Goal: Task Accomplishment & Management: Use online tool/utility

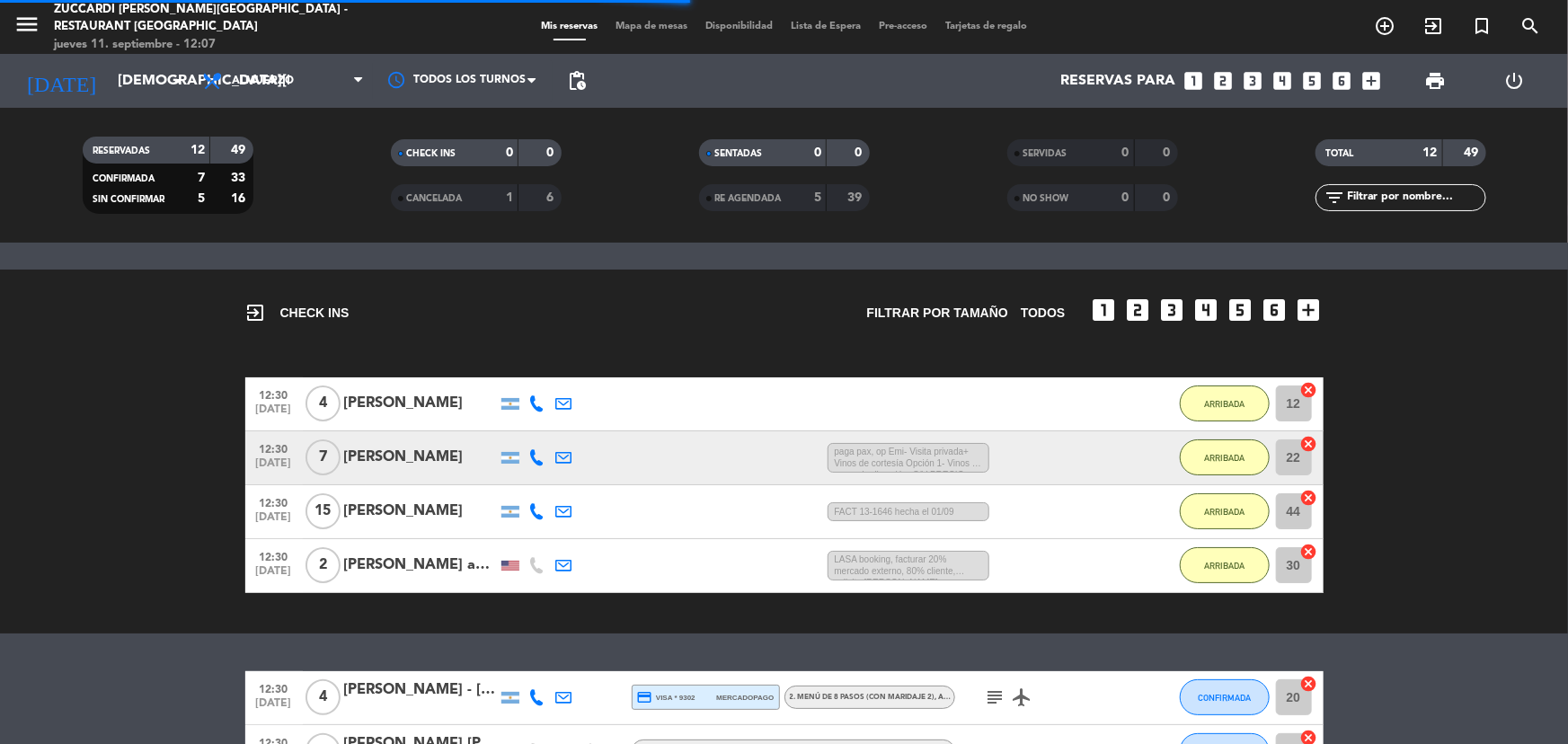
click at [5, 28] on div "menu Zuccardi [PERSON_NAME][GEOGRAPHIC_DATA] - Restaurant [GEOGRAPHIC_DATA] [DA…" at bounding box center [196, 28] width 392 height 53
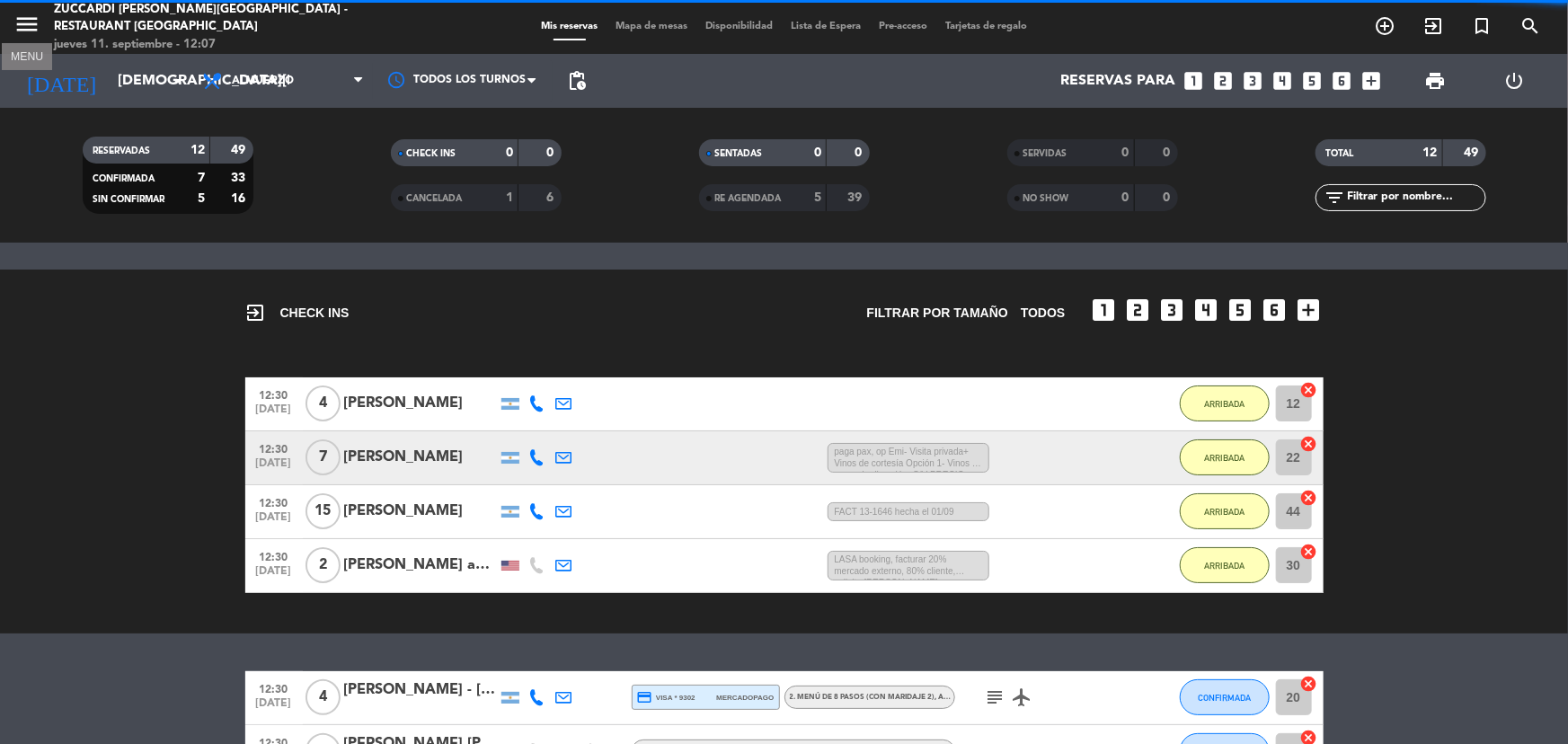
click at [39, 21] on icon "menu" at bounding box center [27, 24] width 27 height 27
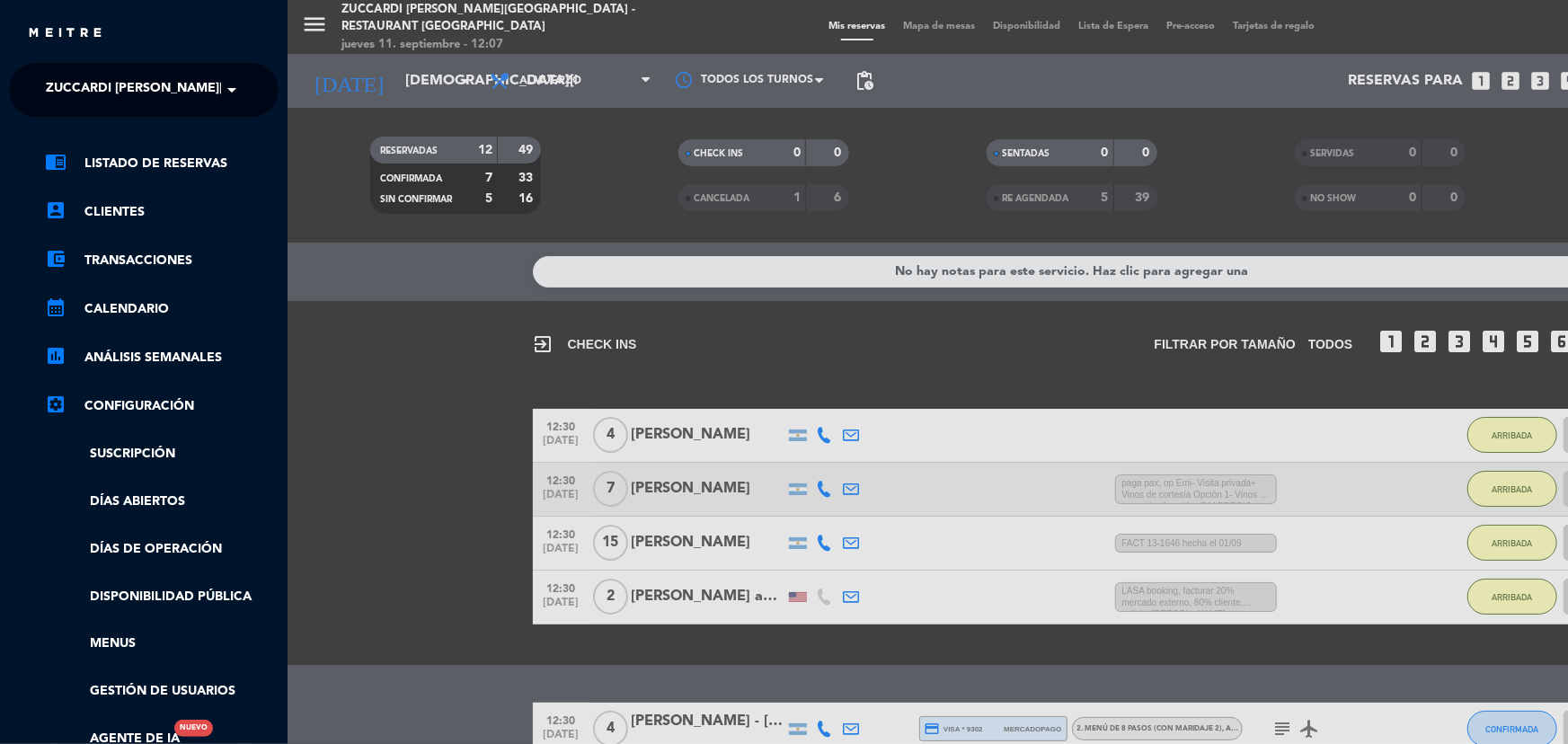
click at [178, 90] on span "Zuccardi [PERSON_NAME][GEOGRAPHIC_DATA] - Restaurant [GEOGRAPHIC_DATA]" at bounding box center [314, 90] width 535 height 37
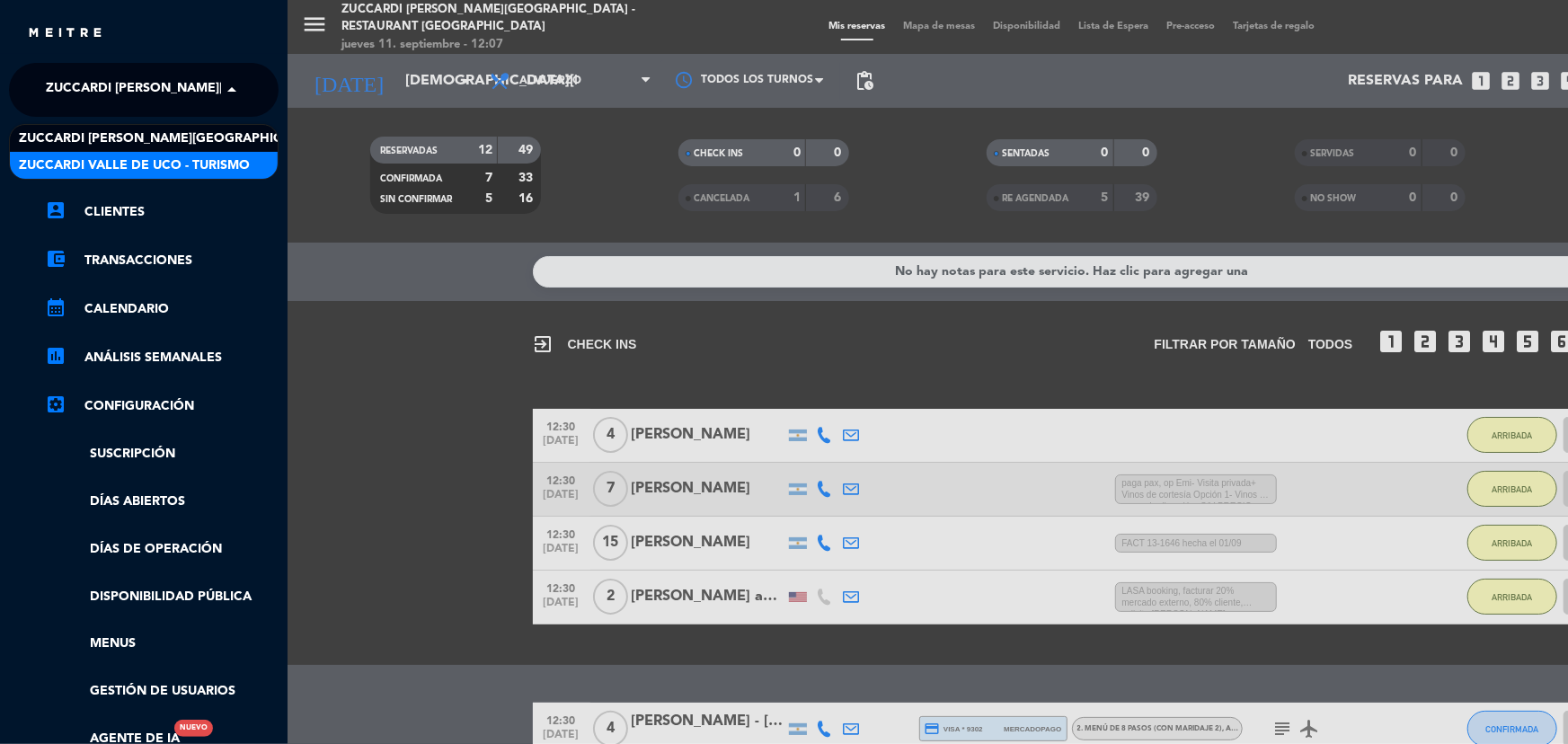
click at [198, 155] on span "Zuccardi Valle de Uco - Turismo" at bounding box center [134, 165] width 231 height 21
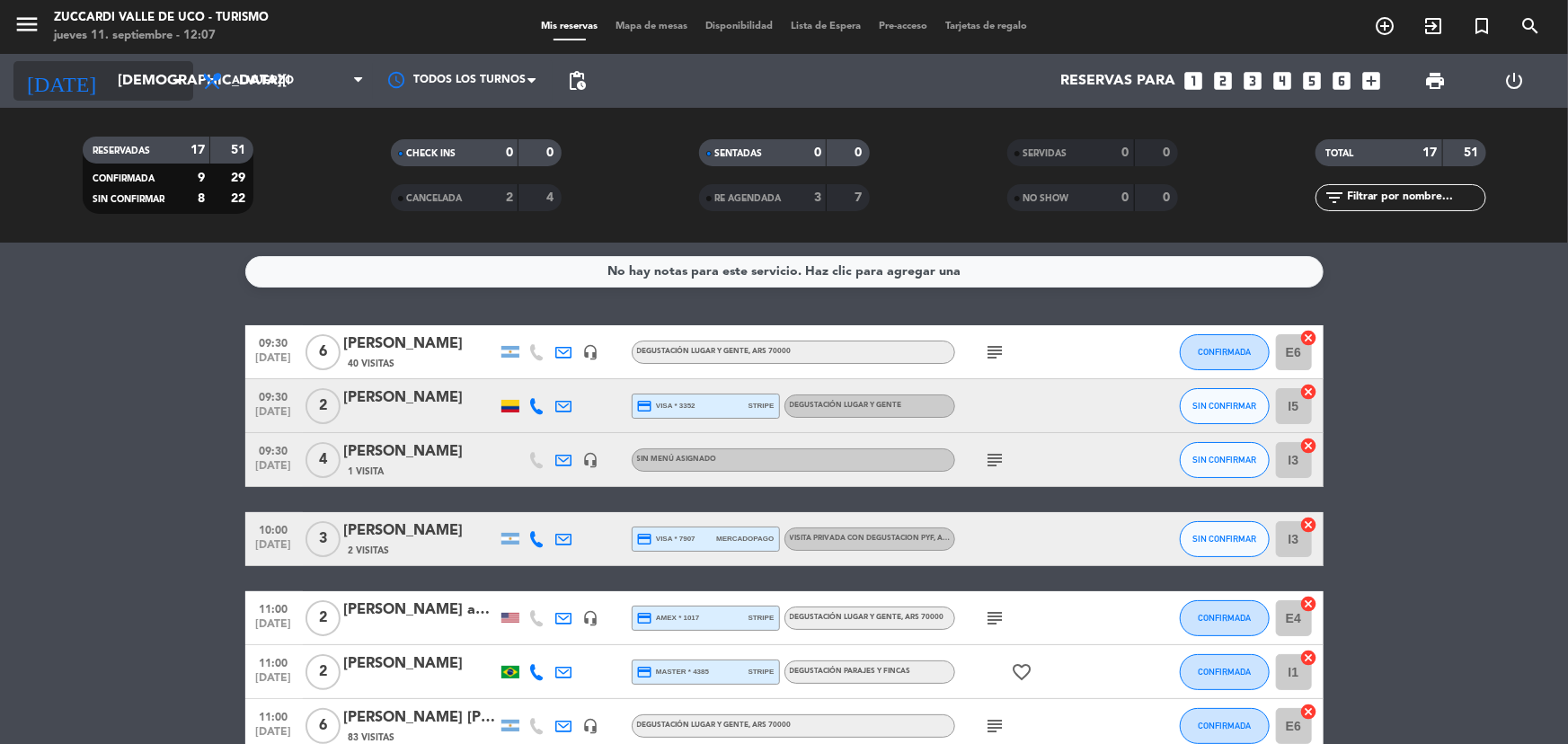
click at [135, 72] on input "[DEMOGRAPHIC_DATA][DATE]" at bounding box center [203, 82] width 190 height 35
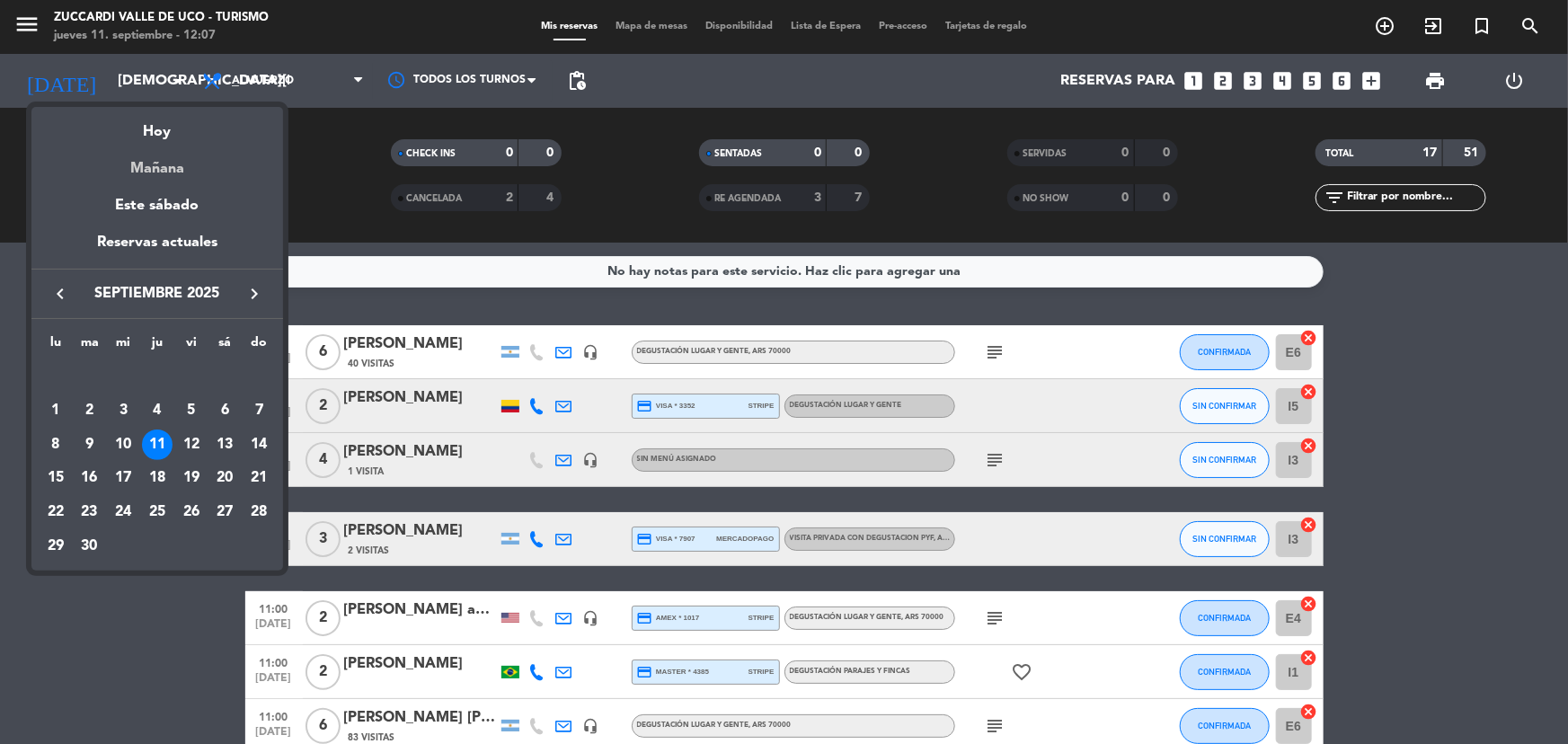
click at [148, 176] on div "Mañana" at bounding box center [157, 161] width 252 height 36
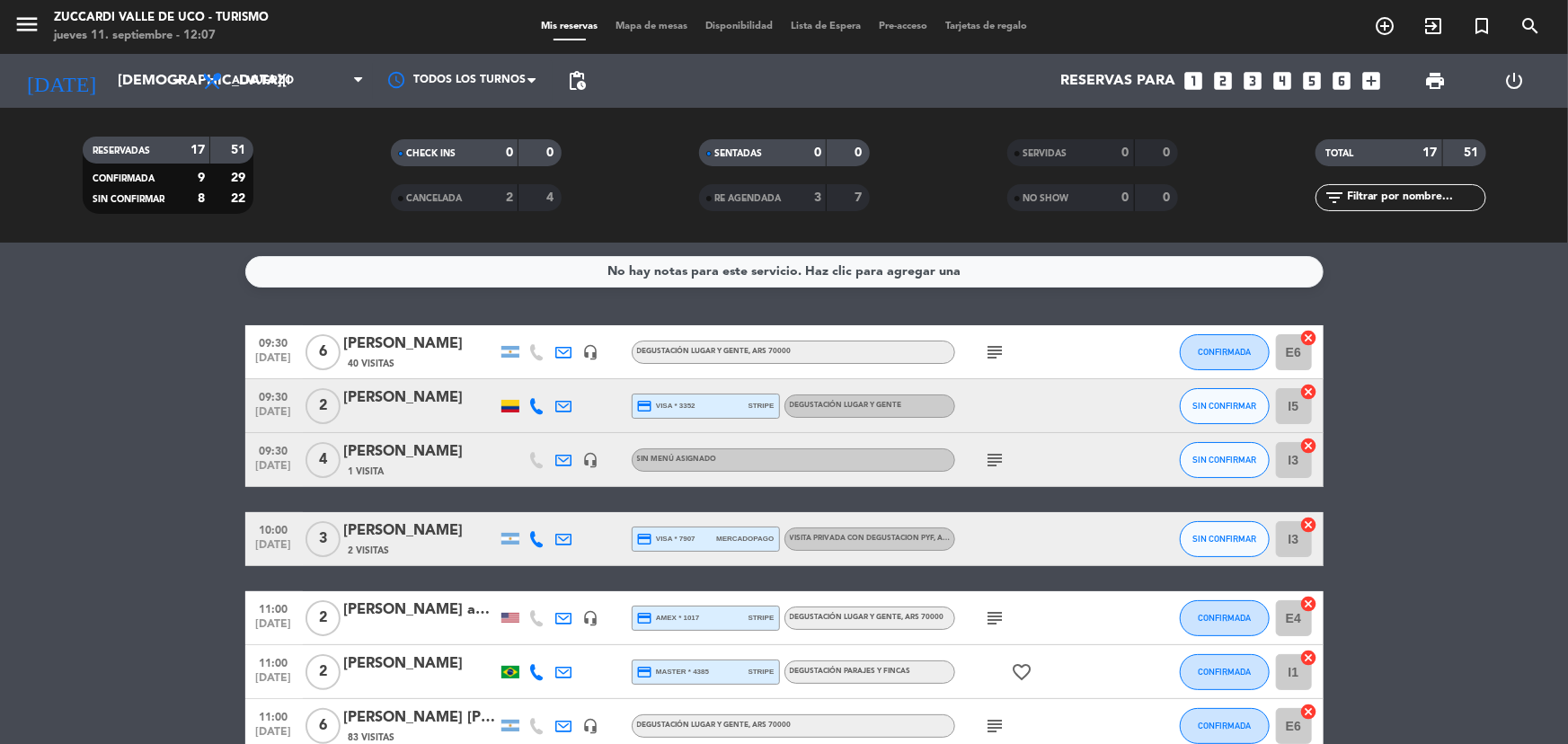
type input "[DATE]"
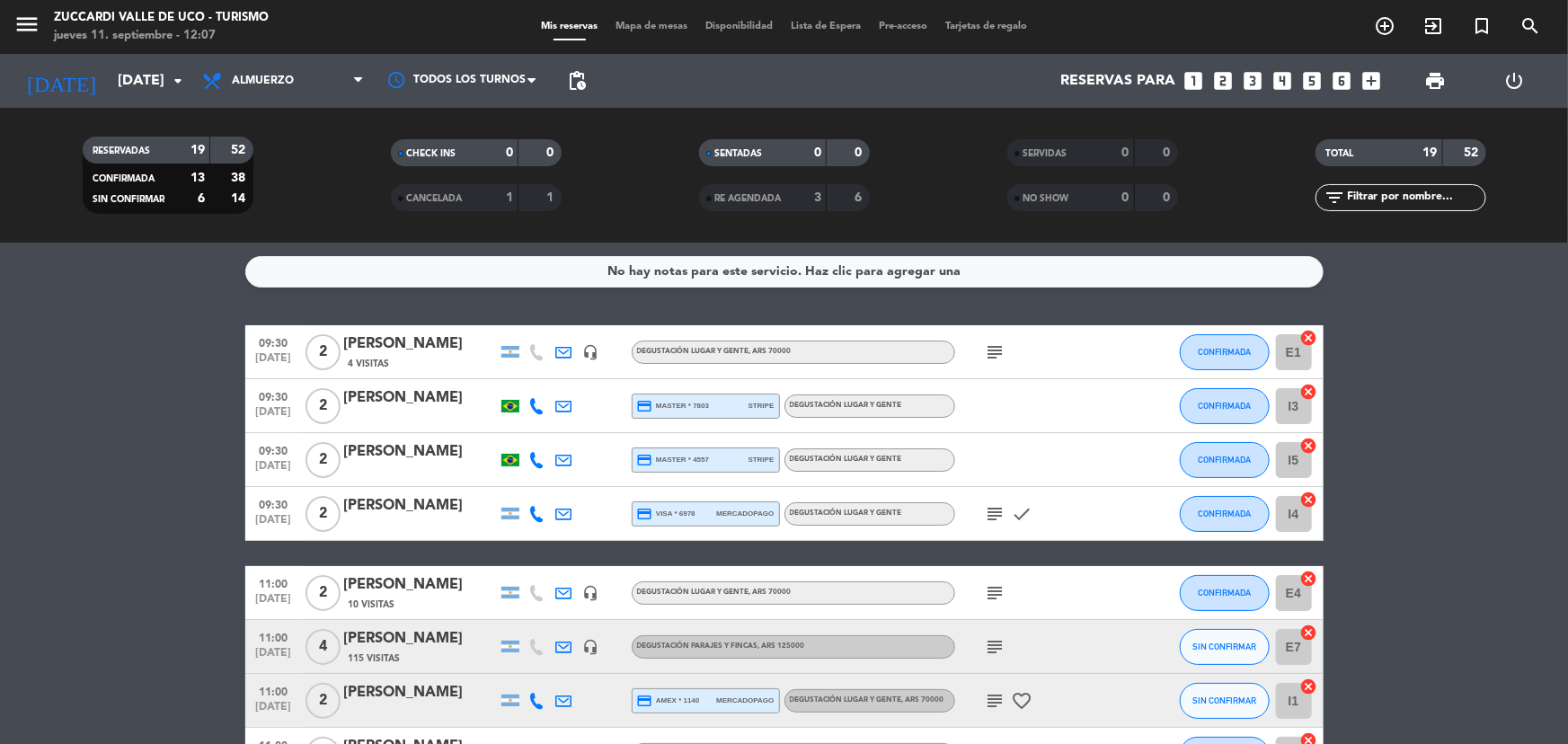
click at [376, 409] on div "[PERSON_NAME]" at bounding box center [420, 398] width 153 height 24
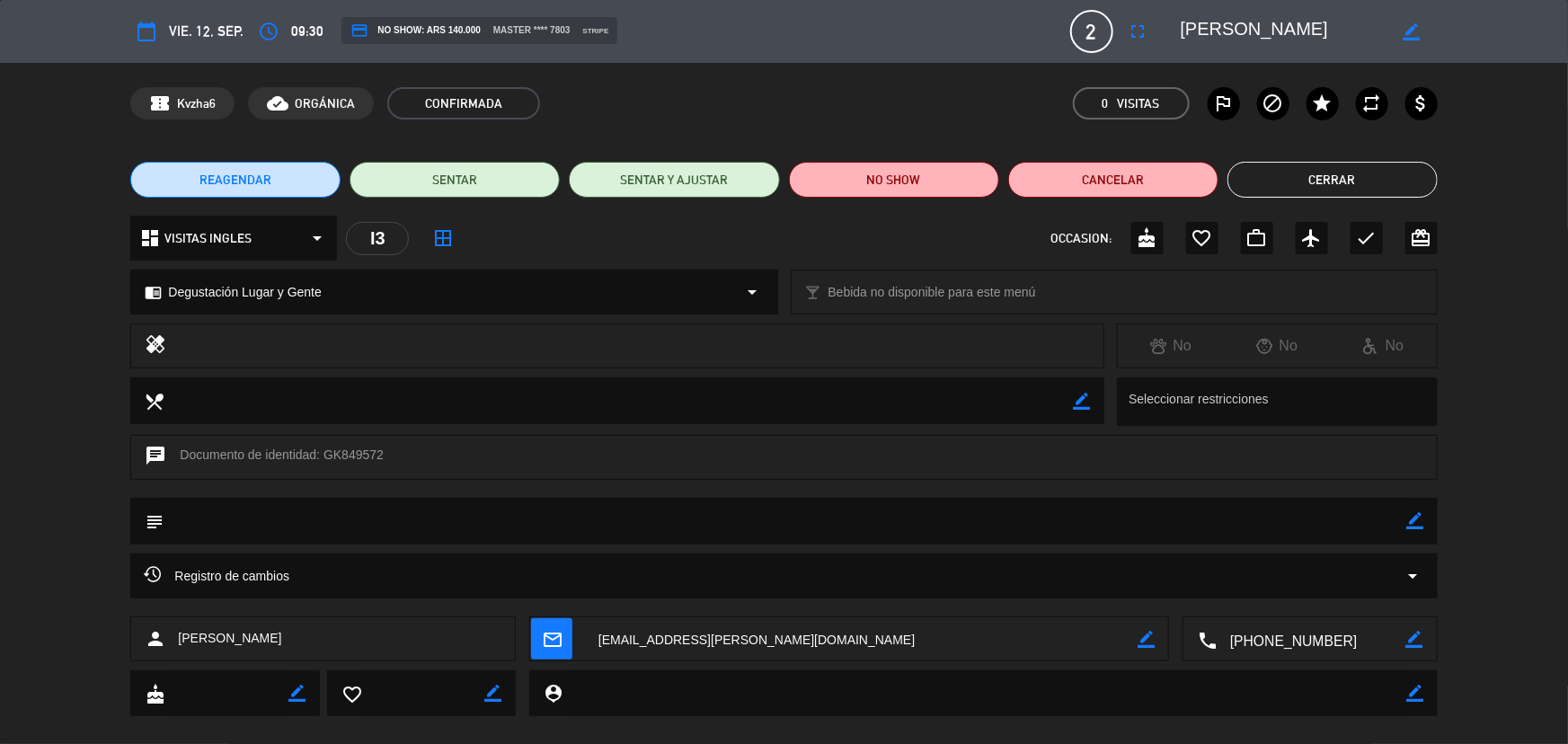
click at [1280, 639] on textarea at bounding box center [1311, 640] width 190 height 45
drag, startPoint x: 1353, startPoint y: 23, endPoint x: 1118, endPoint y: 21, distance: 235.0
click at [1118, 21] on div "calendar_today vie. 12, sep. access_time 09:30 credit_card NO SHOW: ARS 140.000…" at bounding box center [783, 31] width 1306 height 43
click at [1277, 636] on textarea at bounding box center [1311, 640] width 190 height 45
drag, startPoint x: 1348, startPoint y: 26, endPoint x: 1138, endPoint y: 30, distance: 210.0
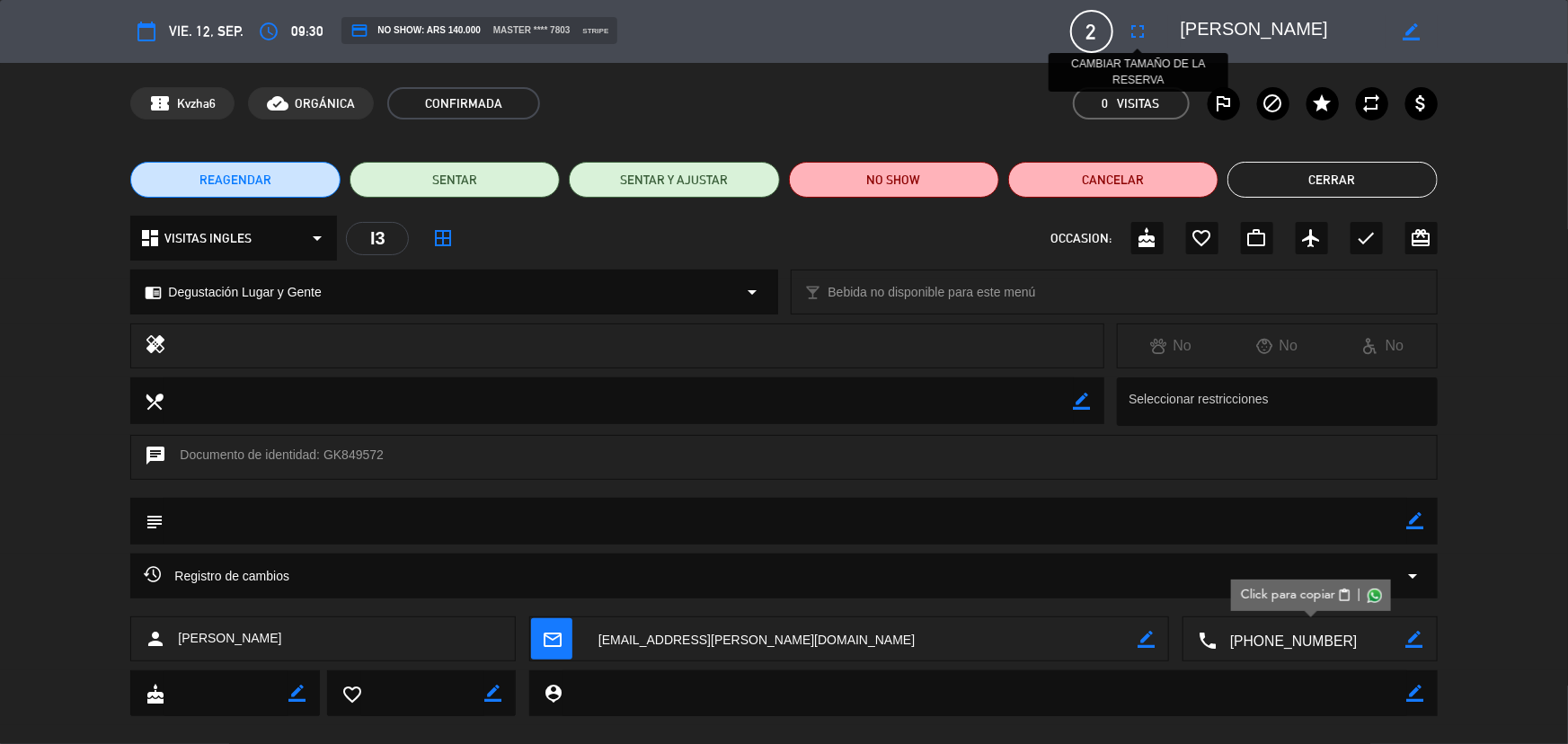
click at [1138, 30] on div "calendar_today vie. 12, sep. access_time 09:30 credit_card NO SHOW: ARS 140.000…" at bounding box center [783, 31] width 1306 height 43
click at [1266, 180] on button "Cerrar" at bounding box center [1333, 179] width 211 height 36
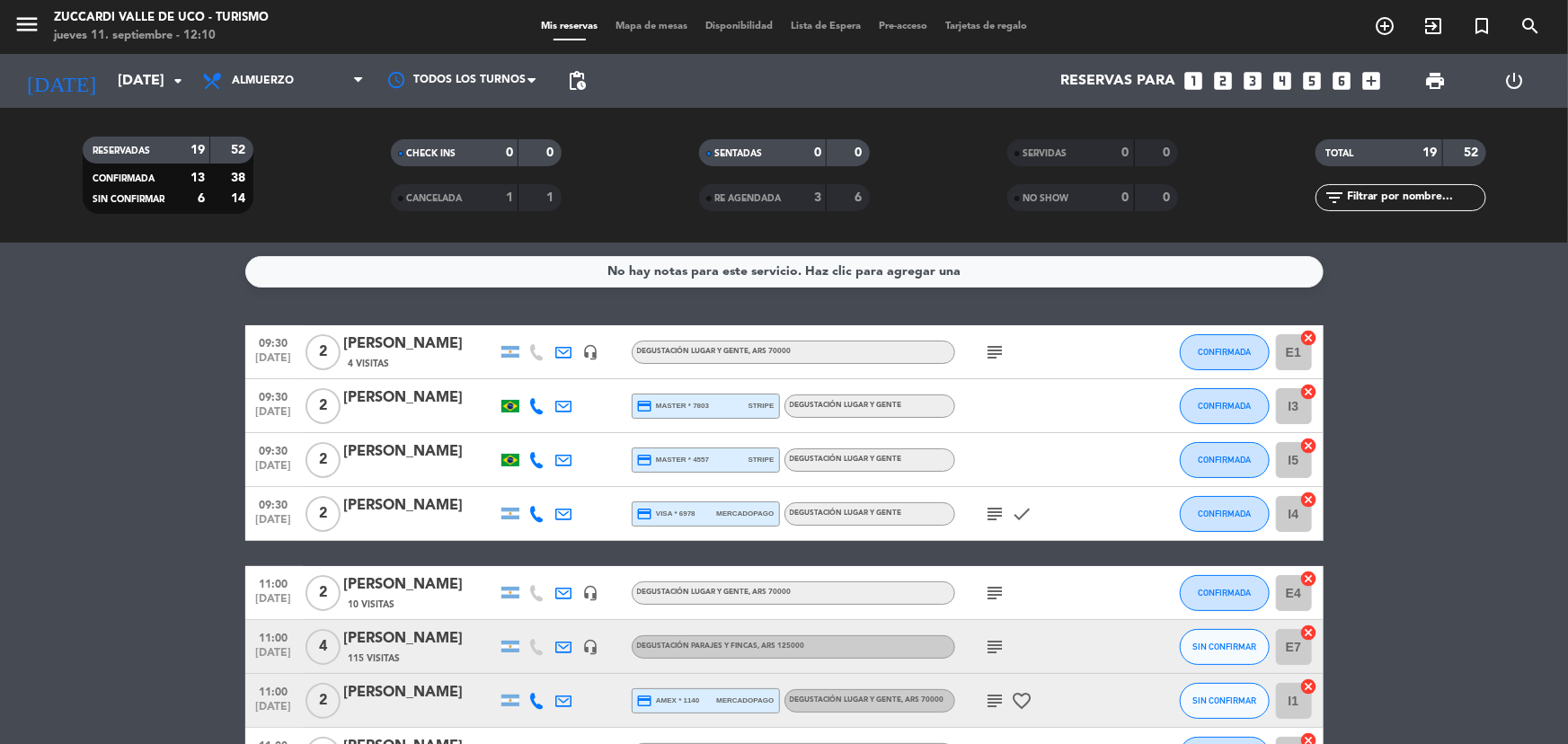
click at [414, 468] on div at bounding box center [420, 471] width 153 height 15
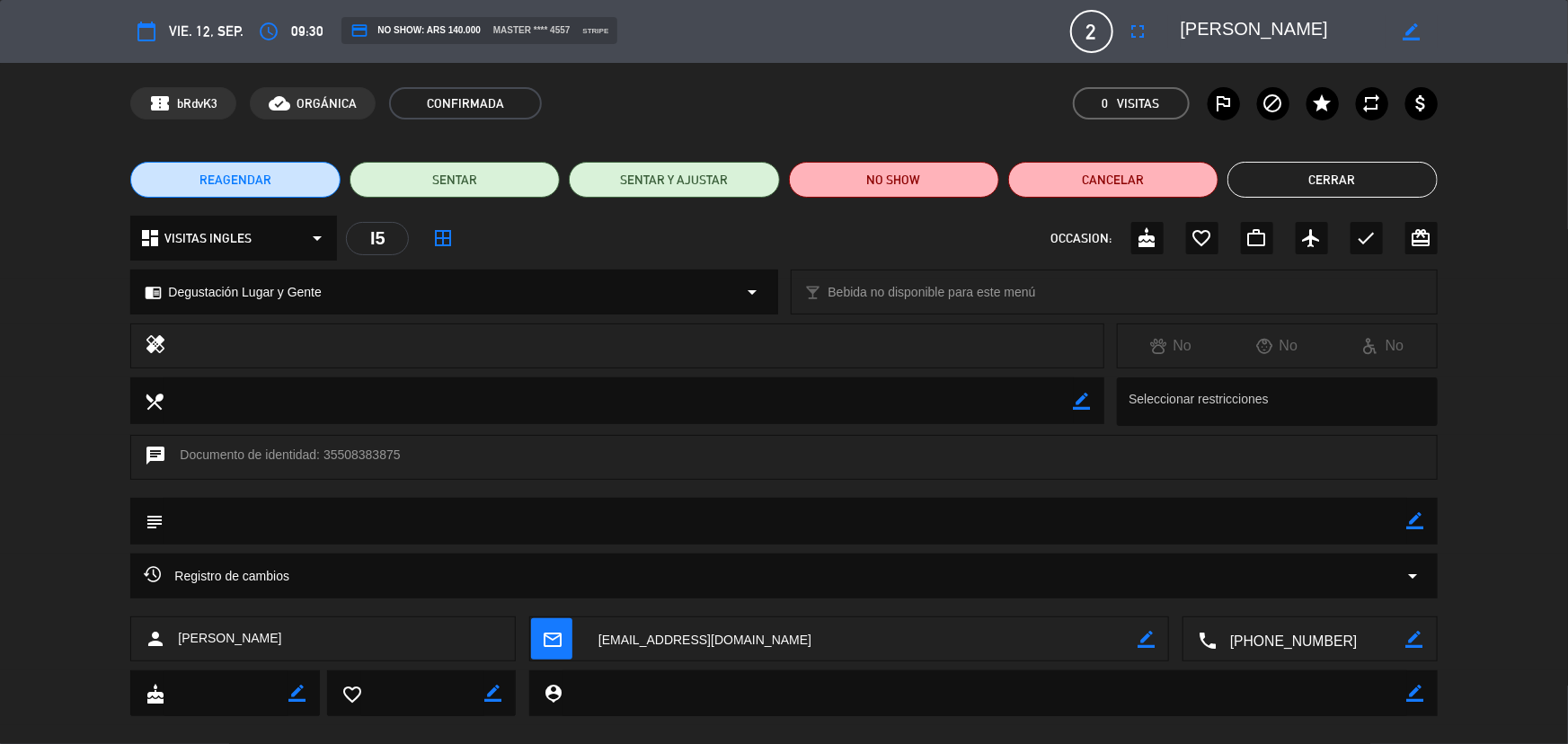
click at [1285, 640] on textarea at bounding box center [1311, 640] width 190 height 45
drag, startPoint x: 1178, startPoint y: 27, endPoint x: 1393, endPoint y: 33, distance: 215.1
click at [1393, 33] on div "border_color" at bounding box center [1303, 31] width 270 height 32
copy textarea
click at [1358, 187] on button "Cerrar" at bounding box center [1333, 179] width 211 height 36
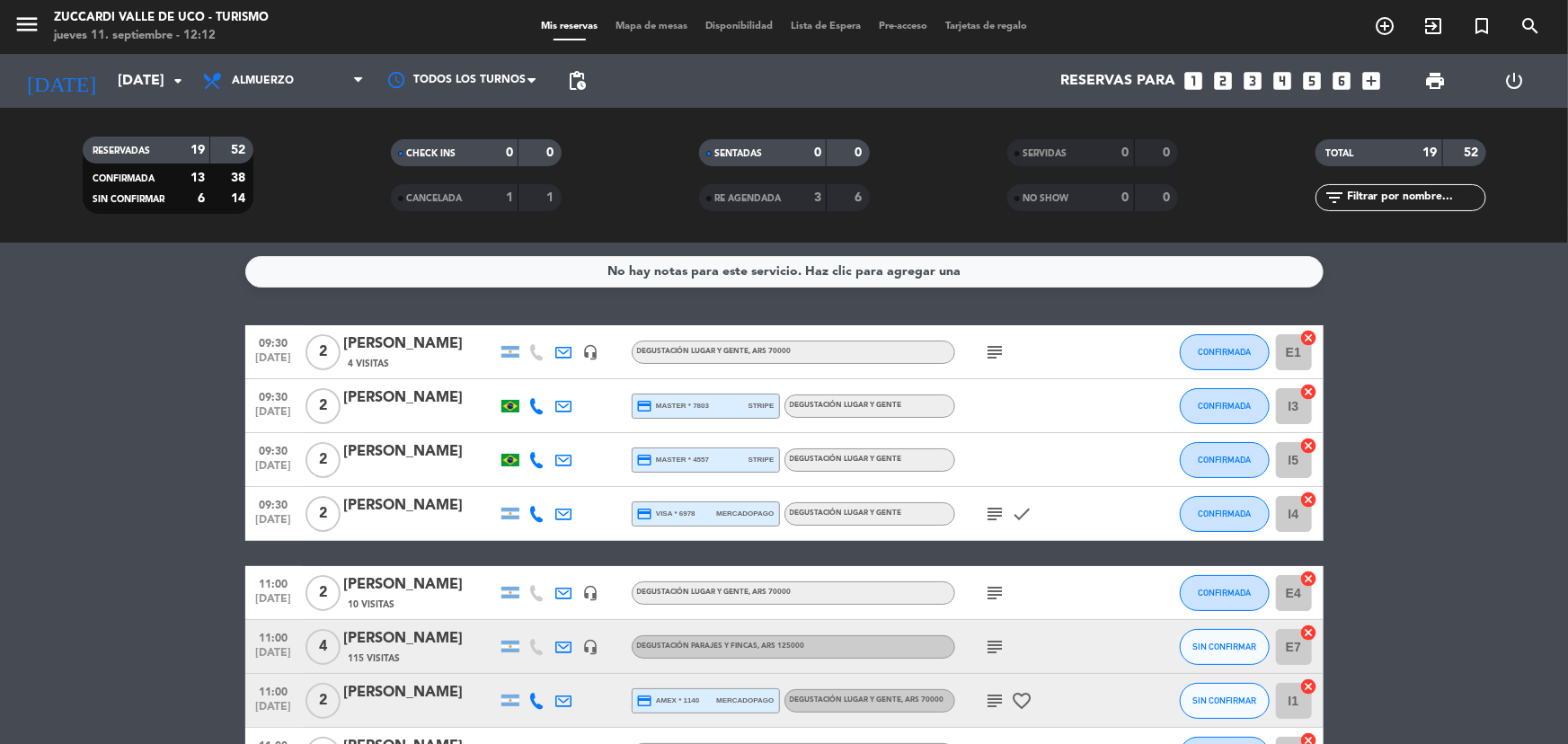
click at [406, 513] on div "[PERSON_NAME]" at bounding box center [420, 506] width 153 height 24
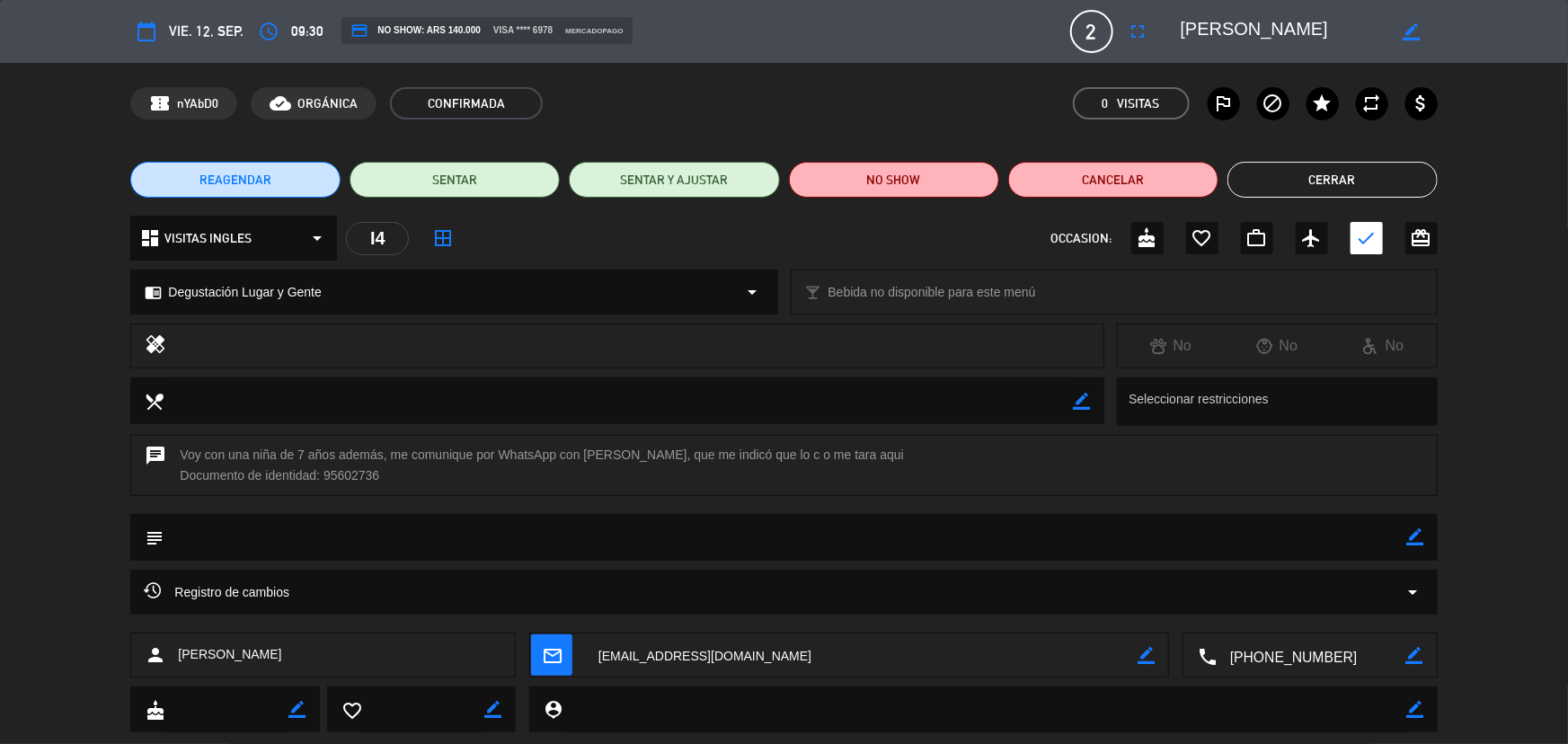
click at [1291, 653] on textarea at bounding box center [1311, 656] width 190 height 45
drag, startPoint x: 1288, startPoint y: 30, endPoint x: 1159, endPoint y: 34, distance: 129.1
click at [1159, 32] on editable-input "border_color" at bounding box center [1297, 31] width 279 height 32
drag, startPoint x: 1306, startPoint y: 169, endPoint x: 1035, endPoint y: 165, distance: 271.0
click at [1293, 168] on button "Cerrar" at bounding box center [1333, 179] width 211 height 36
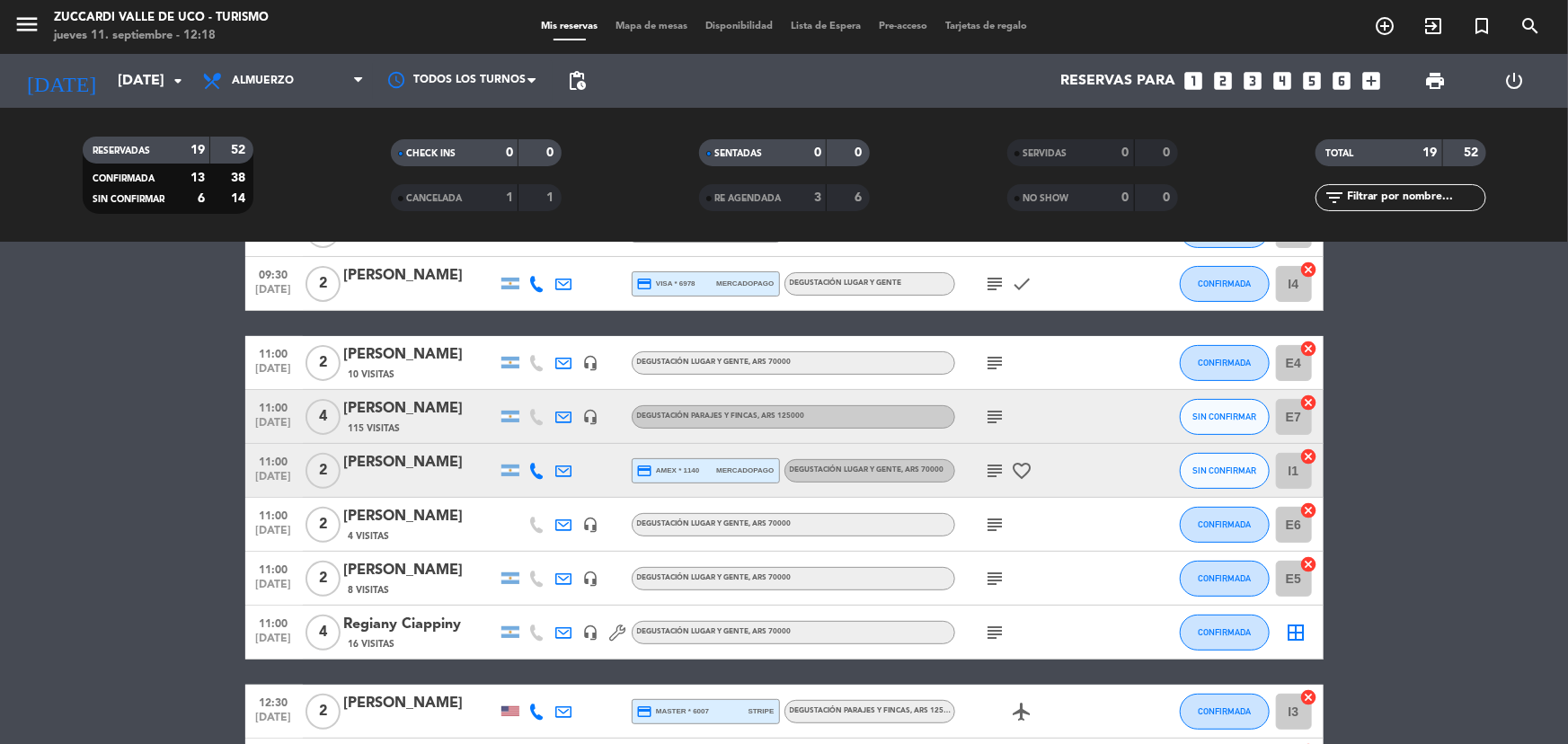
scroll to position [244, 0]
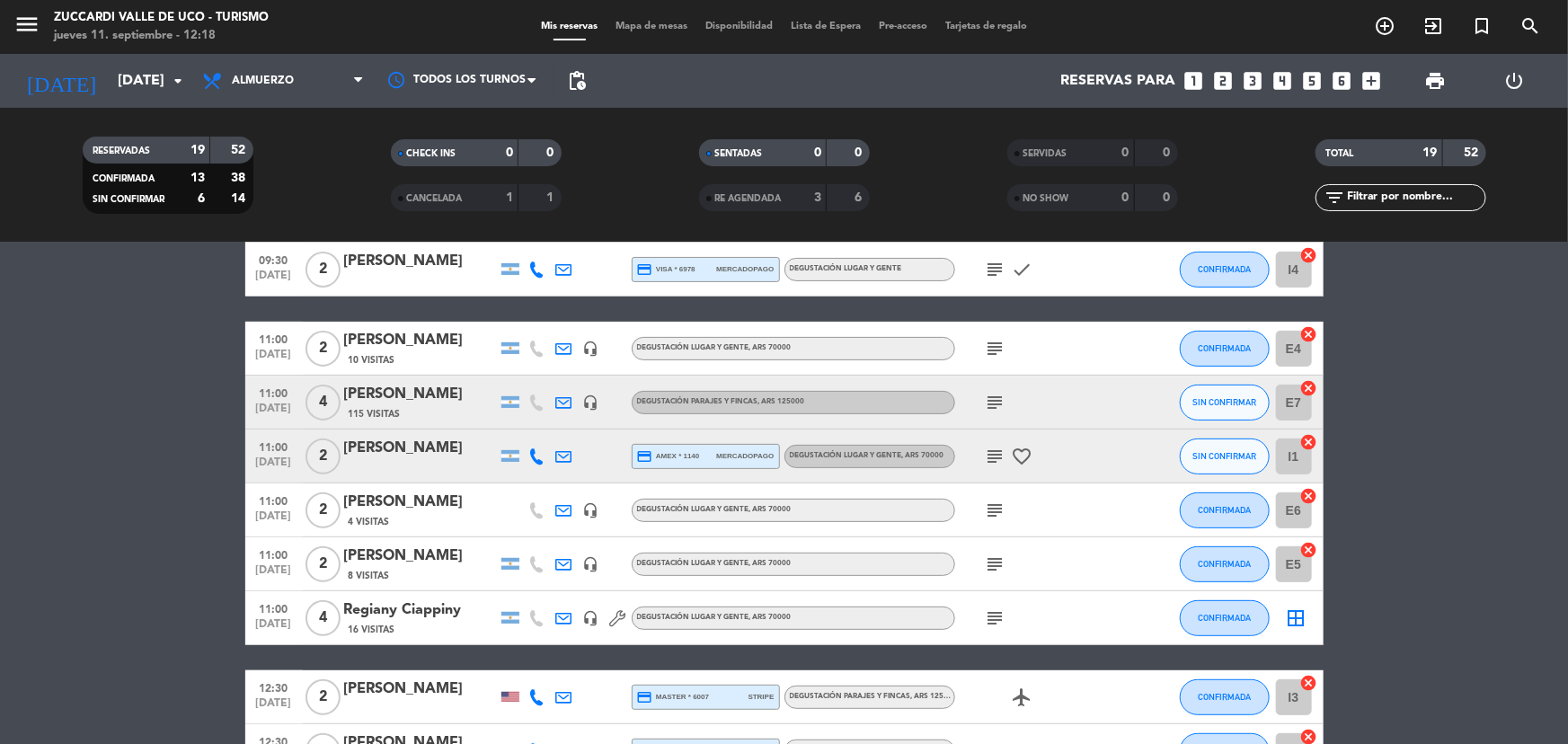
click at [407, 326] on div "11:00 [DATE] 2 [PERSON_NAME] 10 Visitas headset_mic Degustación Lugar y Gente ,…" at bounding box center [784, 348] width 1078 height 54
click at [398, 343] on div "[PERSON_NAME]" at bounding box center [420, 341] width 153 height 24
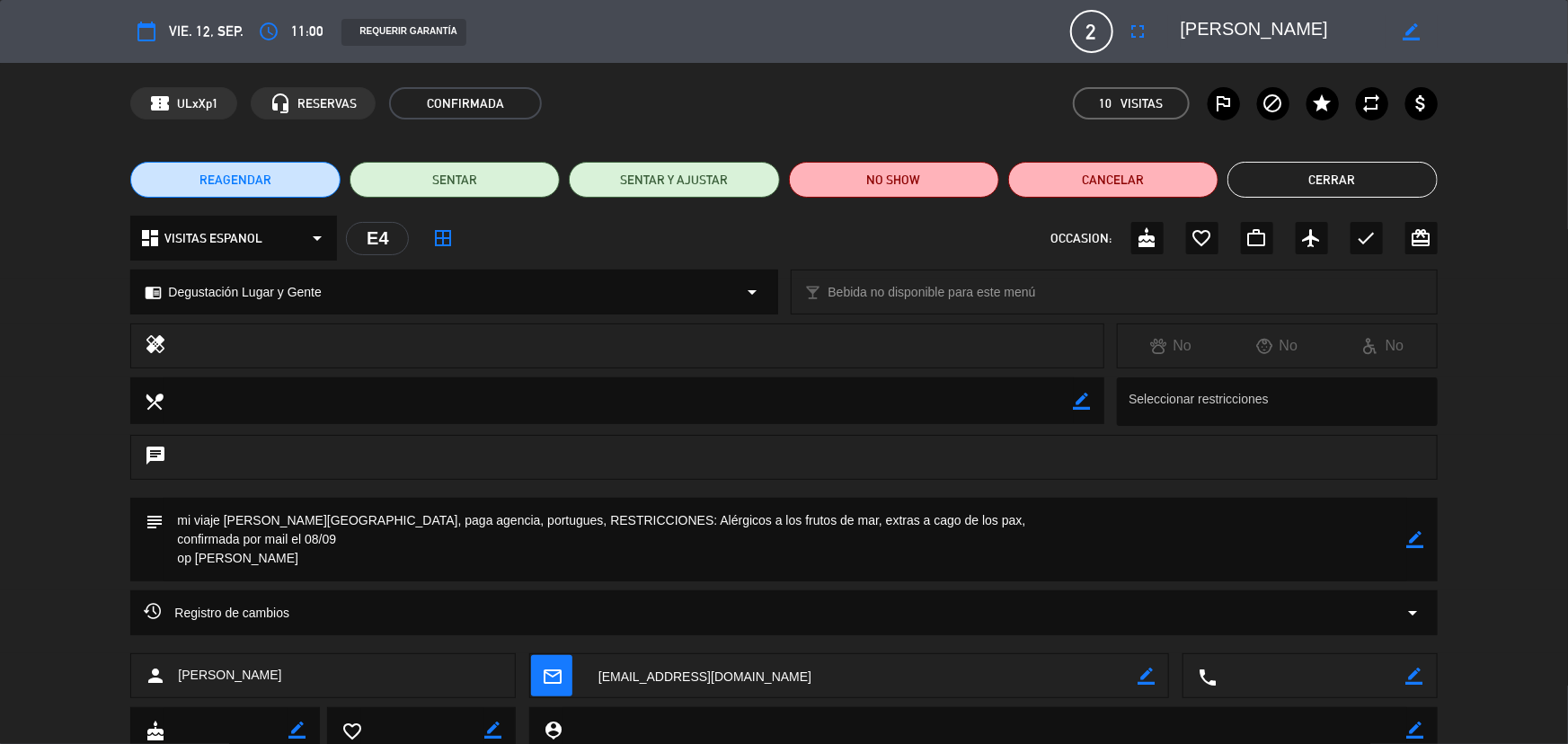
drag, startPoint x: 1275, startPoint y: 191, endPoint x: 815, endPoint y: 215, distance: 460.6
click at [1271, 191] on button "Cerrar" at bounding box center [1333, 179] width 211 height 36
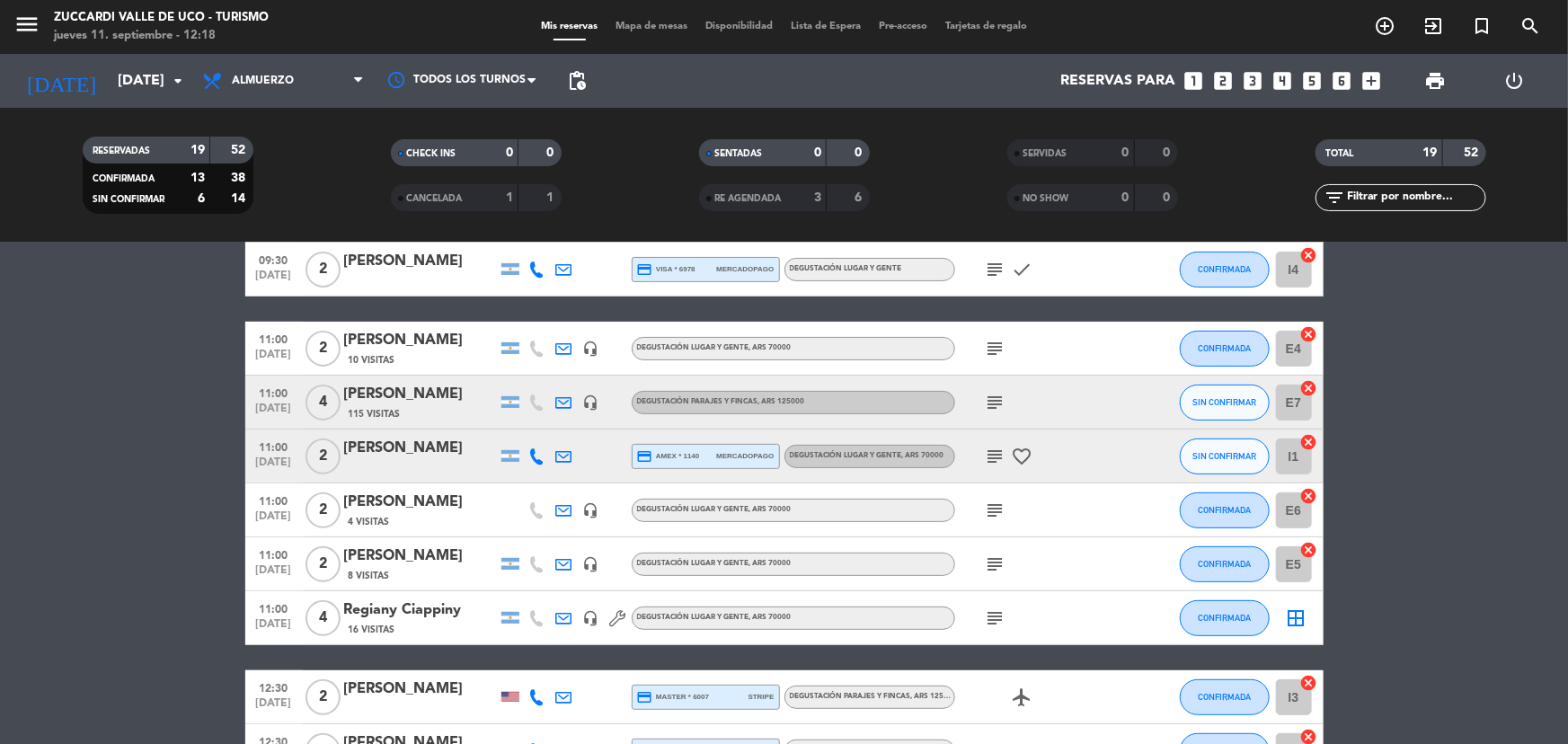
click at [407, 397] on div "[PERSON_NAME]" at bounding box center [420, 395] width 153 height 24
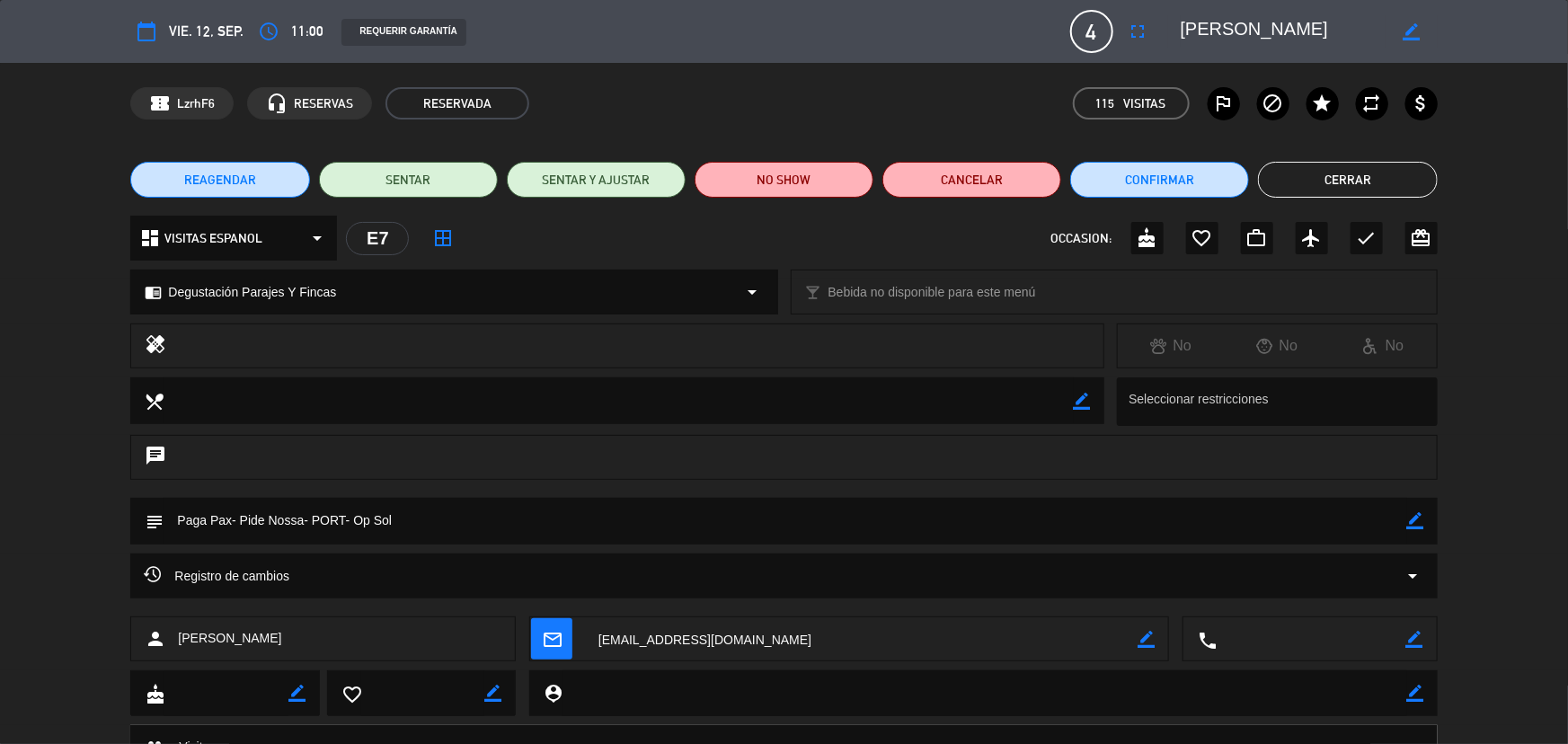
drag, startPoint x: 1355, startPoint y: 35, endPoint x: 1183, endPoint y: 38, distance: 172.0
click at [1183, 38] on textarea at bounding box center [1283, 31] width 206 height 32
drag, startPoint x: 1375, startPoint y: 171, endPoint x: 502, endPoint y: 140, distance: 873.6
click at [1365, 171] on button "Cerrar" at bounding box center [1348, 179] width 179 height 36
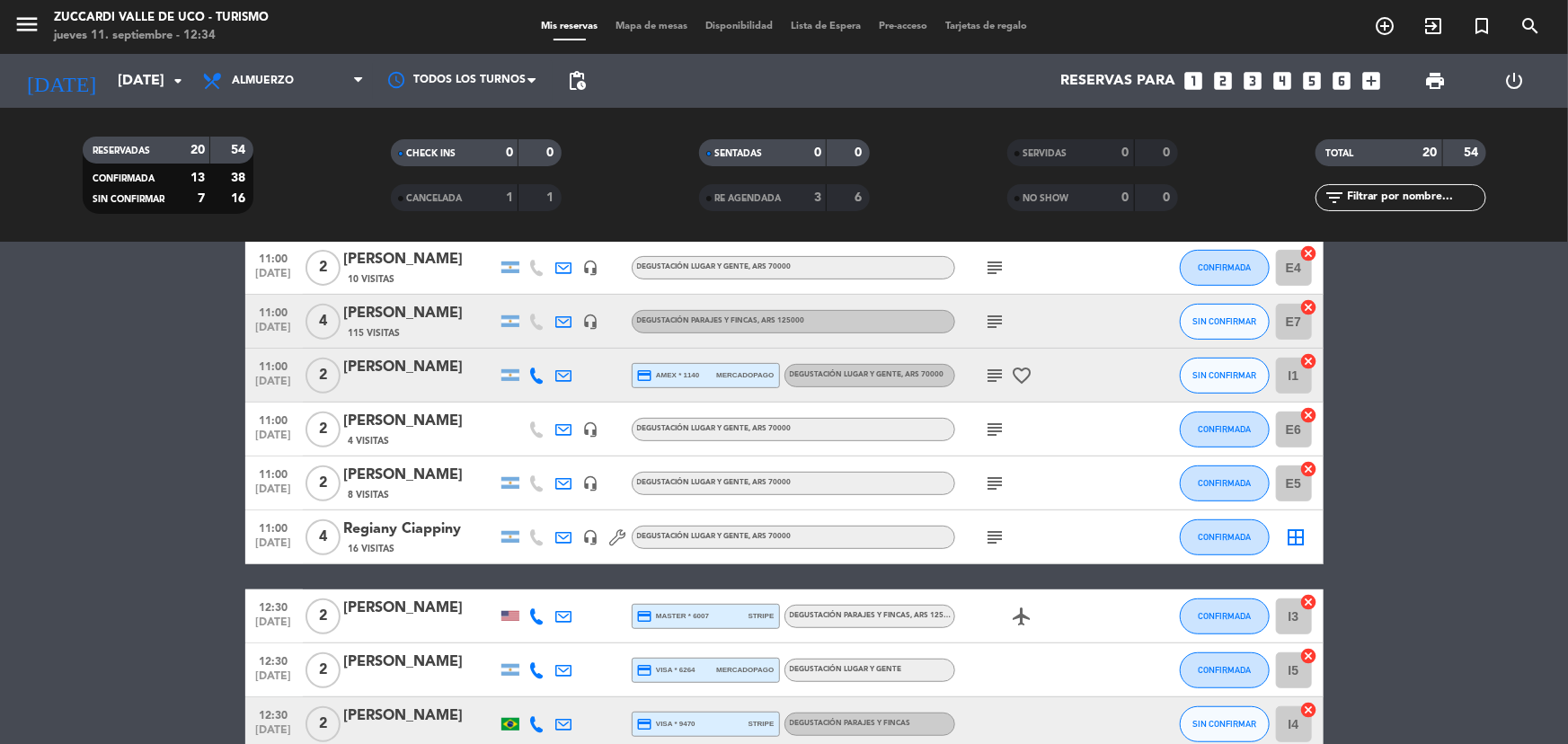
scroll to position [407, 0]
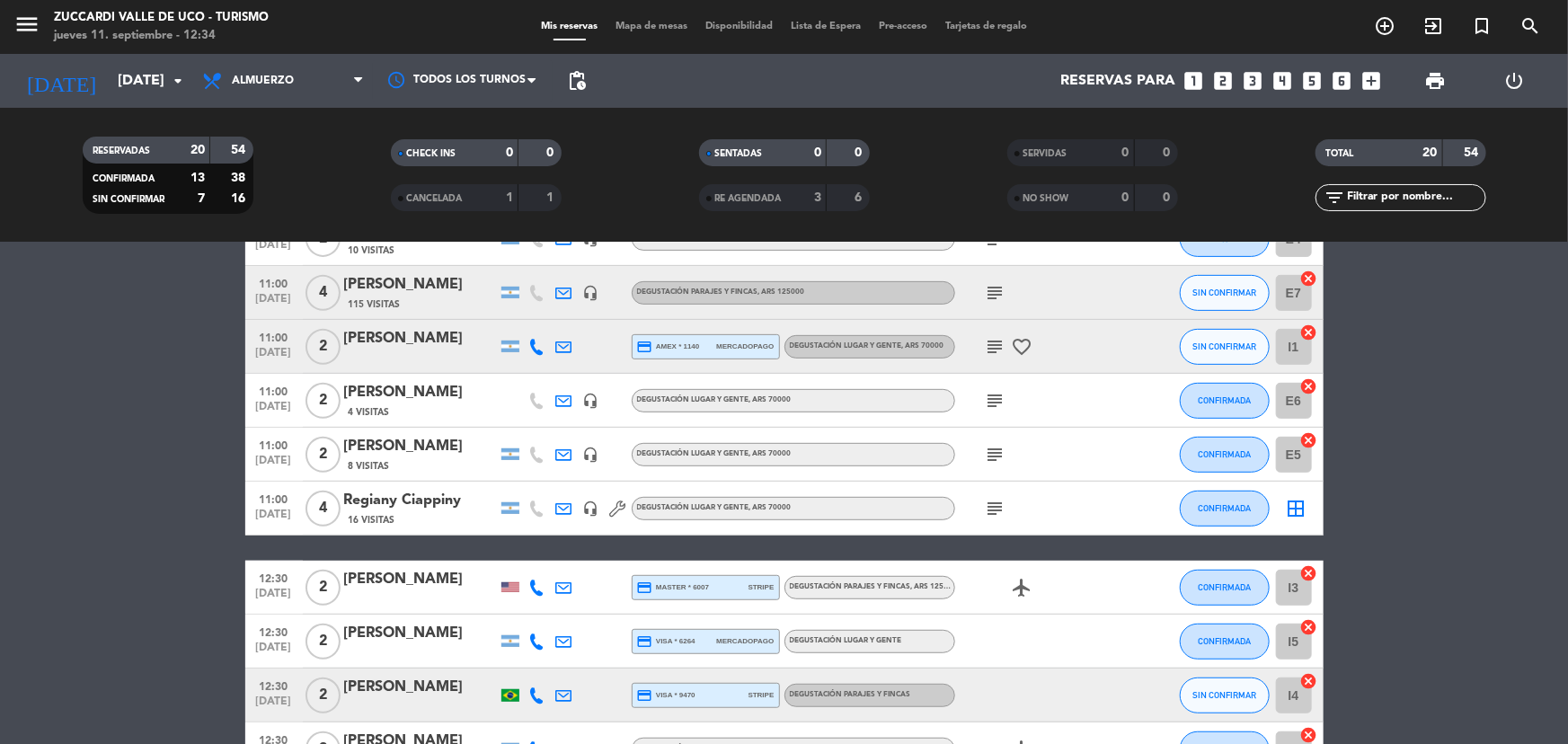
click at [412, 343] on div "[PERSON_NAME]" at bounding box center [420, 339] width 153 height 24
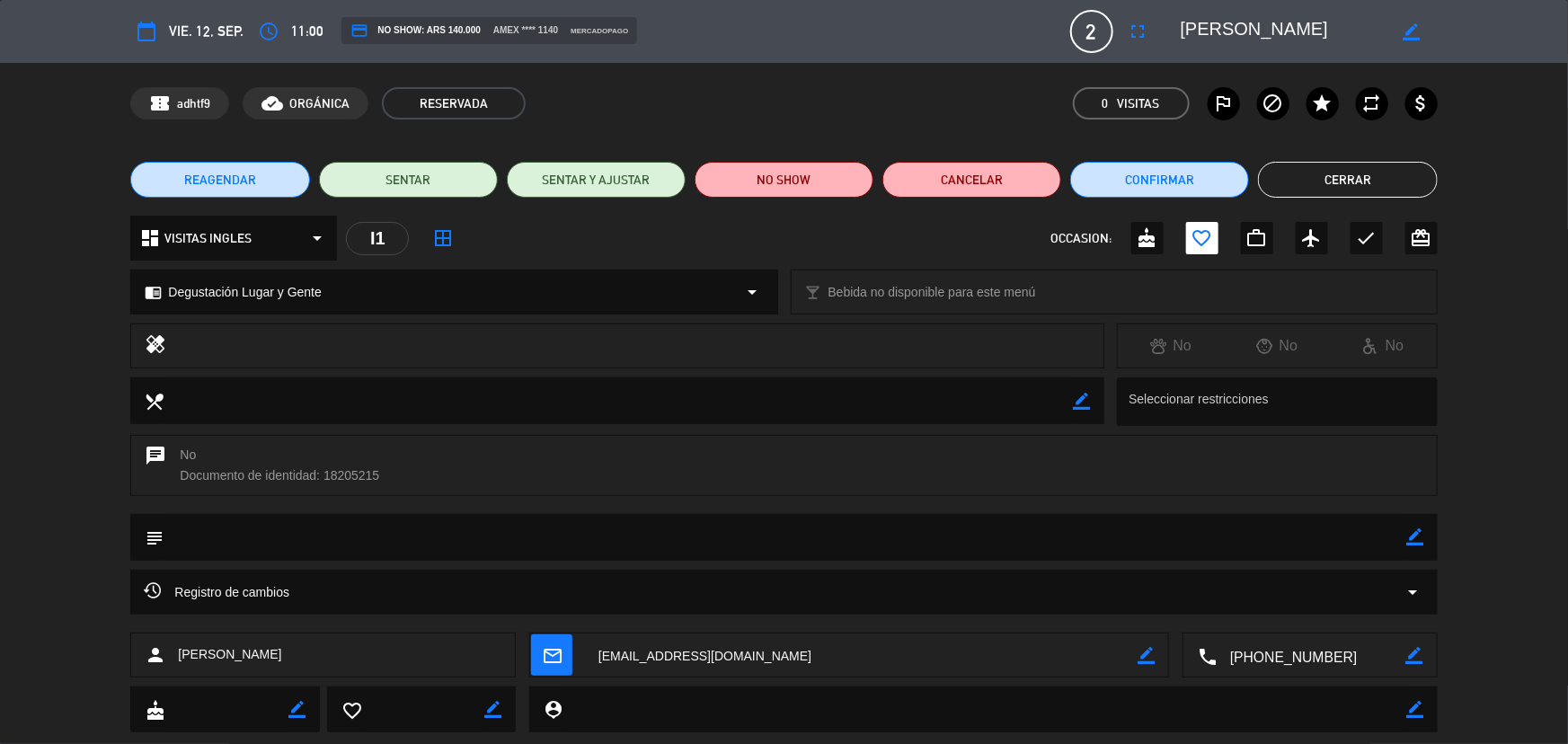
click at [1303, 656] on textarea at bounding box center [1311, 656] width 190 height 45
drag, startPoint x: 1348, startPoint y: 22, endPoint x: 1068, endPoint y: 25, distance: 280.0
click at [1069, 24] on div "calendar_today vie. 12, sep. access_time 11:00 credit_card NO SHOW: ARS 140.000…" at bounding box center [783, 31] width 1306 height 43
click at [1346, 192] on button "Cerrar" at bounding box center [1348, 179] width 179 height 36
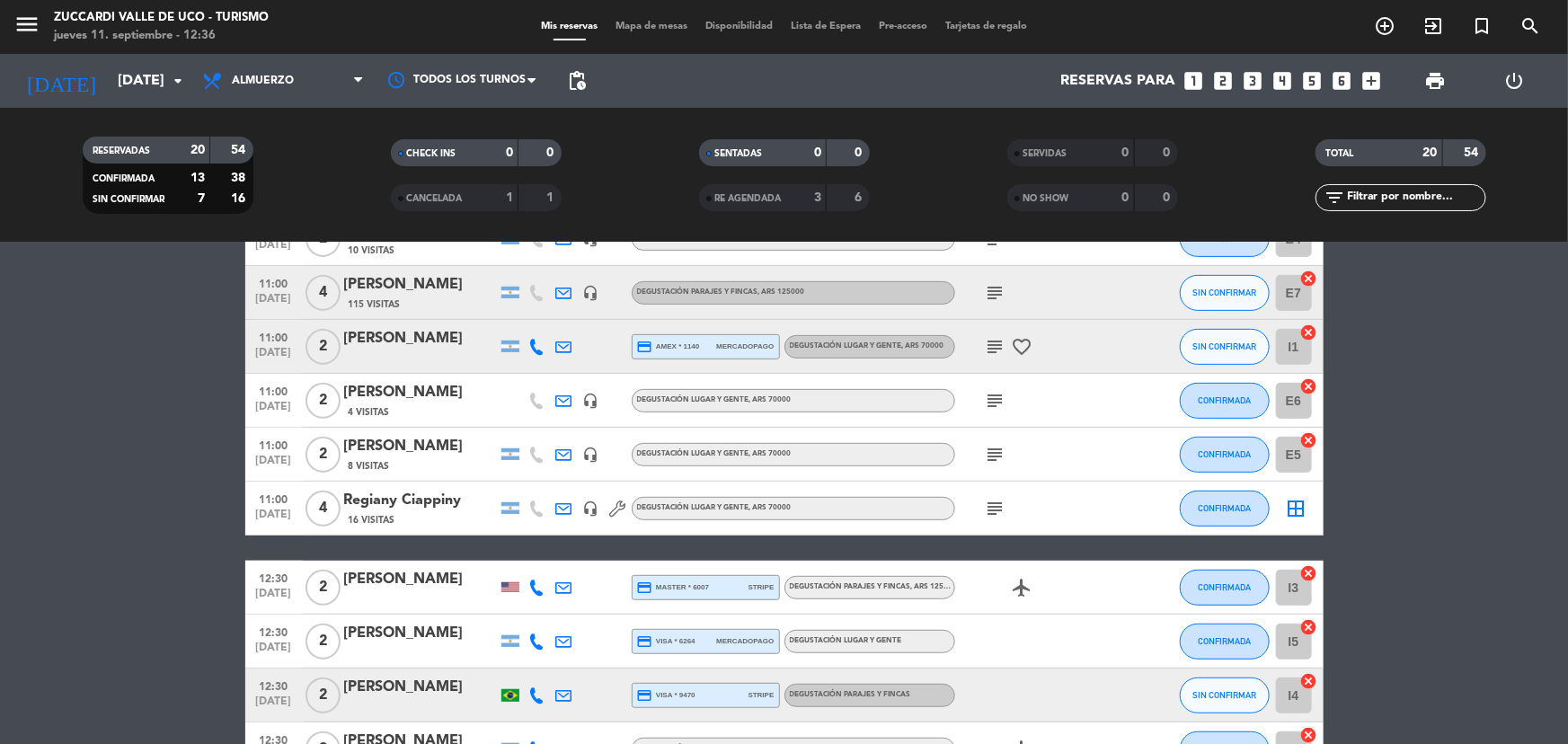
click at [420, 398] on div "[PERSON_NAME]" at bounding box center [420, 393] width 153 height 24
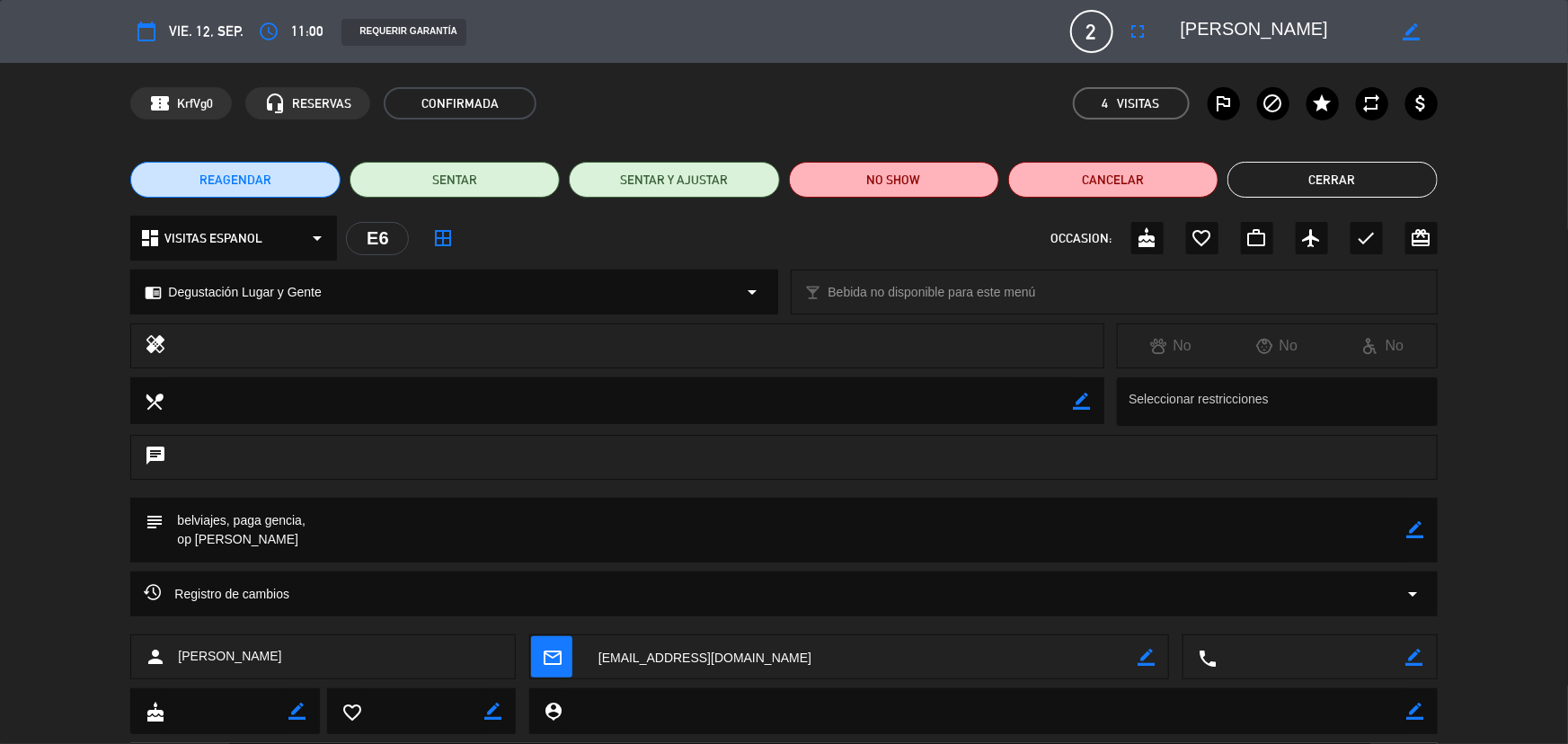
click at [1412, 537] on icon "border_color" at bounding box center [1414, 528] width 17 height 17
click at [346, 522] on textarea at bounding box center [784, 530] width 1242 height 65
type textarea "belviajes, paga gencia, pagado x trans 18-5906 op [PERSON_NAME]"
click at [1415, 532] on icon at bounding box center [1414, 528] width 17 height 17
click at [1348, 180] on button "Cerrar" at bounding box center [1333, 179] width 211 height 36
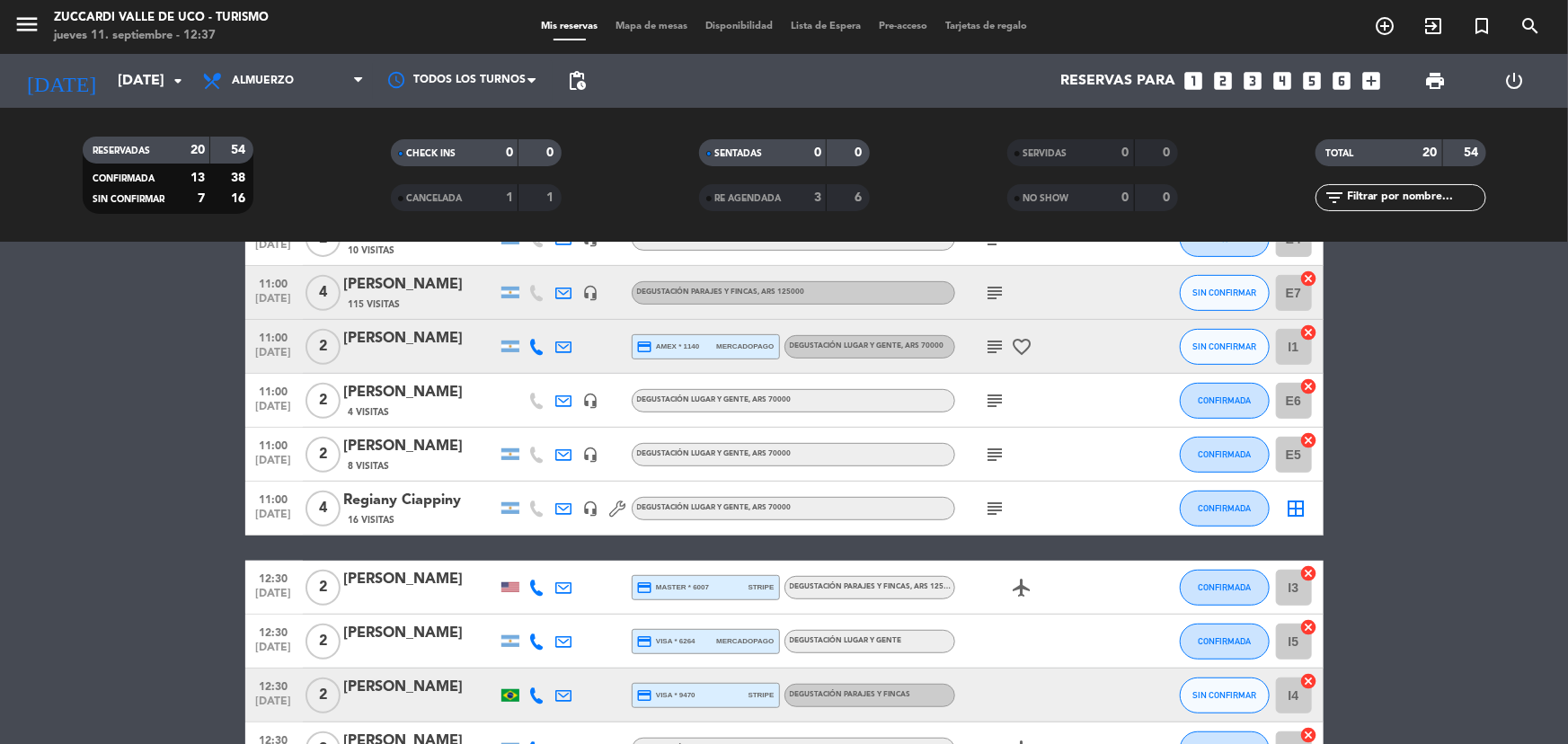
click at [398, 459] on div "8 Visitas" at bounding box center [420, 466] width 153 height 16
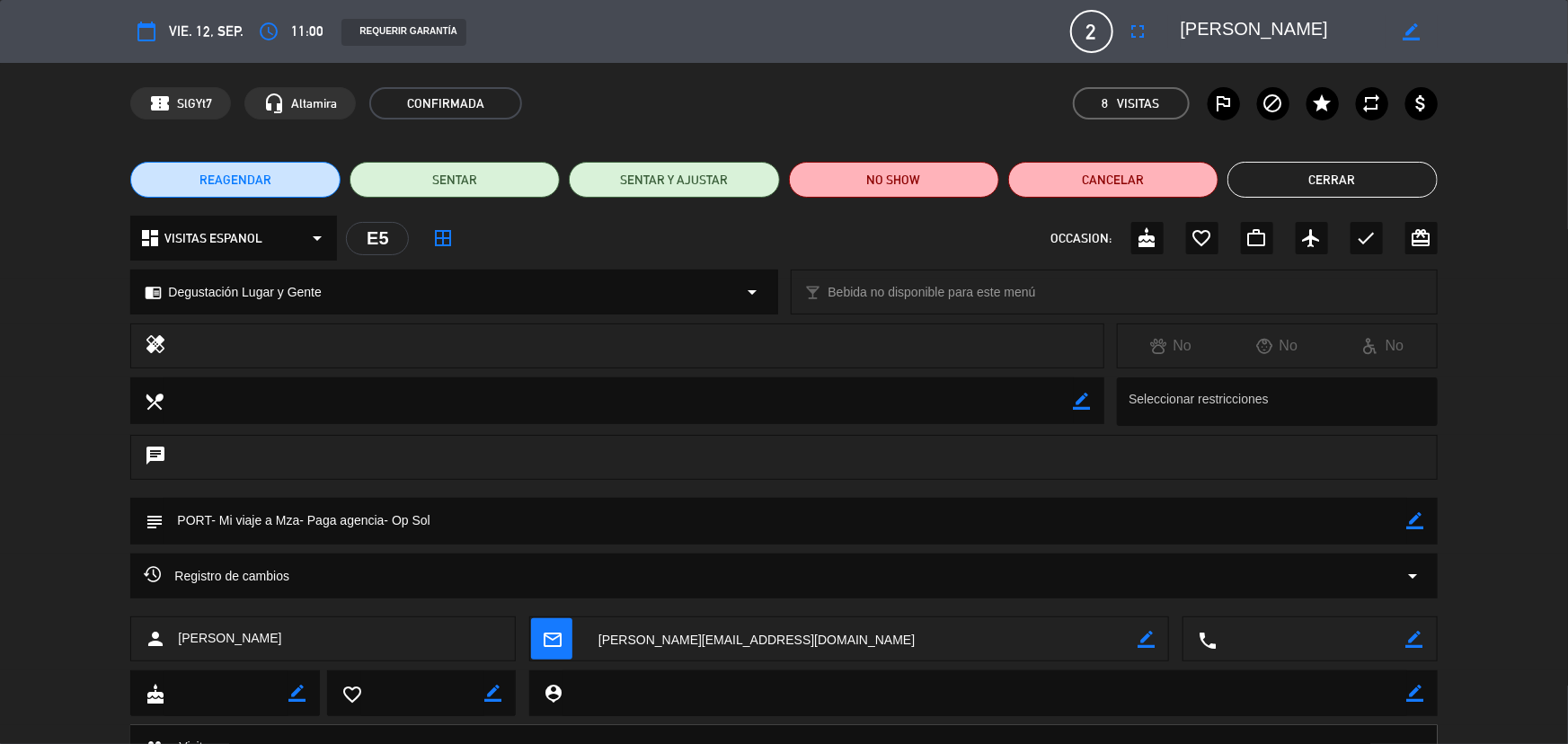
drag, startPoint x: 1182, startPoint y: 26, endPoint x: 1375, endPoint y: 27, distance: 193.0
click at [1375, 27] on textarea at bounding box center [1283, 31] width 206 height 32
click at [1342, 185] on button "Cerrar" at bounding box center [1333, 179] width 211 height 36
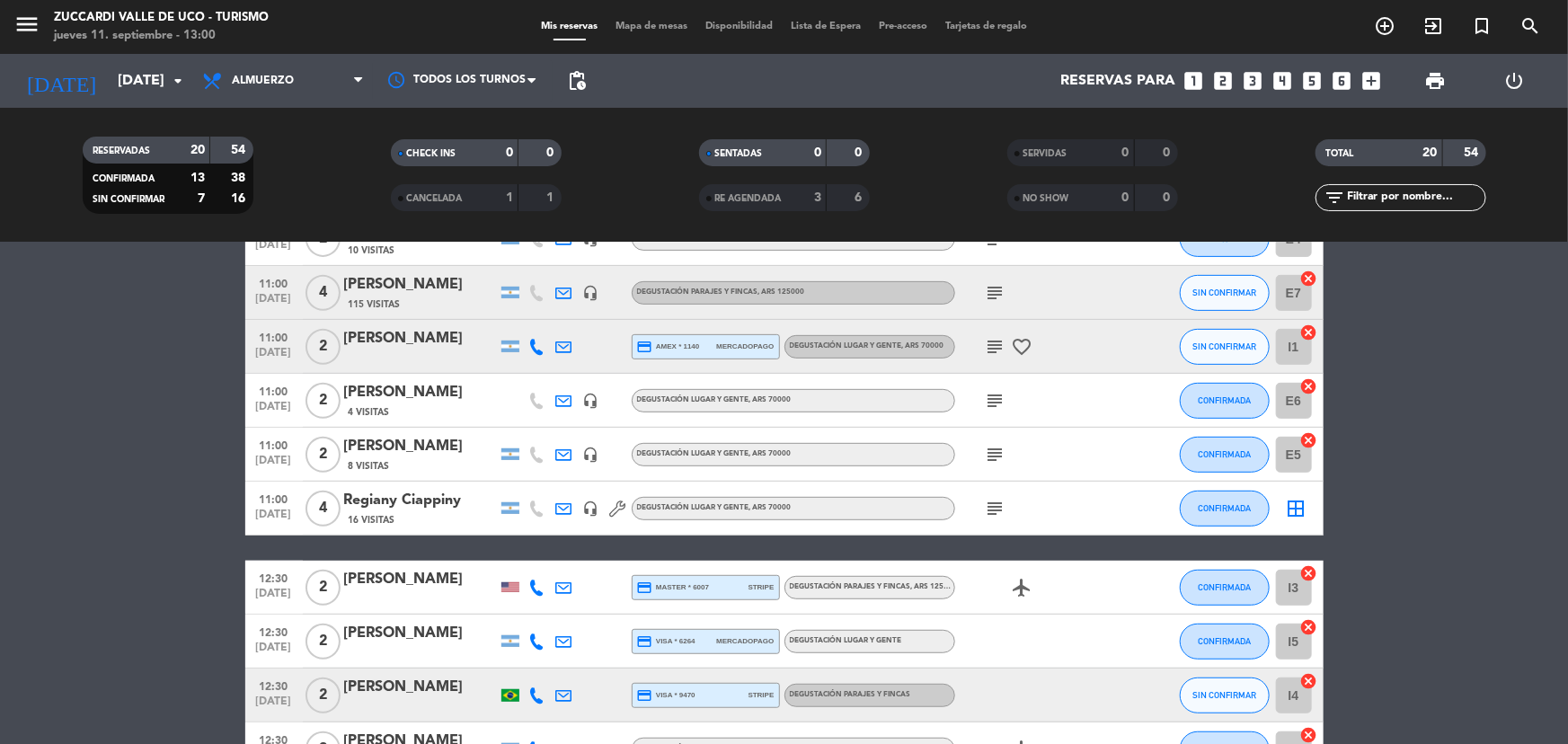
click at [394, 396] on div "[PERSON_NAME]" at bounding box center [420, 393] width 153 height 24
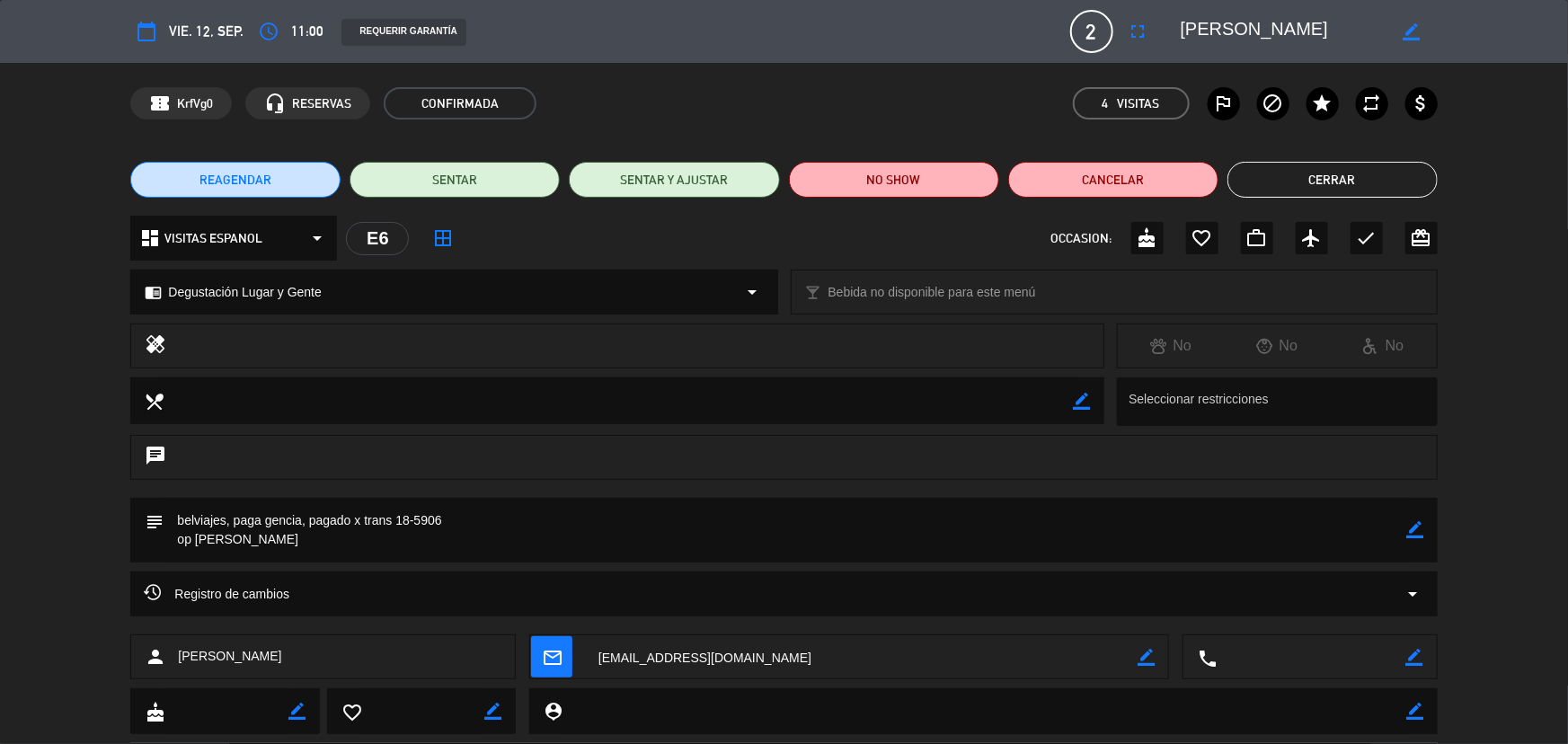
drag, startPoint x: 1286, startPoint y: 173, endPoint x: 1237, endPoint y: 173, distance: 49.0
click at [1276, 173] on button "Cerrar" at bounding box center [1333, 179] width 211 height 36
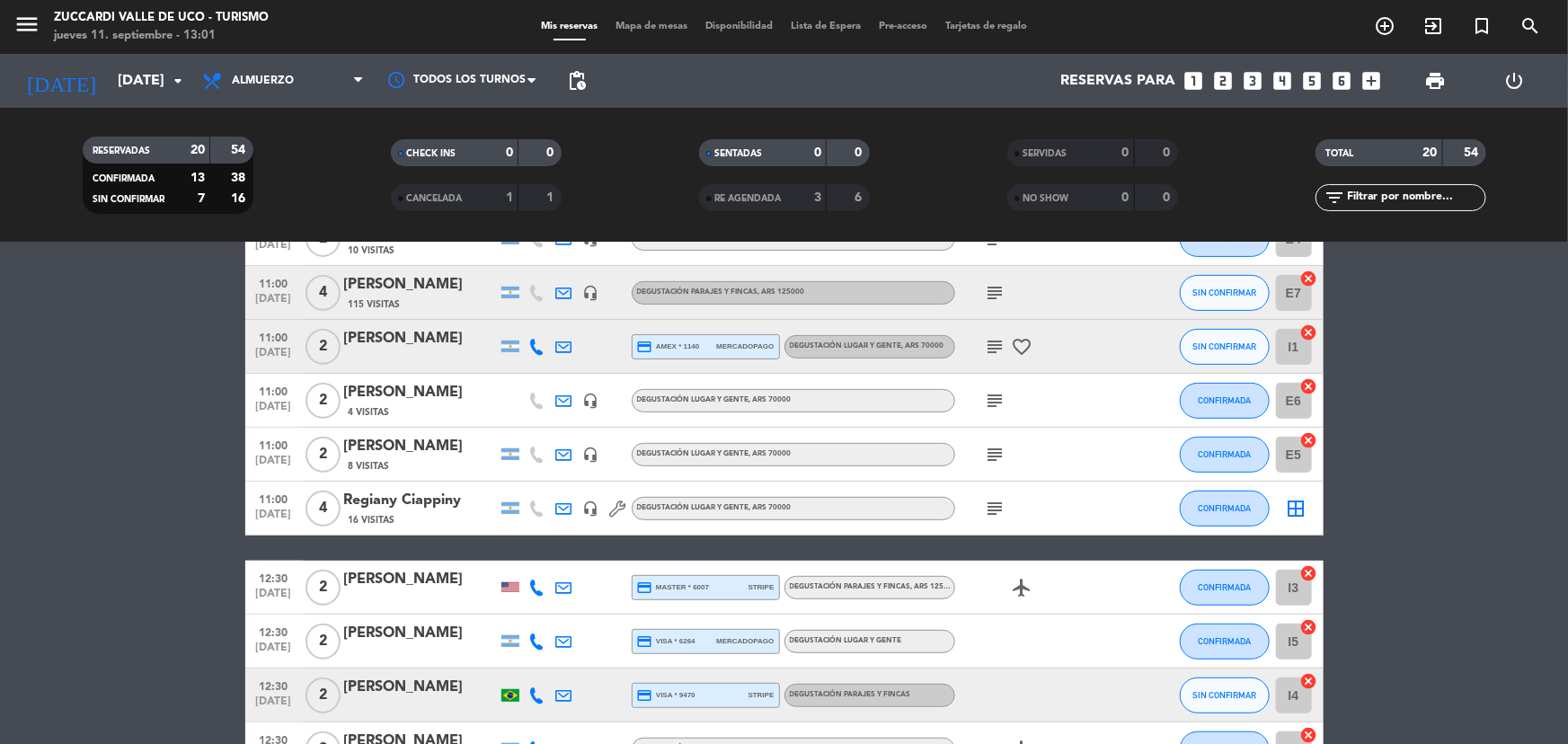
click at [991, 461] on icon "subject" at bounding box center [995, 455] width 22 height 22
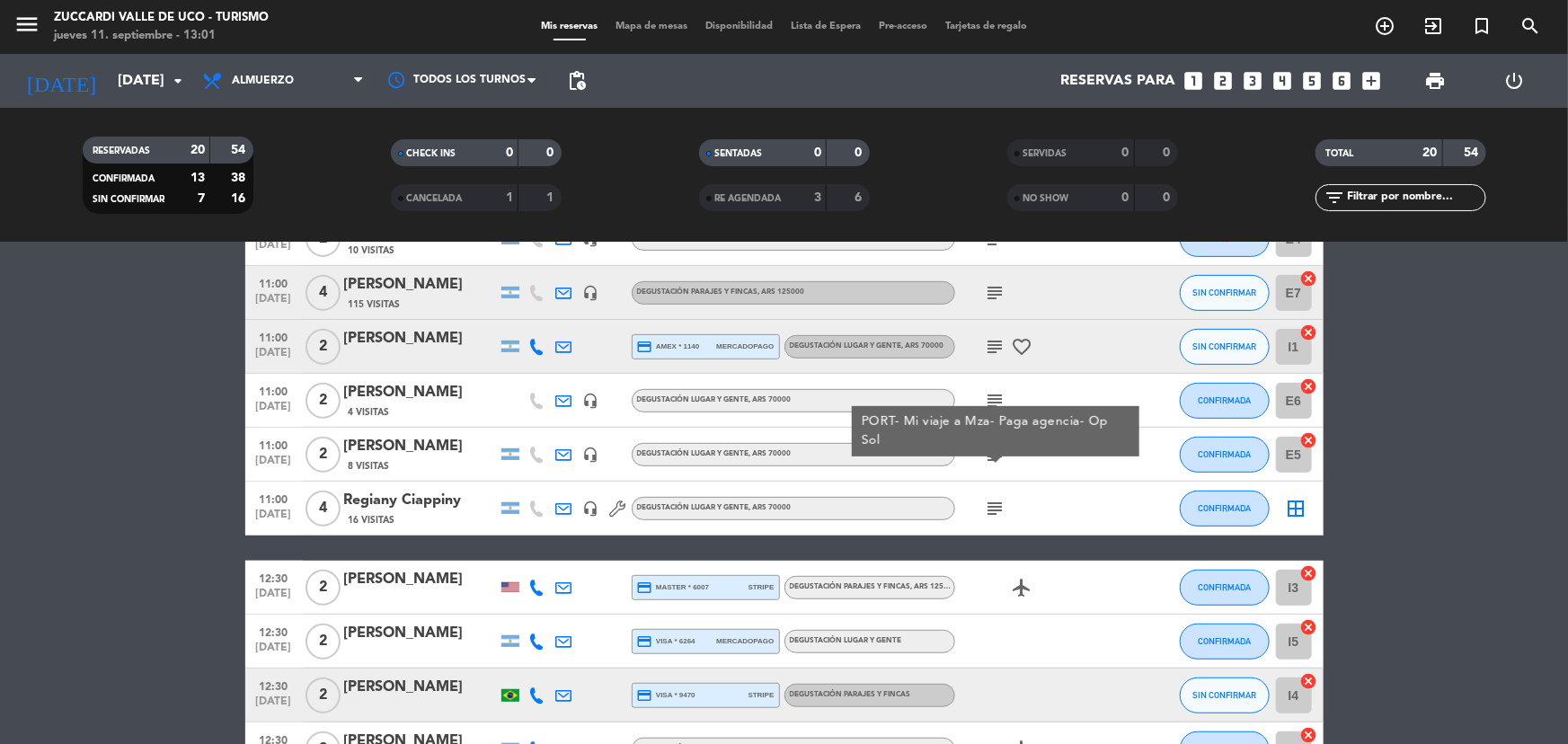
click at [991, 510] on icon "subject" at bounding box center [995, 509] width 22 height 22
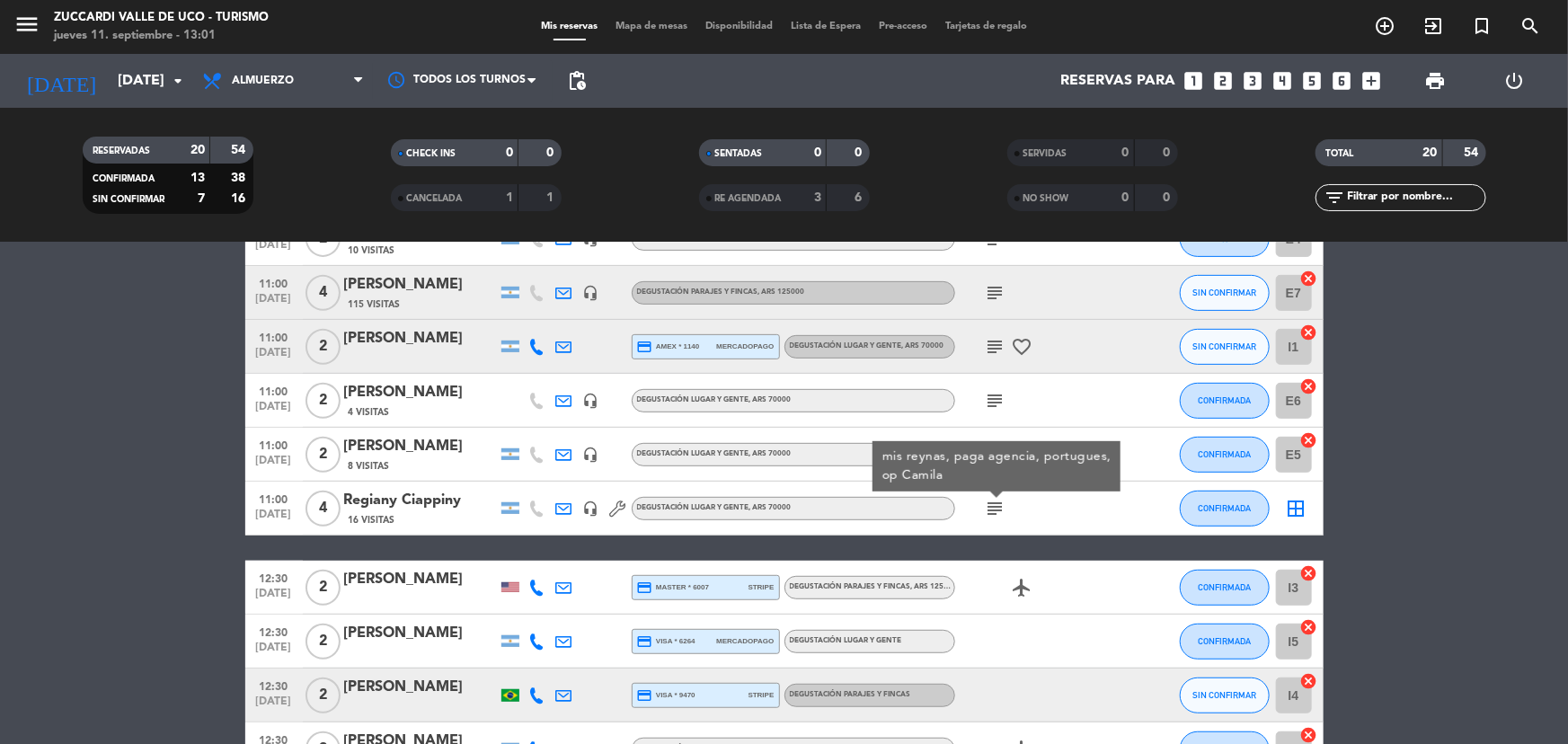
click at [416, 503] on div "Regiany Ciappiny" at bounding box center [420, 501] width 153 height 24
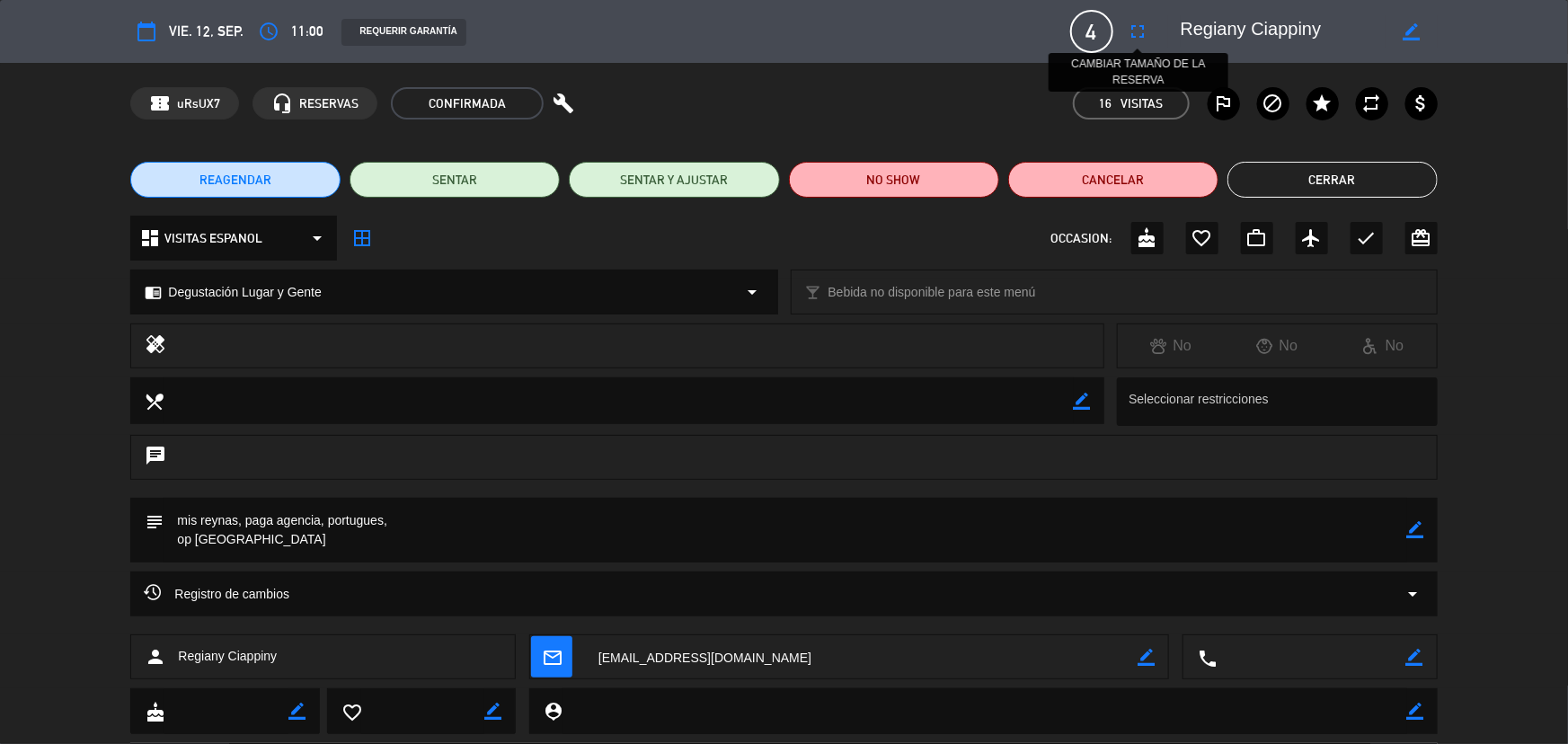
drag, startPoint x: 1345, startPoint y: 26, endPoint x: 1144, endPoint y: 30, distance: 201.0
click at [1144, 30] on div "calendar_today vie. 12, sep. access_time 11:00 REQUERIR GARANTÍA 4 [PERSON_NAME…" at bounding box center [783, 31] width 1306 height 43
drag, startPoint x: 1312, startPoint y: 165, endPoint x: 956, endPoint y: 193, distance: 357.1
click at [1297, 167] on button "Cerrar" at bounding box center [1333, 179] width 211 height 36
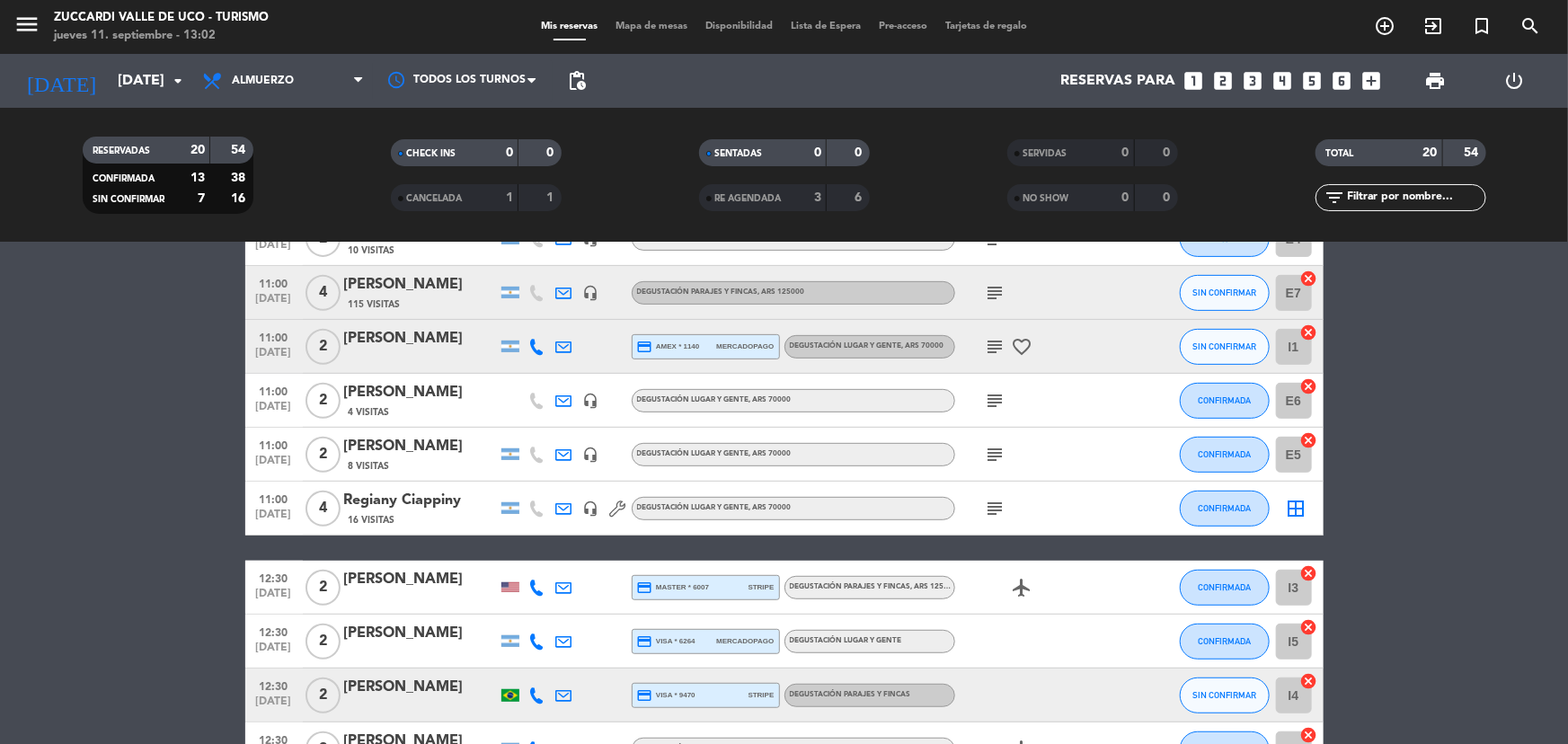
click at [427, 594] on div at bounding box center [420, 599] width 153 height 15
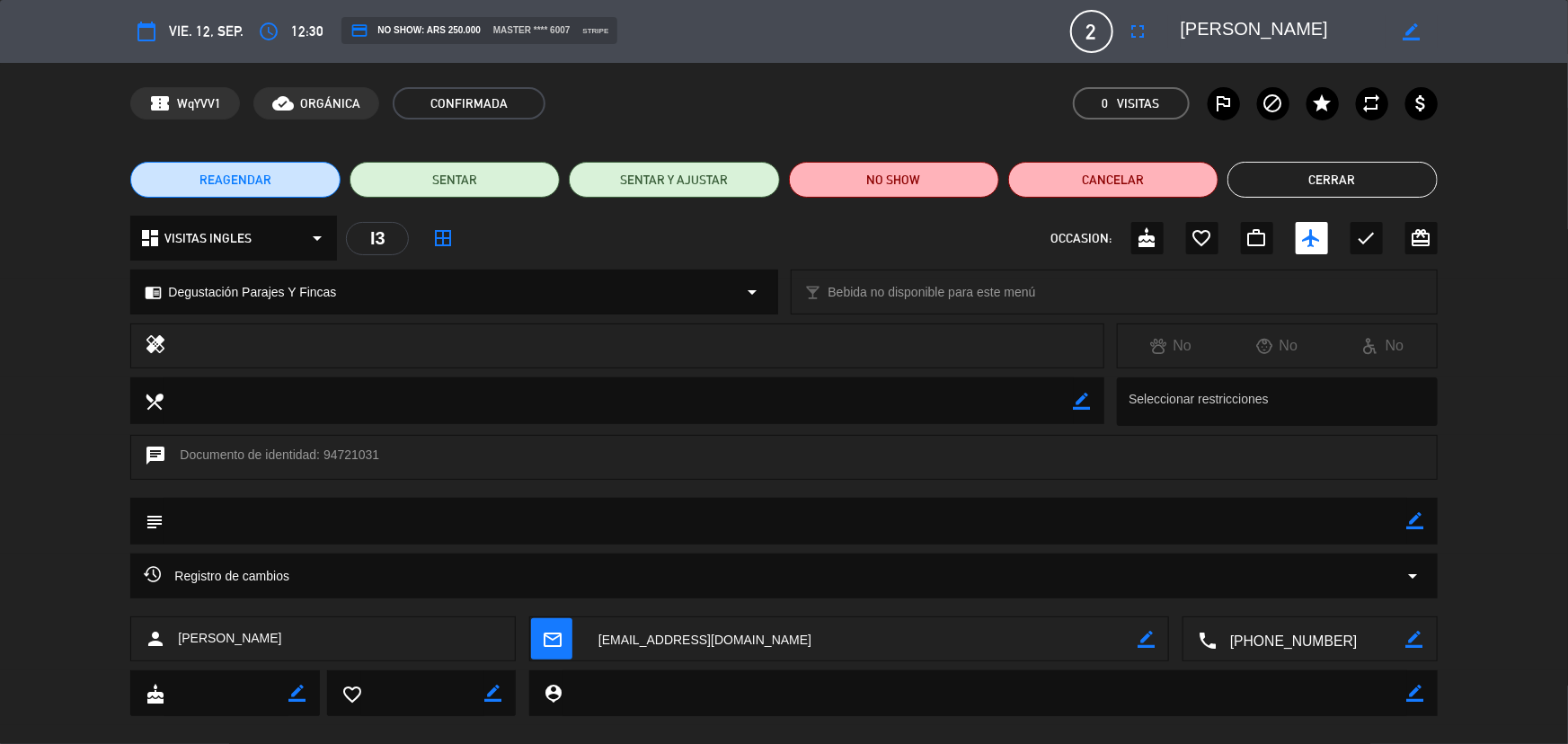
click at [1293, 636] on textarea at bounding box center [1311, 640] width 190 height 45
drag, startPoint x: 1302, startPoint y: 29, endPoint x: 1059, endPoint y: 30, distance: 243.0
click at [1077, 26] on div "calendar_today vie. 12, sep. access_time 12:30 credit_card NO SHOW: ARS 250.000…" at bounding box center [783, 31] width 1306 height 43
click at [1365, 176] on button "Cerrar" at bounding box center [1333, 179] width 211 height 36
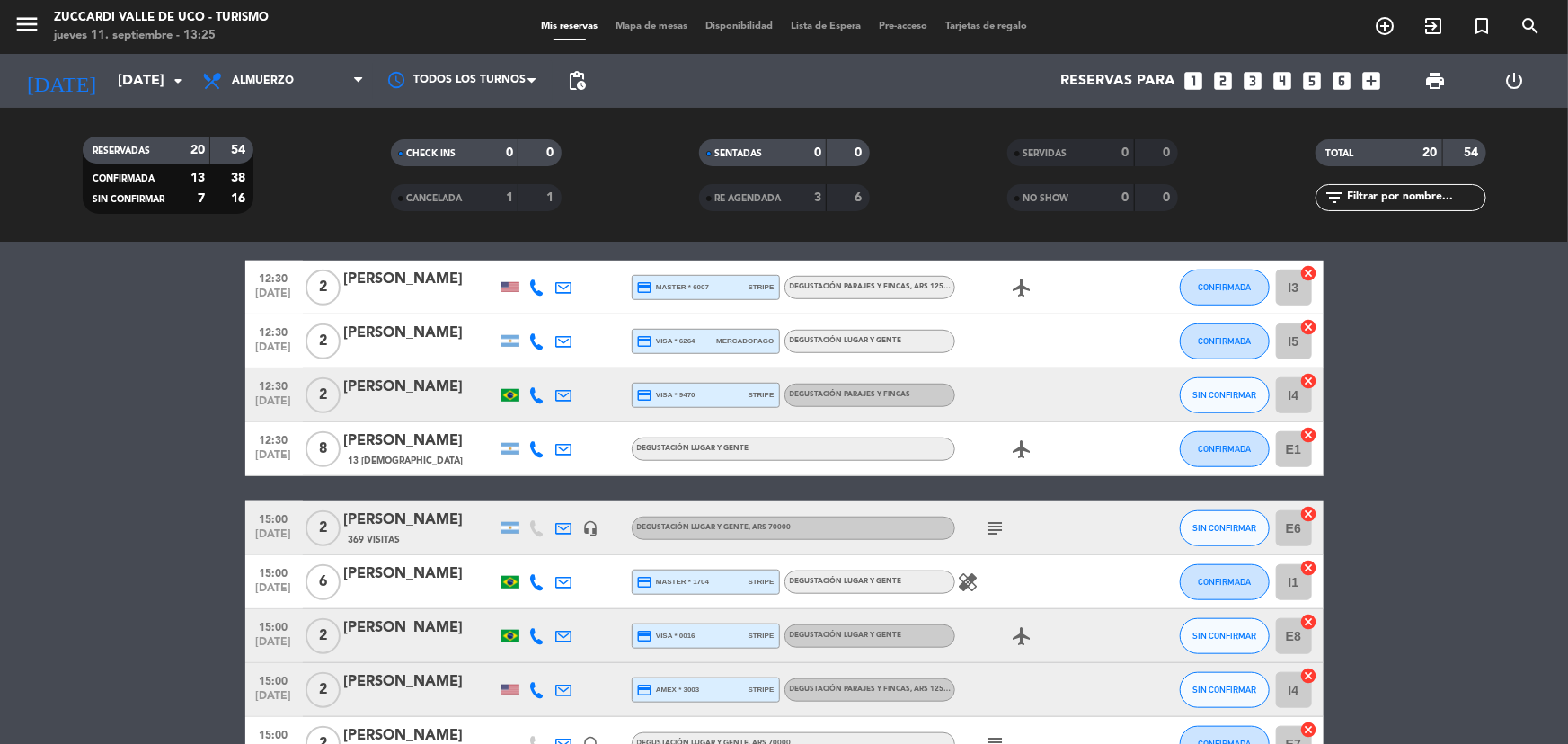
scroll to position [735, 0]
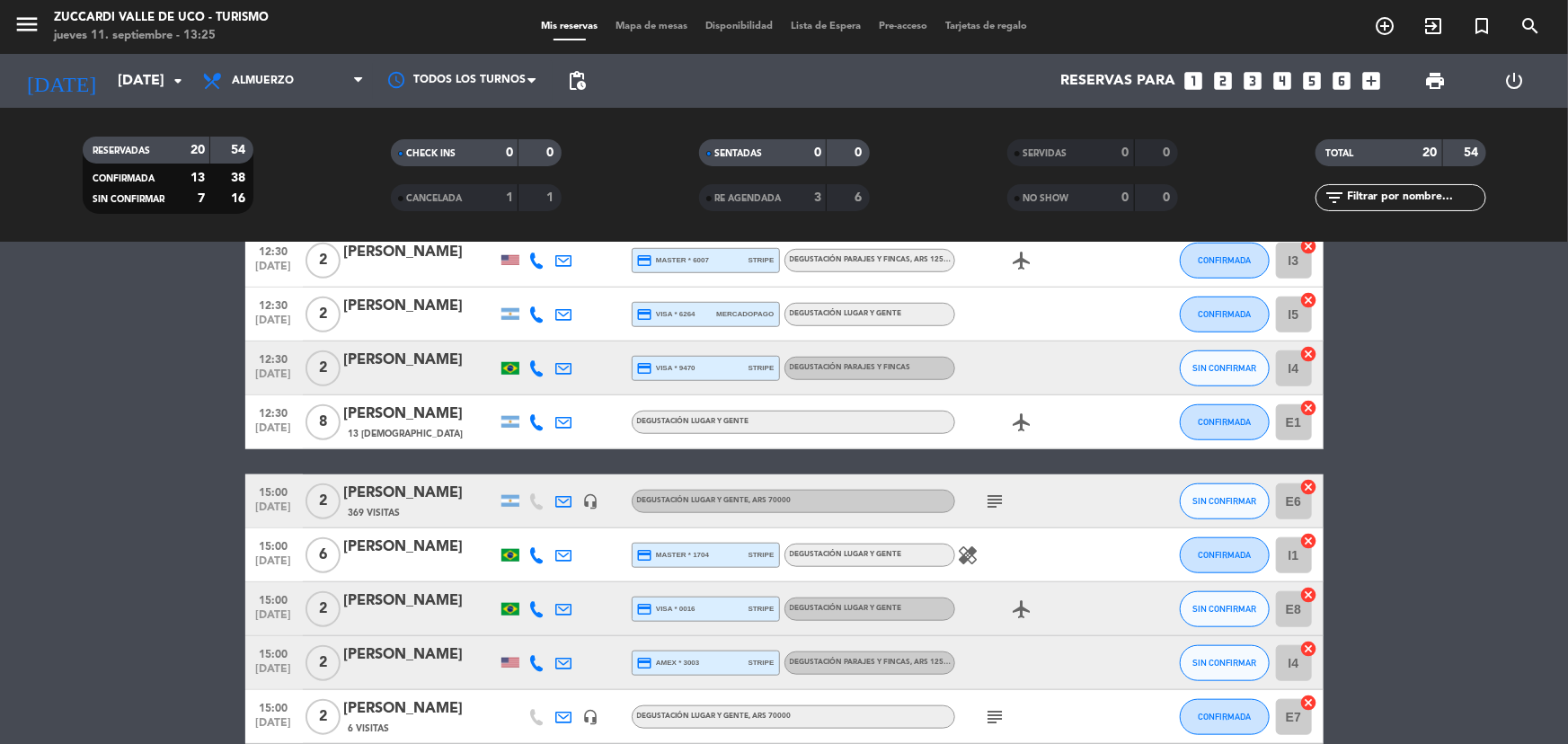
click at [407, 319] on div at bounding box center [420, 326] width 153 height 15
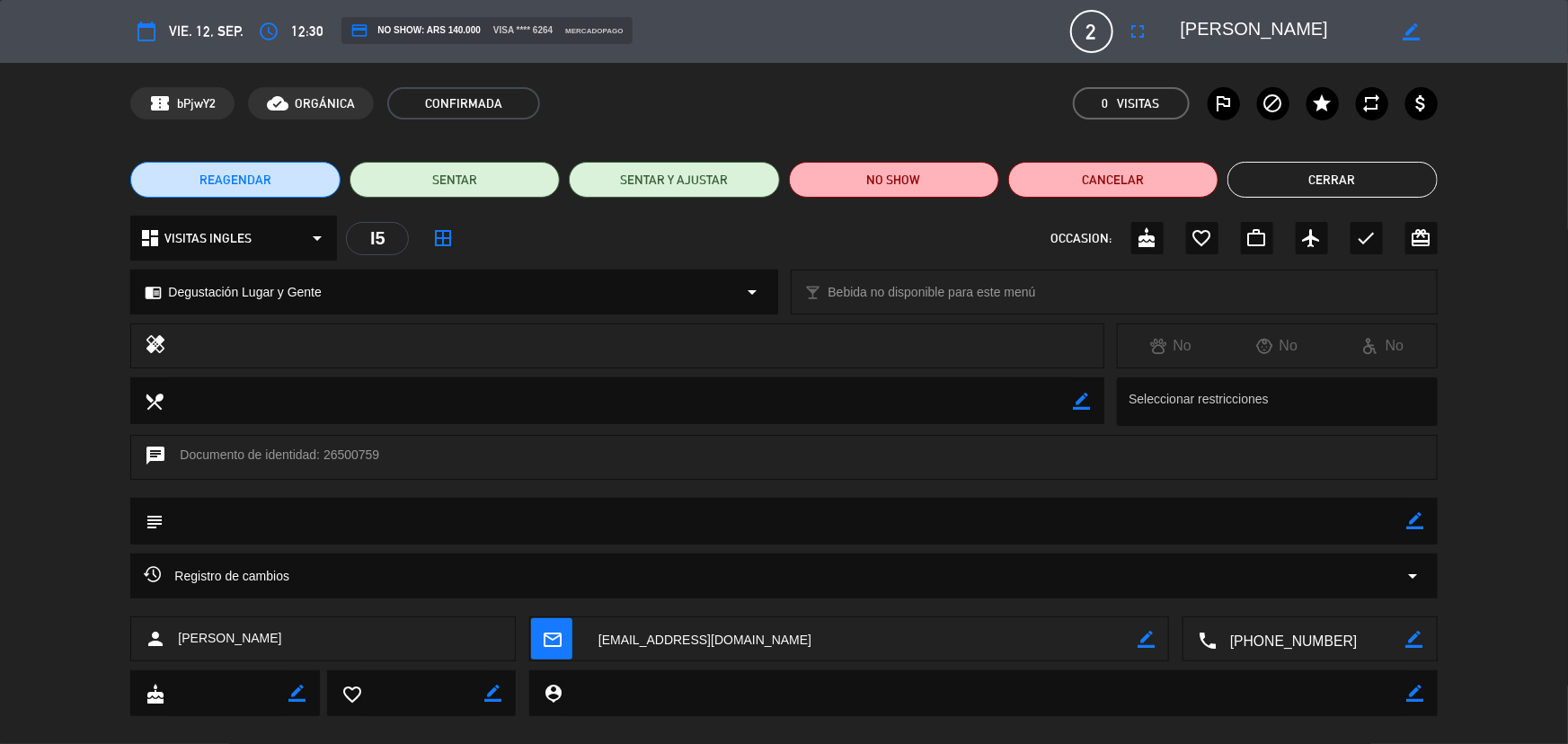
drag, startPoint x: 1292, startPoint y: 637, endPoint x: 1284, endPoint y: 647, distance: 12.8
click at [1290, 639] on textarea at bounding box center [1311, 640] width 190 height 45
drag, startPoint x: 1267, startPoint y: 32, endPoint x: 1128, endPoint y: 69, distance: 143.8
click at [1128, 69] on div "calendar_today vie. 12, sep. access_time 12:30 credit_card NO SHOW: ARS 140.000…" at bounding box center [784, 372] width 1568 height 744
click at [1327, 185] on button "Cerrar" at bounding box center [1333, 179] width 211 height 36
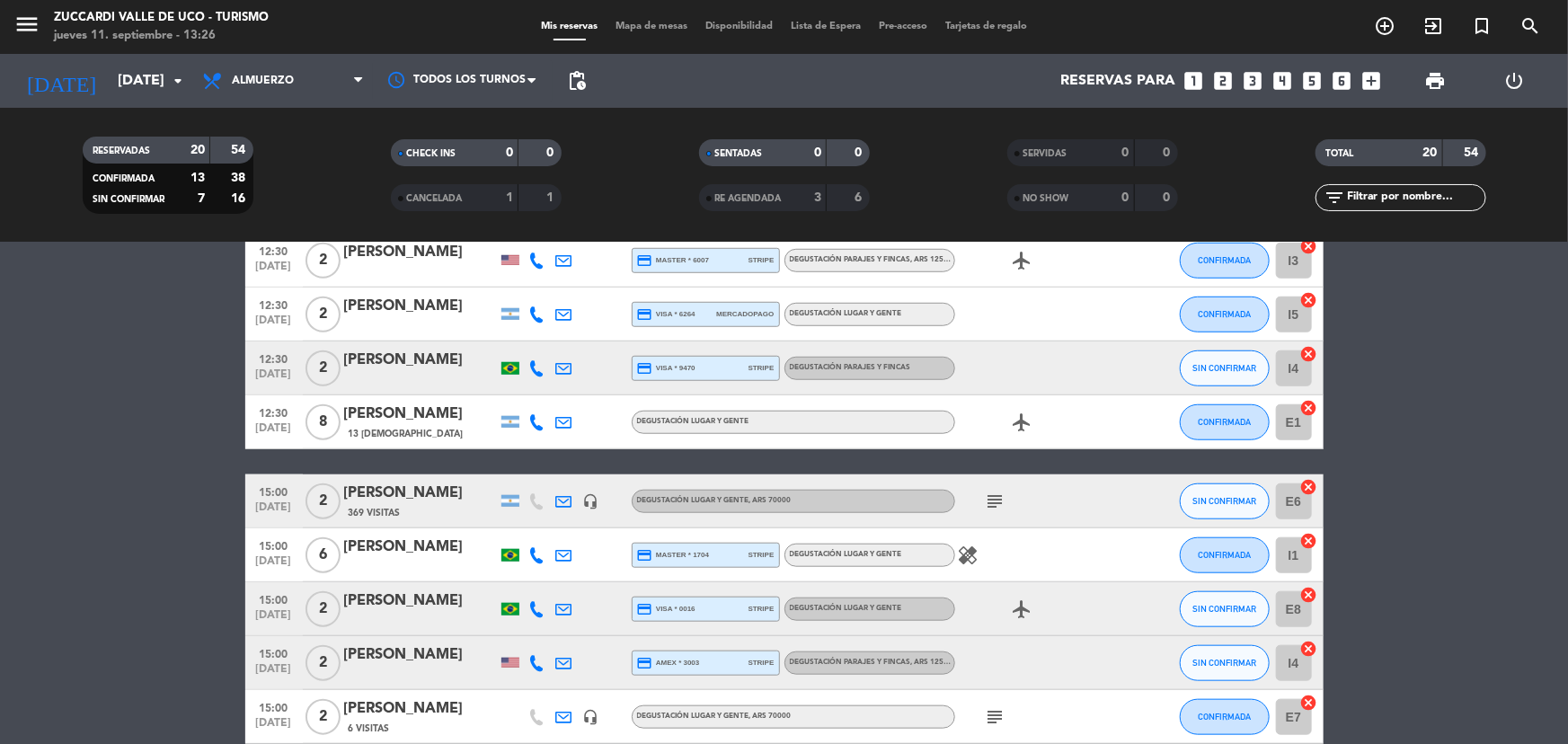
click at [410, 383] on div at bounding box center [420, 380] width 153 height 15
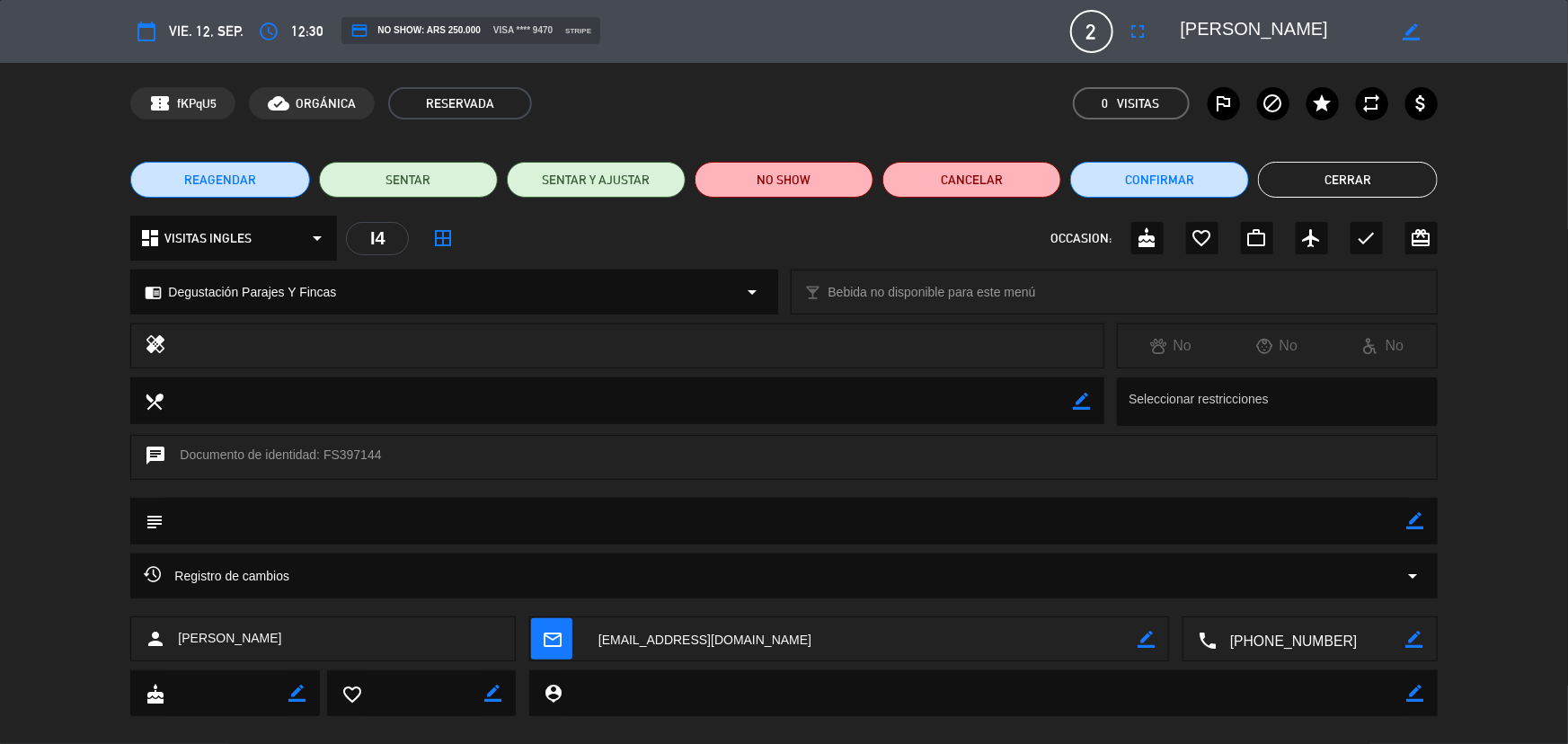
click at [1292, 638] on textarea at bounding box center [1311, 640] width 190 height 45
drag, startPoint x: 1350, startPoint y: 24, endPoint x: 1087, endPoint y: 32, distance: 263.1
click at [1102, 30] on div "calendar_today vie. 12, sep. access_time 12:30 credit_card NO SHOW: ARS 250.000…" at bounding box center [783, 31] width 1306 height 43
click at [1303, 182] on button "Cerrar" at bounding box center [1348, 179] width 179 height 36
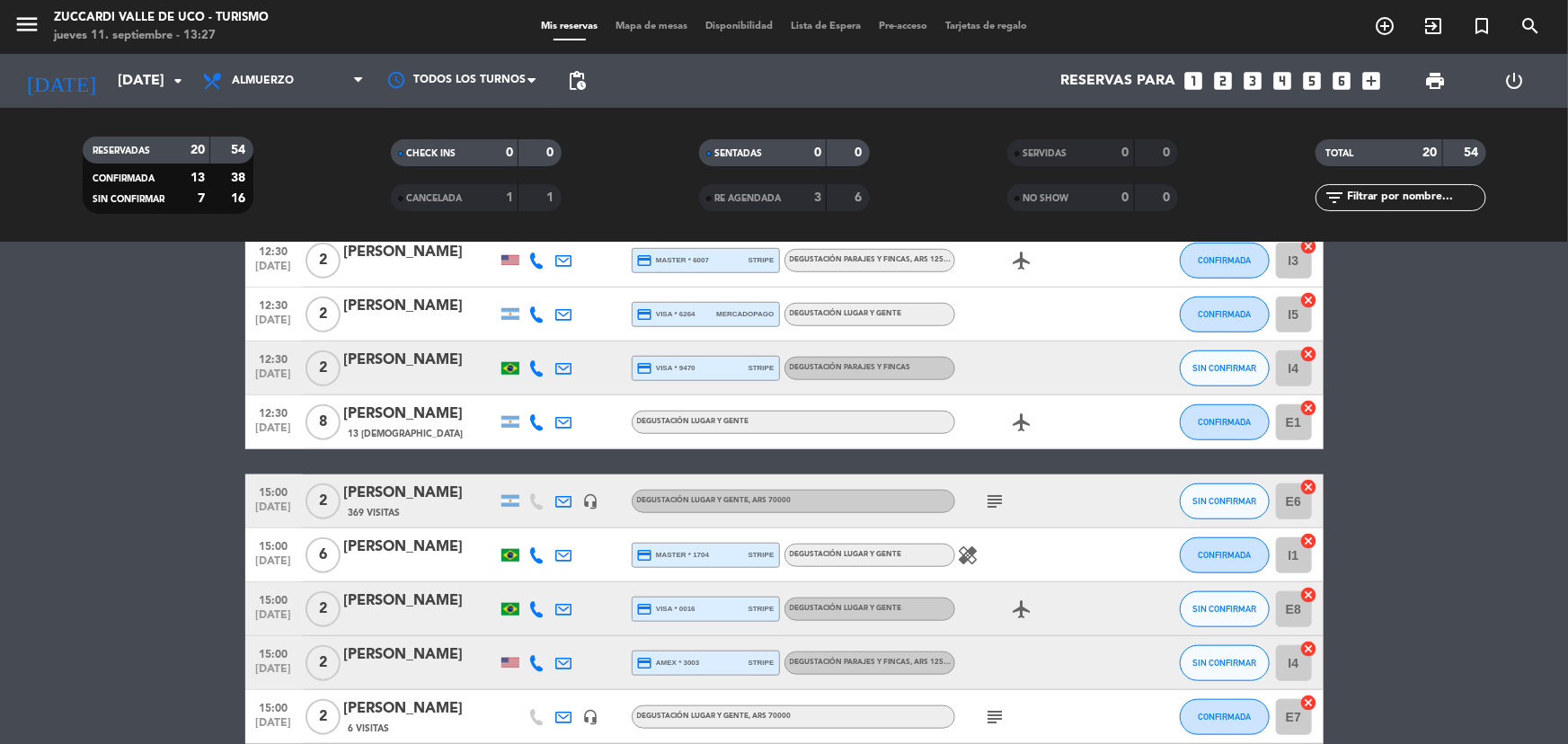
click at [410, 408] on div "[PERSON_NAME]" at bounding box center [420, 414] width 153 height 24
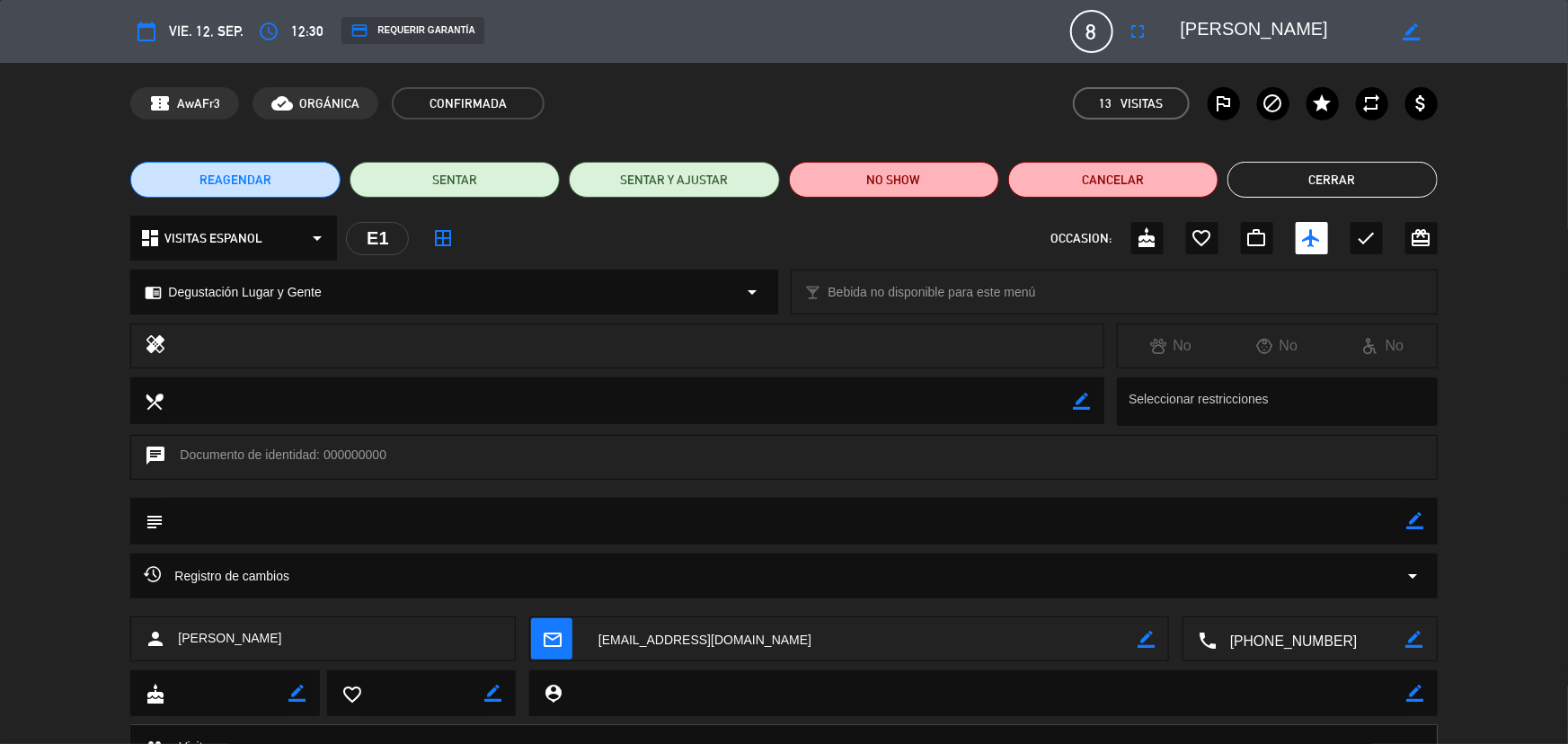
drag, startPoint x: 1300, startPoint y: 641, endPoint x: 1241, endPoint y: 629, distance: 60.2
click at [1298, 641] on textarea at bounding box center [1311, 640] width 190 height 45
drag, startPoint x: 1364, startPoint y: 31, endPoint x: 1065, endPoint y: 18, distance: 299.3
click at [1065, 18] on div "calendar_today vie. 12, sep. access_time 12:30 credit_card REQUERIR GARANTÍA 8 …" at bounding box center [783, 31] width 1306 height 43
click at [1248, 178] on button "Cerrar" at bounding box center [1333, 179] width 211 height 36
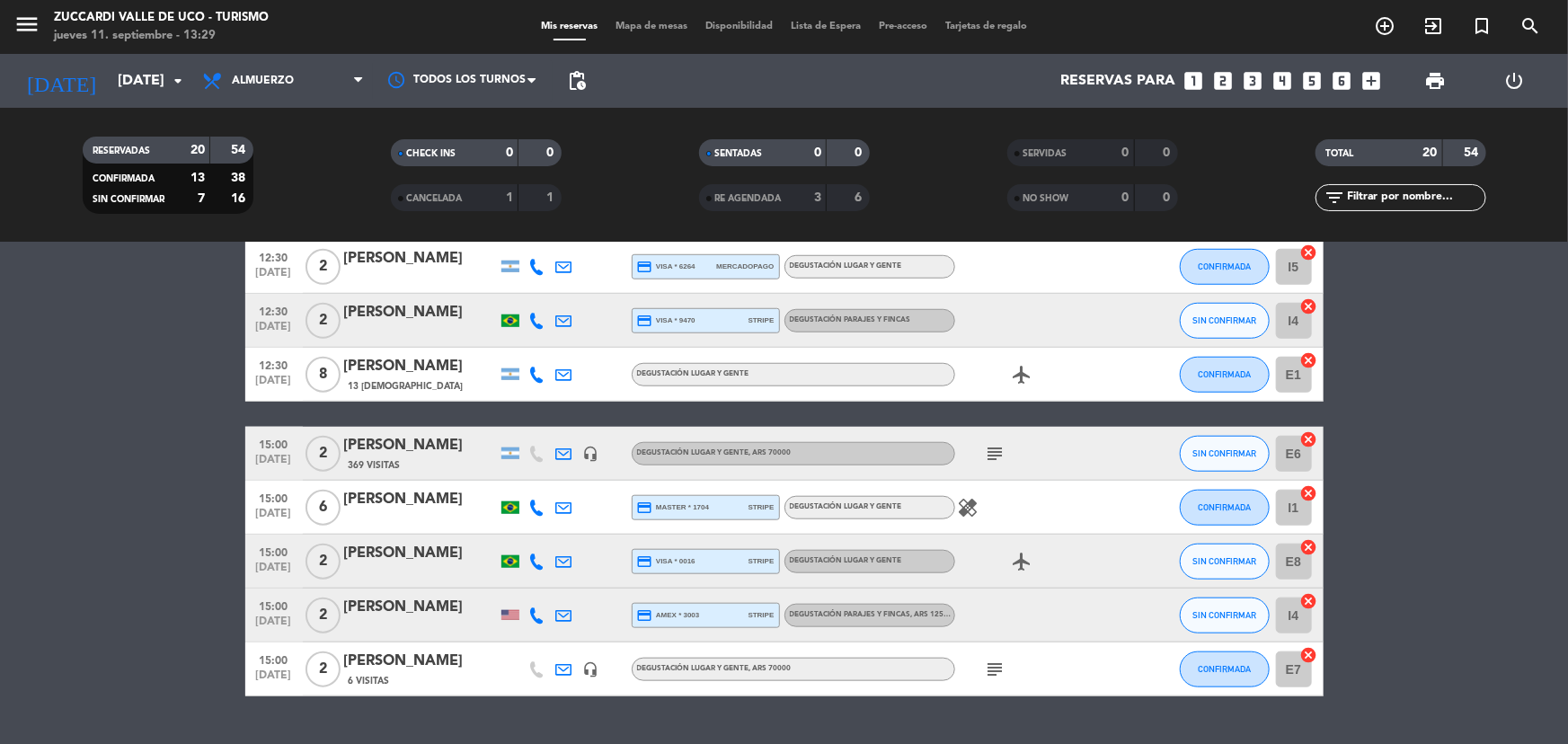
scroll to position [825, 0]
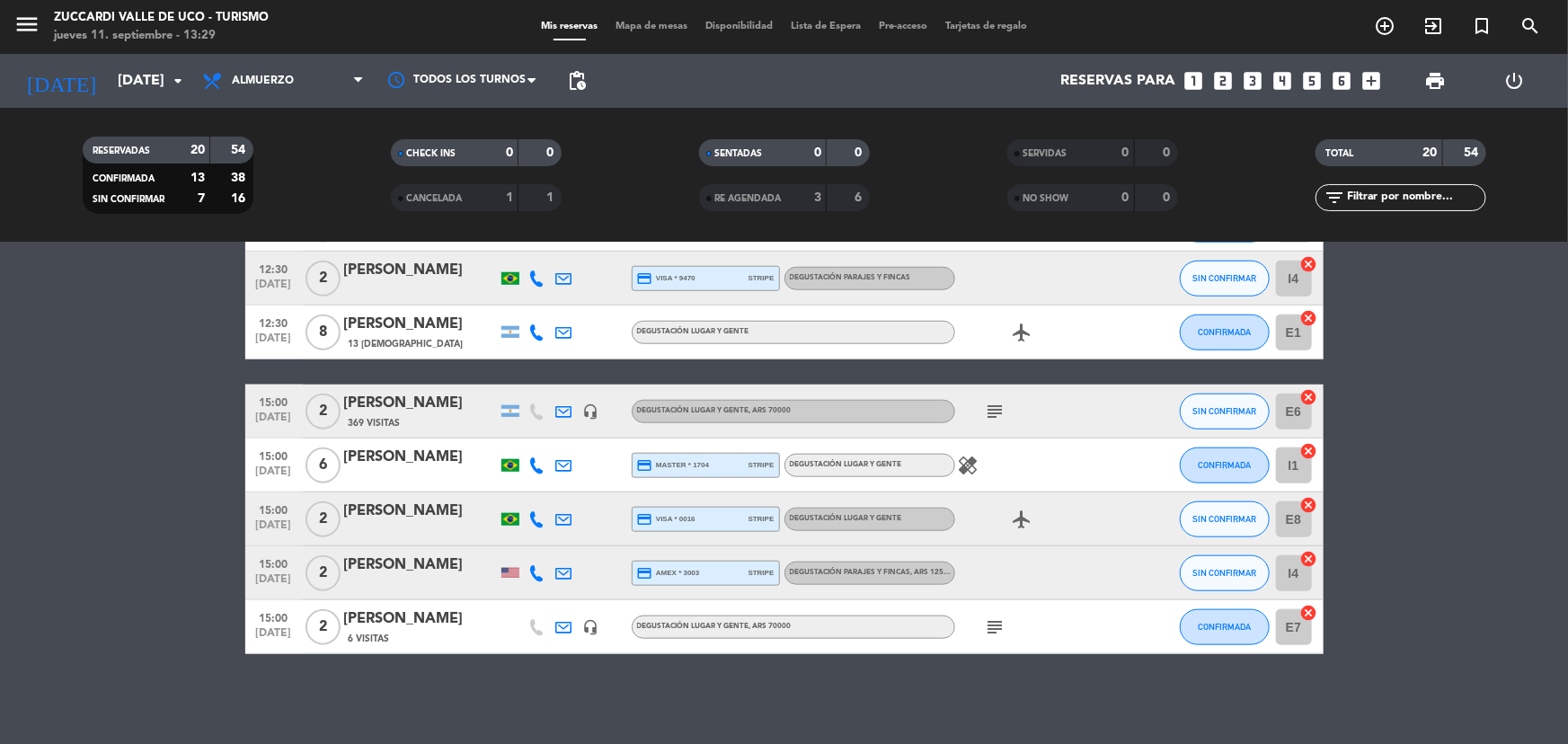
click at [404, 406] on div "[PERSON_NAME]" at bounding box center [420, 403] width 153 height 24
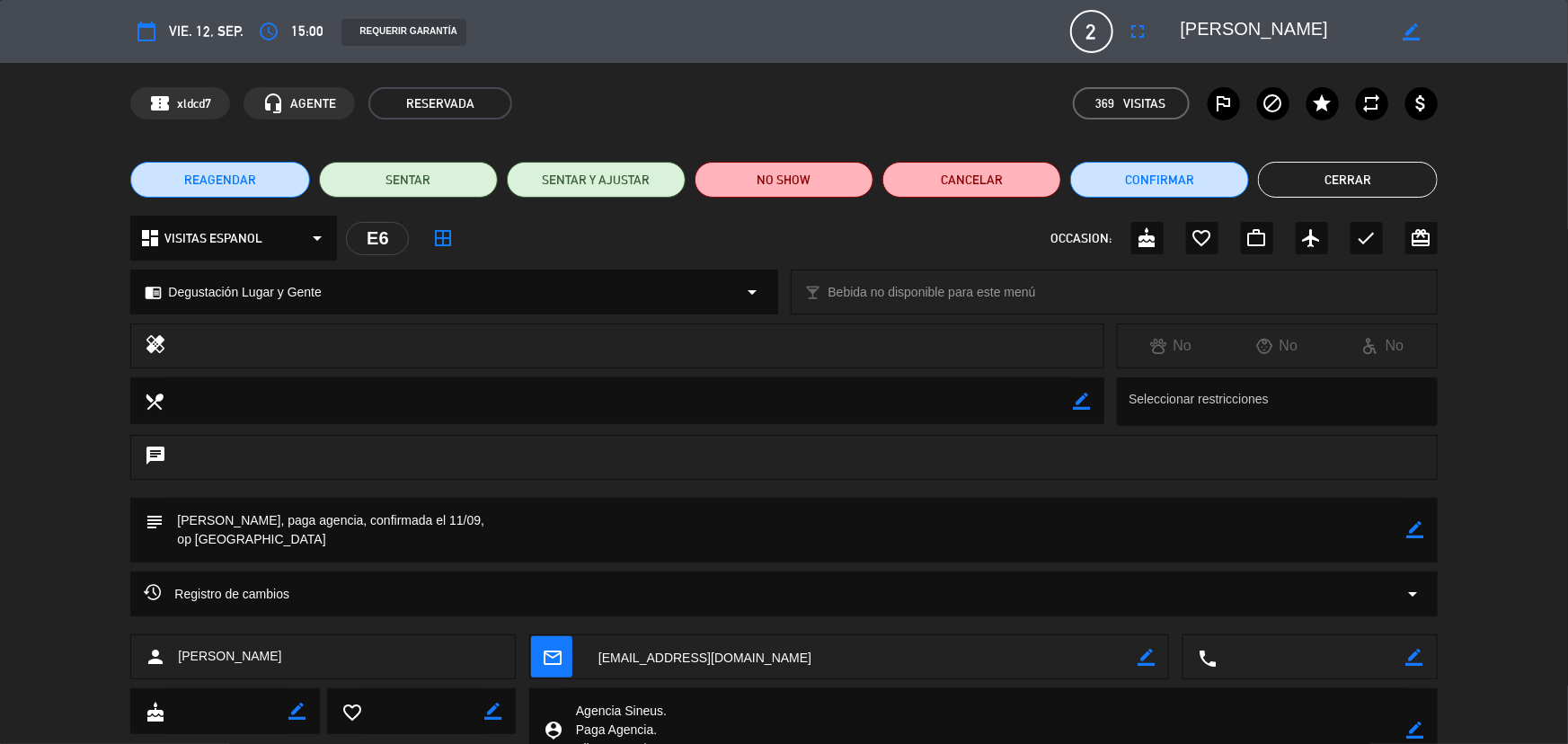
click at [1324, 188] on button "Cerrar" at bounding box center [1348, 179] width 179 height 36
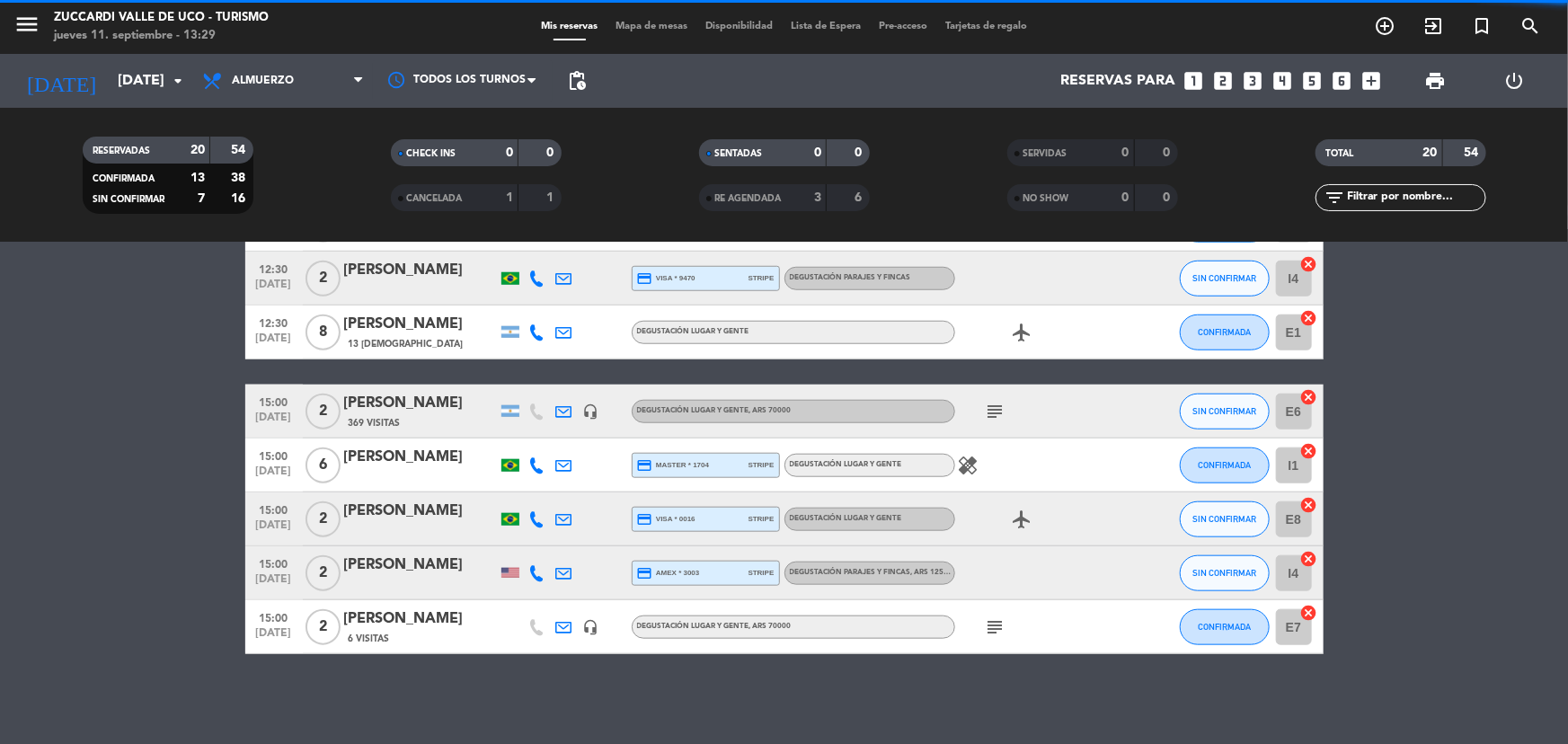
click at [429, 460] on div "[PERSON_NAME]" at bounding box center [420, 458] width 153 height 24
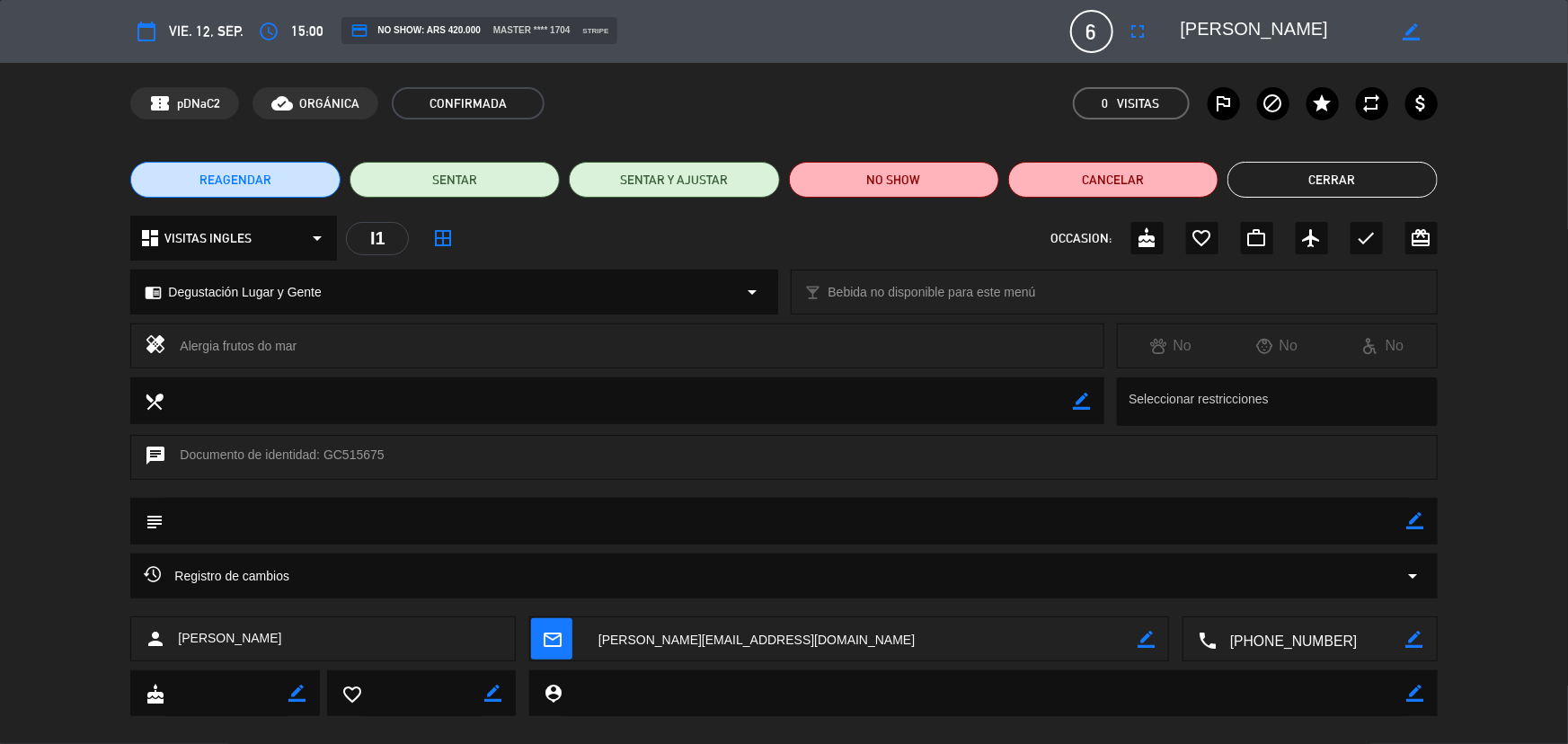
click at [1288, 640] on textarea at bounding box center [1311, 640] width 190 height 45
drag, startPoint x: 1323, startPoint y: 27, endPoint x: 1098, endPoint y: 34, distance: 225.1
click at [1098, 34] on div "calendar_today vie. 12, sep. access_time 15:00 credit_card NO SHOW: ARS 420.000…" at bounding box center [783, 31] width 1306 height 43
drag, startPoint x: 1259, startPoint y: 181, endPoint x: 1250, endPoint y: 179, distance: 9.2
click at [1259, 180] on button "Cerrar" at bounding box center [1333, 179] width 211 height 36
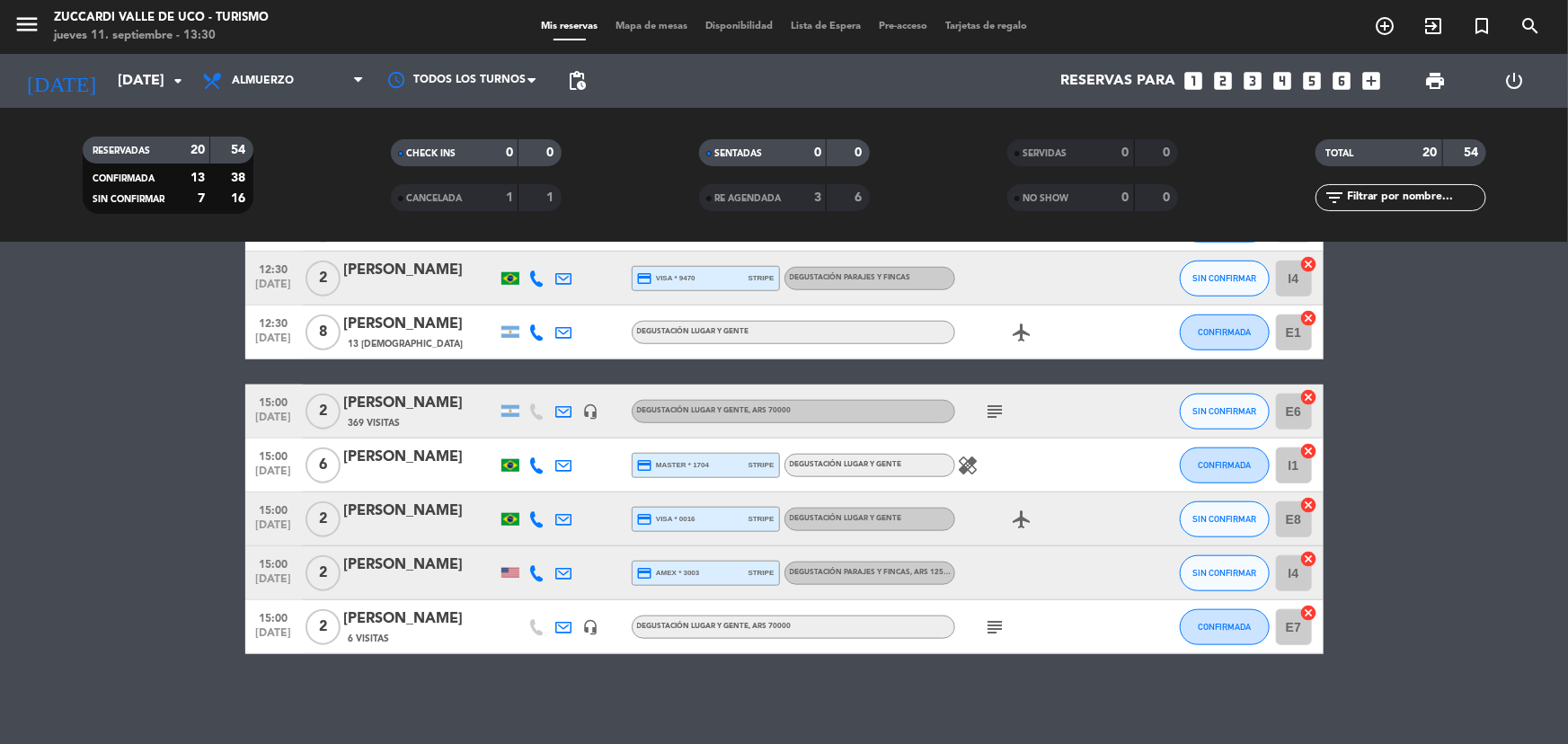
click at [414, 520] on div "[PERSON_NAME]" at bounding box center [420, 512] width 153 height 24
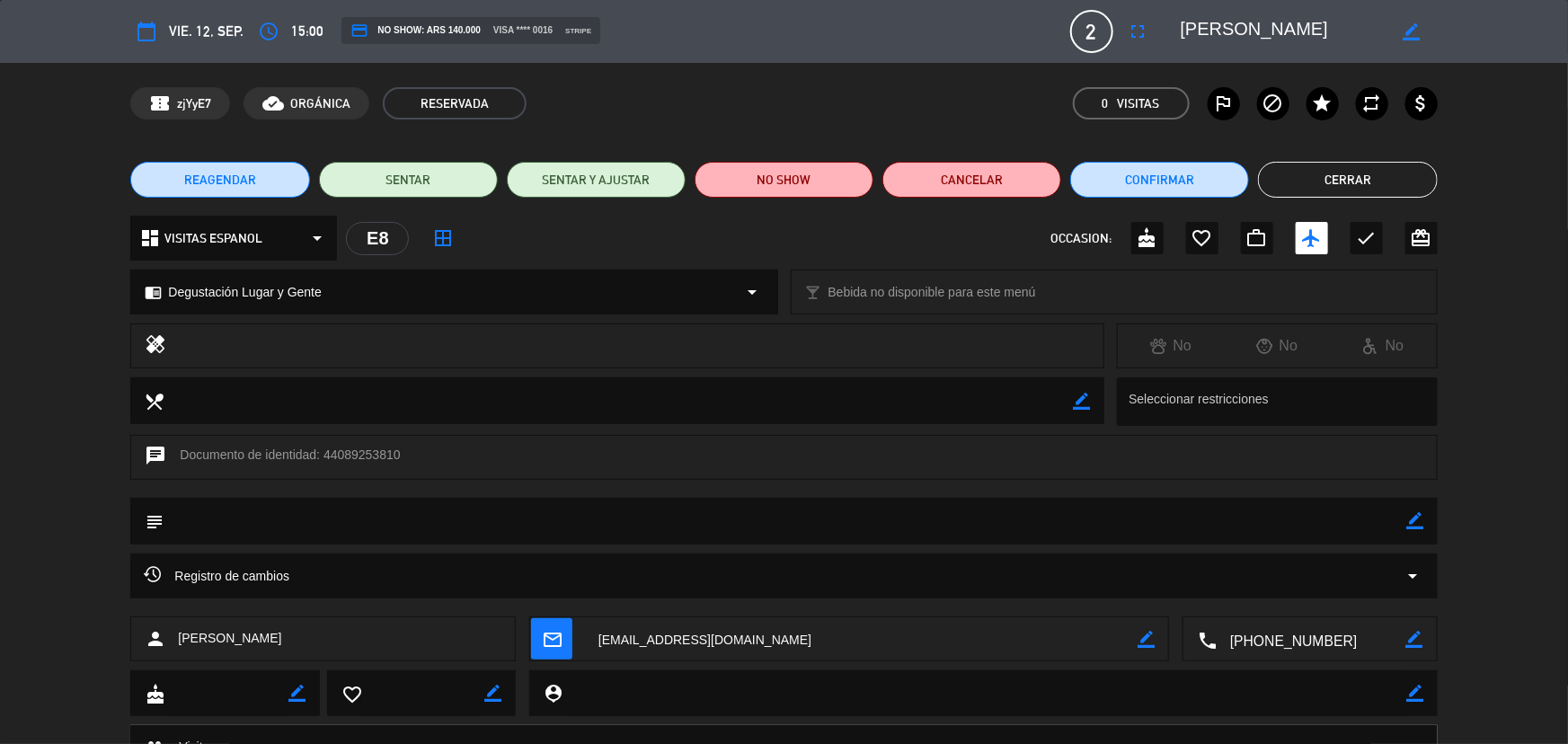
drag, startPoint x: 1281, startPoint y: 643, endPoint x: 1281, endPoint y: 654, distance: 11.0
click at [1282, 643] on textarea at bounding box center [1311, 640] width 190 height 45
drag, startPoint x: 1184, startPoint y: 34, endPoint x: 1390, endPoint y: 53, distance: 206.9
click at [1390, 53] on div "calendar_today vie. 12, sep. access_time 15:00 credit_card NO SHOW: ARS 140.000…" at bounding box center [784, 31] width 1568 height 63
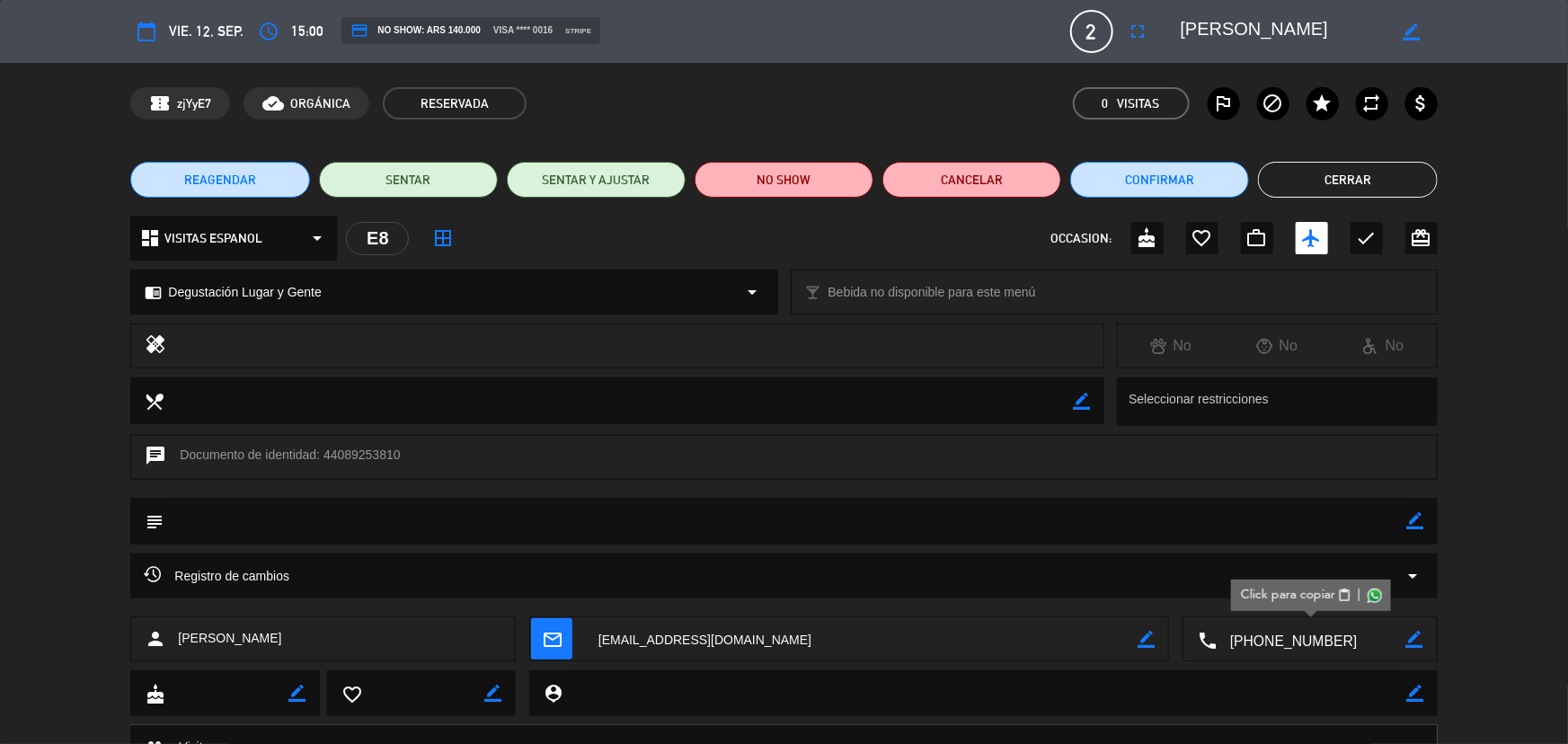
click at [1325, 173] on button "Cerrar" at bounding box center [1348, 179] width 179 height 36
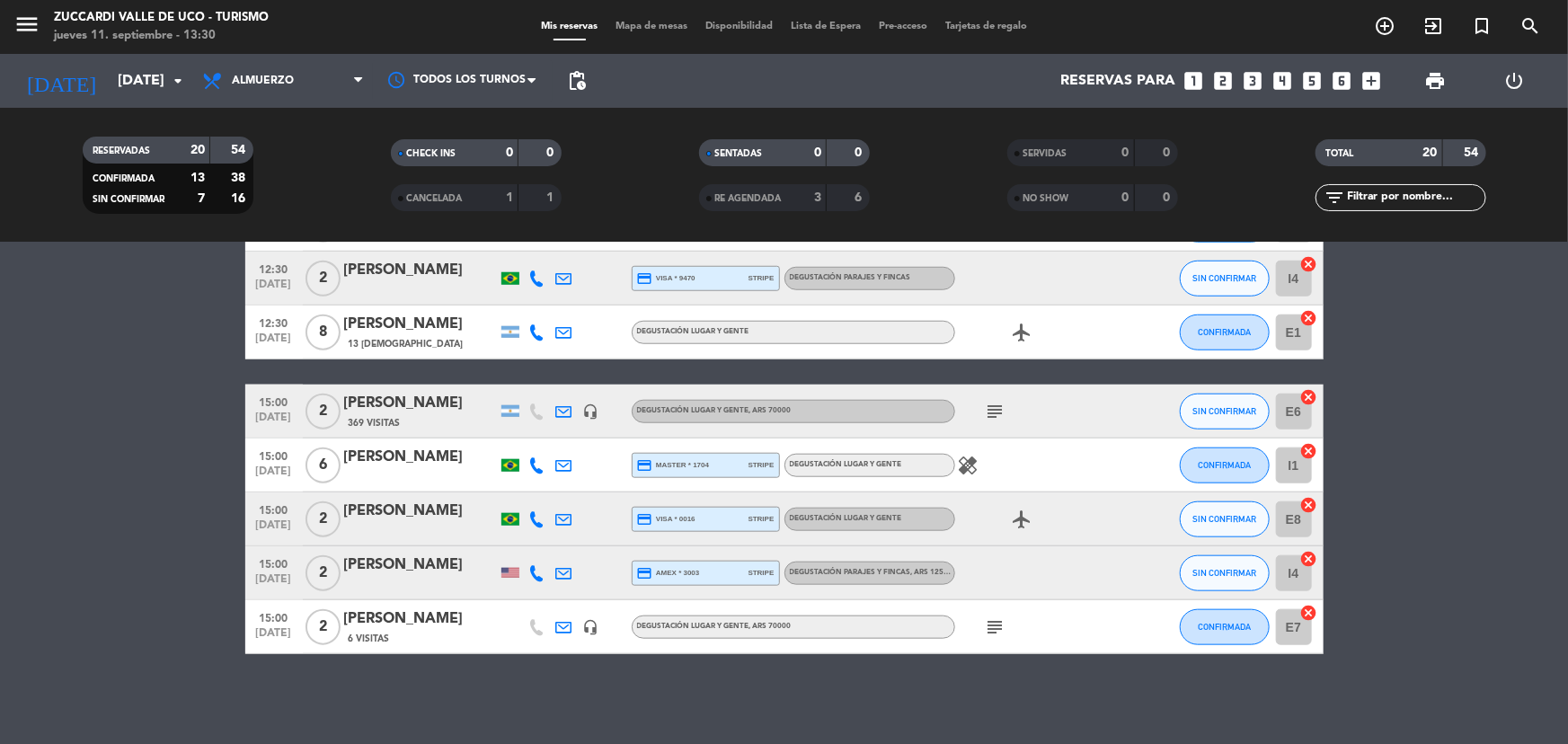
click at [414, 576] on div "[PERSON_NAME]" at bounding box center [420, 565] width 153 height 24
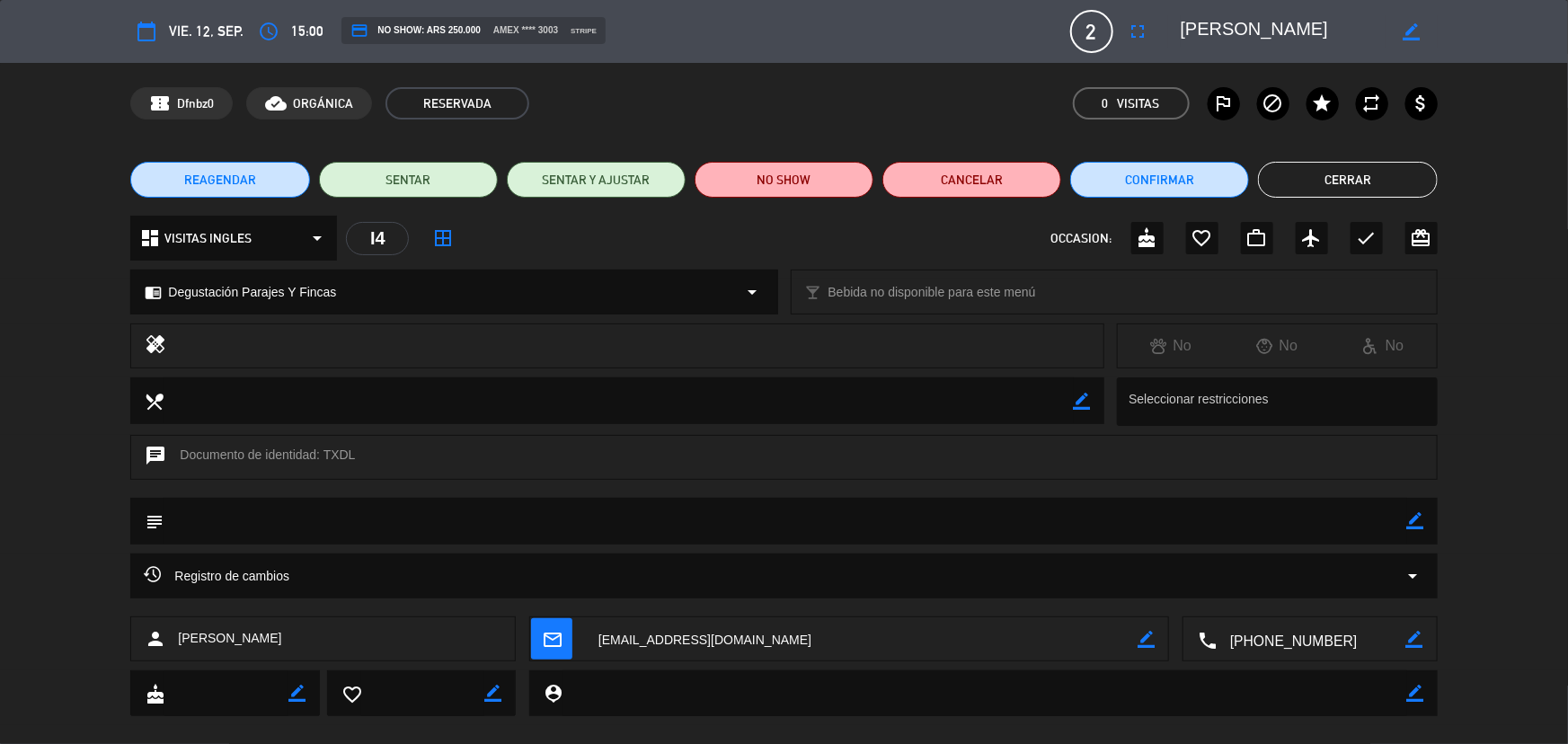
click at [1291, 641] on textarea at bounding box center [1311, 640] width 190 height 45
click at [1262, 629] on textarea at bounding box center [1311, 640] width 190 height 45
drag, startPoint x: 1348, startPoint y: 35, endPoint x: 1070, endPoint y: 1, distance: 280.1
click at [1071, 1] on div "calendar_today vie. 12, sep. access_time 15:00 credit_card NO SHOW: ARS 250.000…" at bounding box center [784, 31] width 1568 height 63
drag, startPoint x: 1313, startPoint y: 183, endPoint x: 658, endPoint y: 137, distance: 656.6
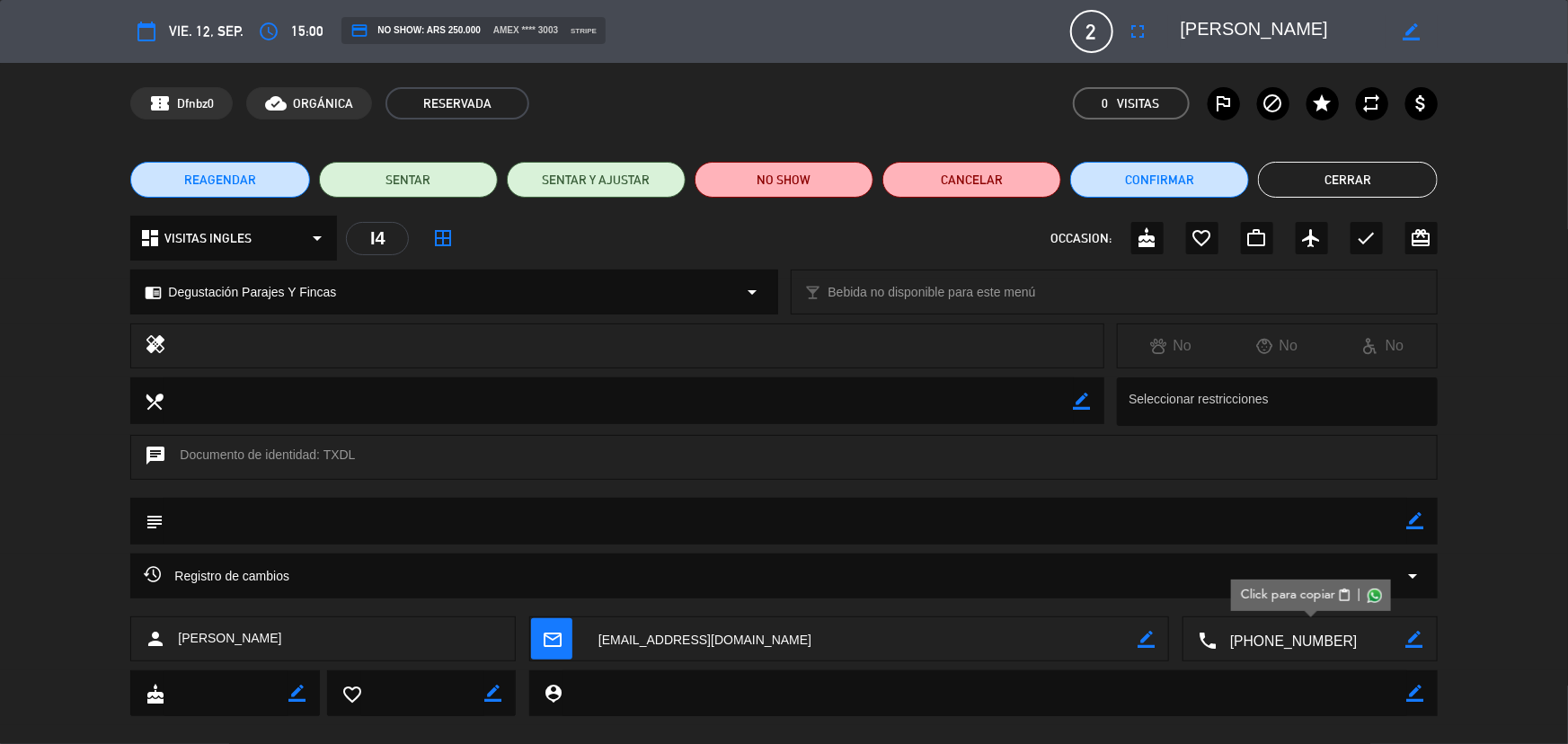
click at [1312, 180] on button "Cerrar" at bounding box center [1348, 179] width 179 height 36
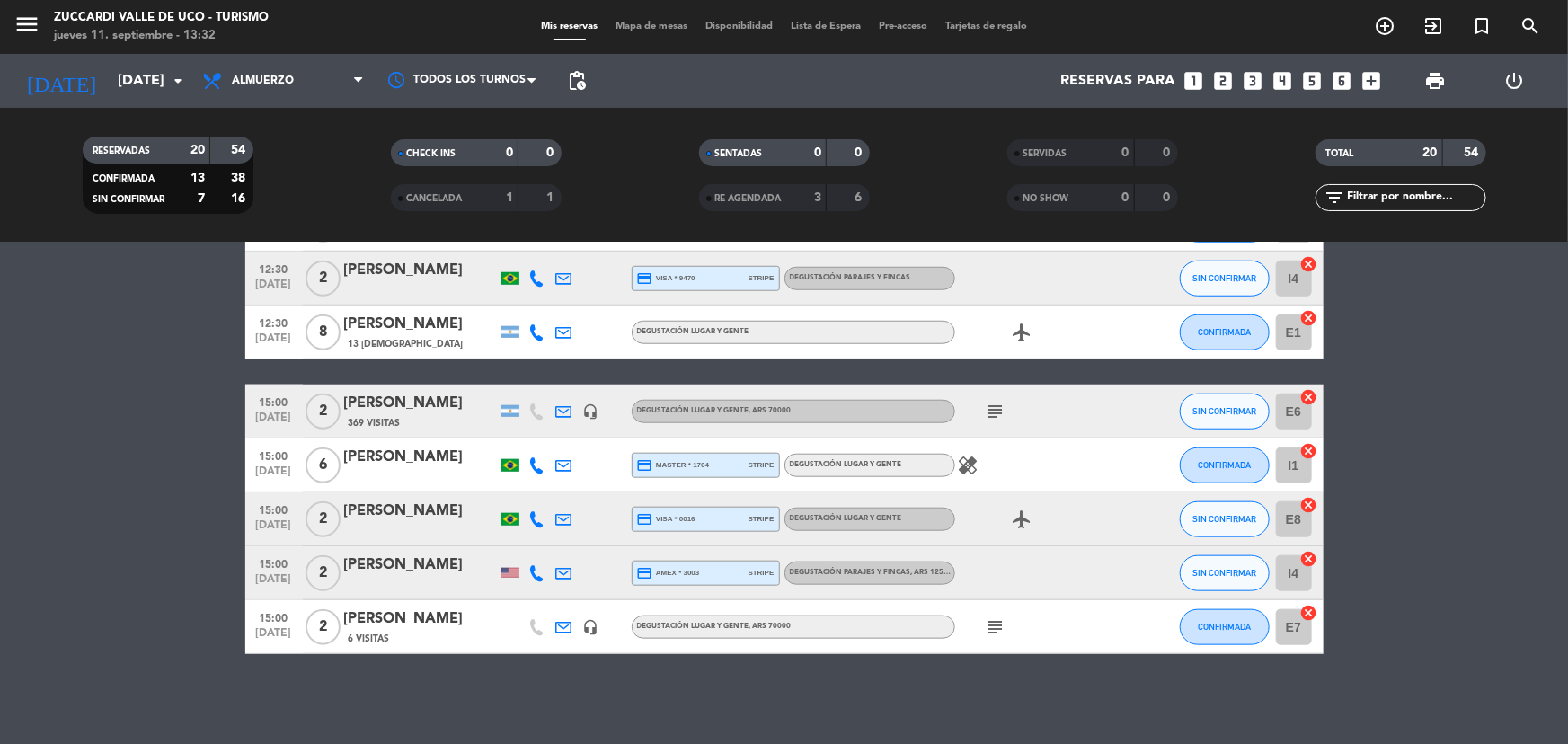
click at [410, 629] on div "[PERSON_NAME]" at bounding box center [420, 619] width 153 height 24
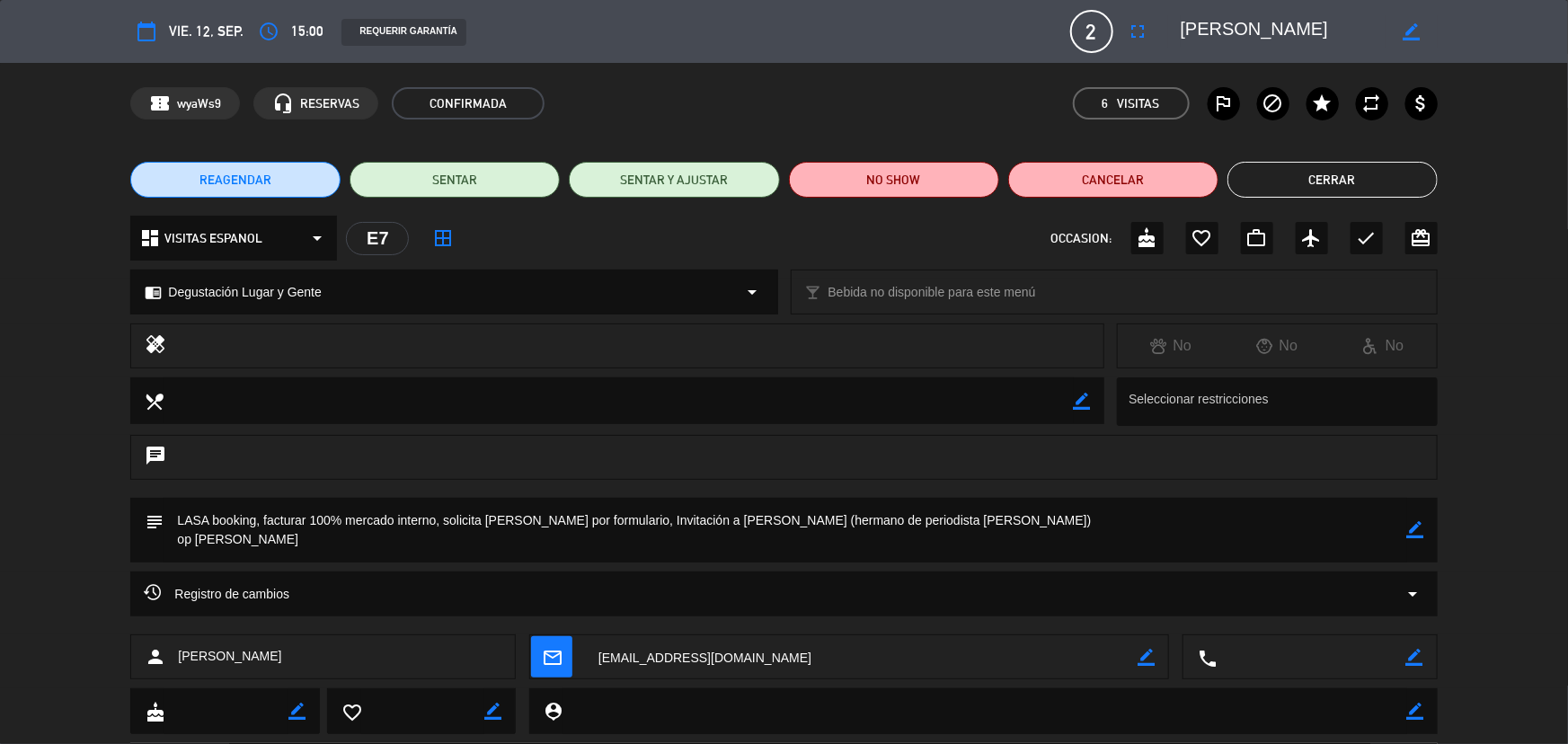
click at [1386, 176] on button "Cerrar" at bounding box center [1333, 179] width 211 height 36
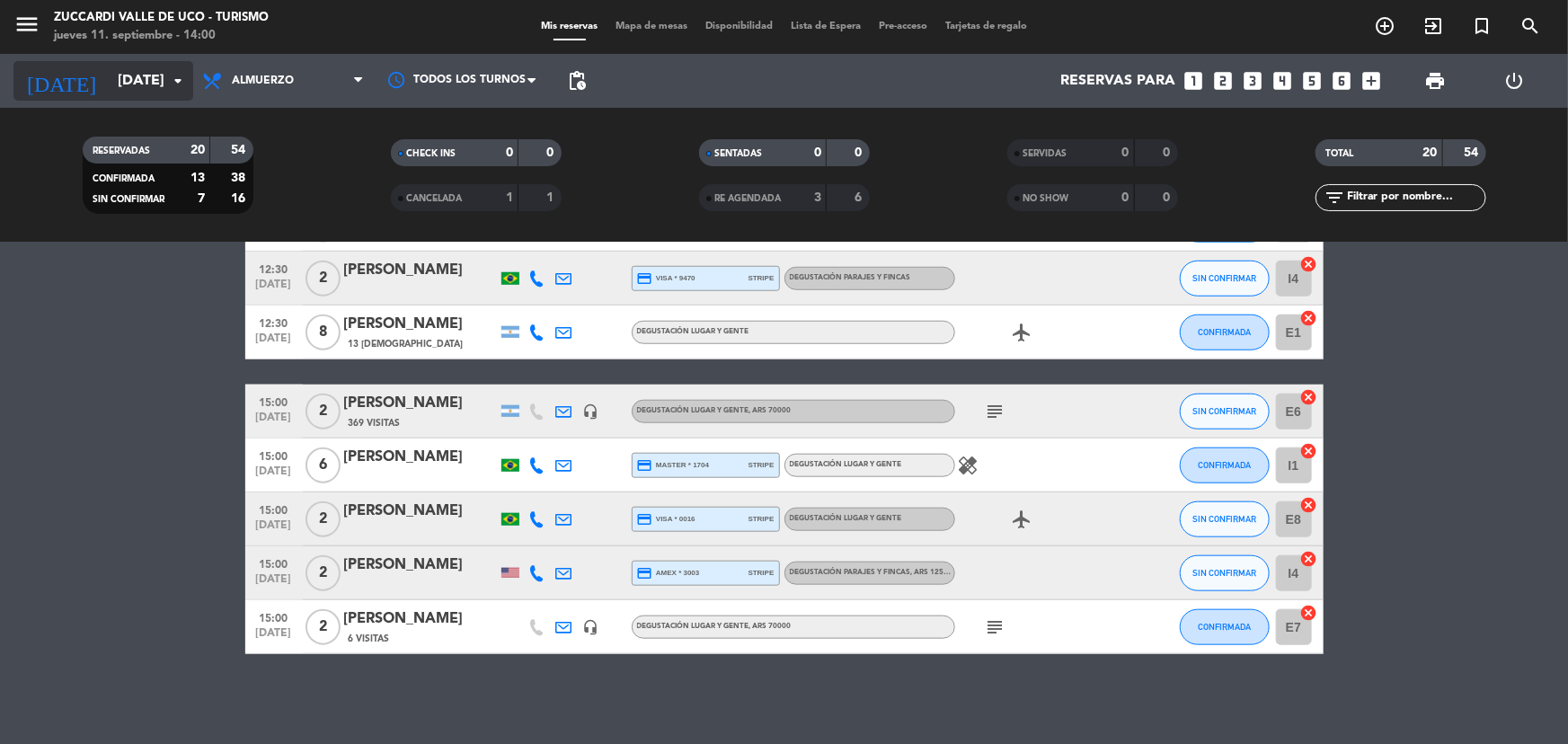
click at [150, 81] on input "[DATE]" at bounding box center [203, 82] width 190 height 35
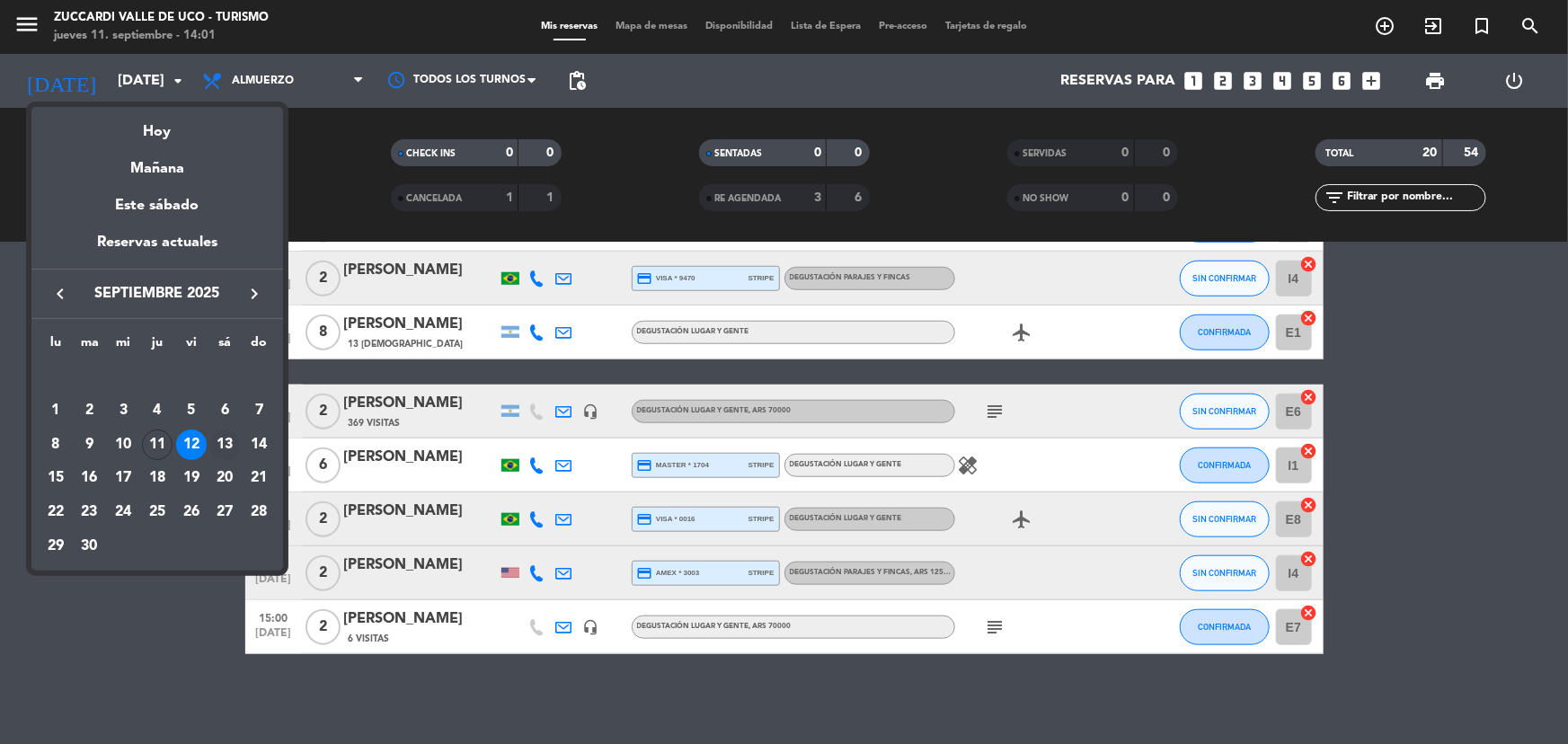
click at [216, 442] on div "13" at bounding box center [224, 444] width 31 height 31
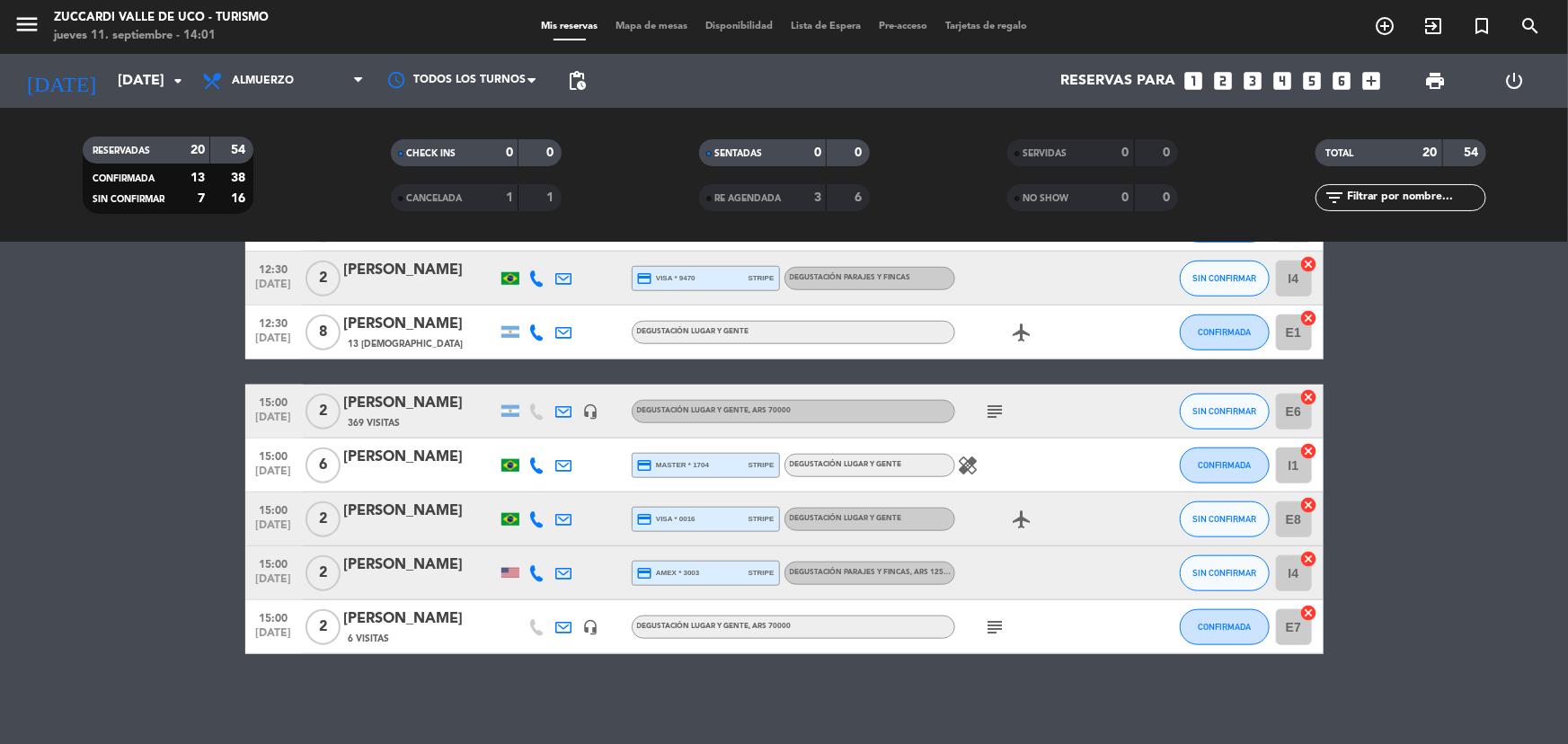
type input "[DATE]"
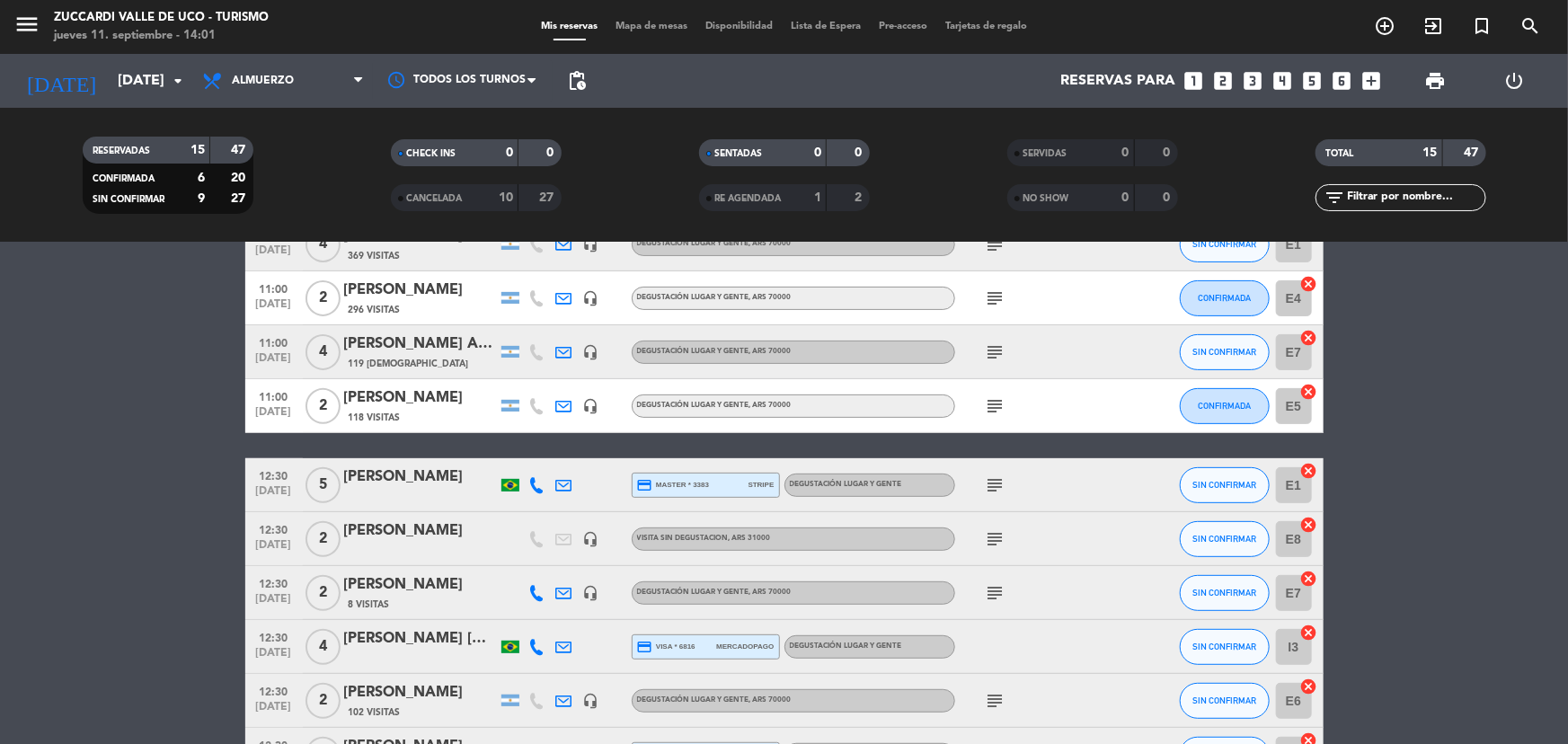
scroll to position [0, 0]
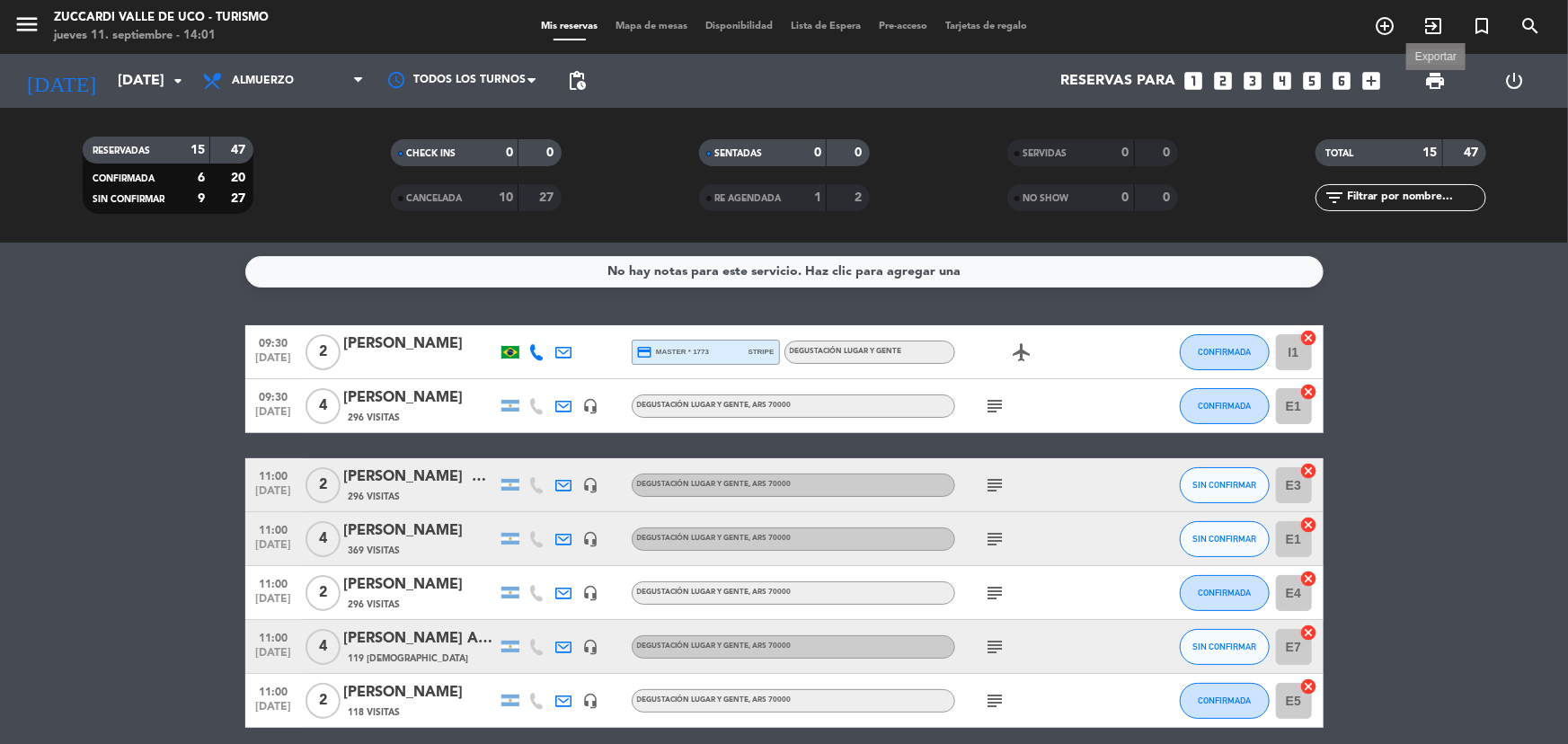
click at [1437, 79] on span "print" at bounding box center [1435, 81] width 22 height 22
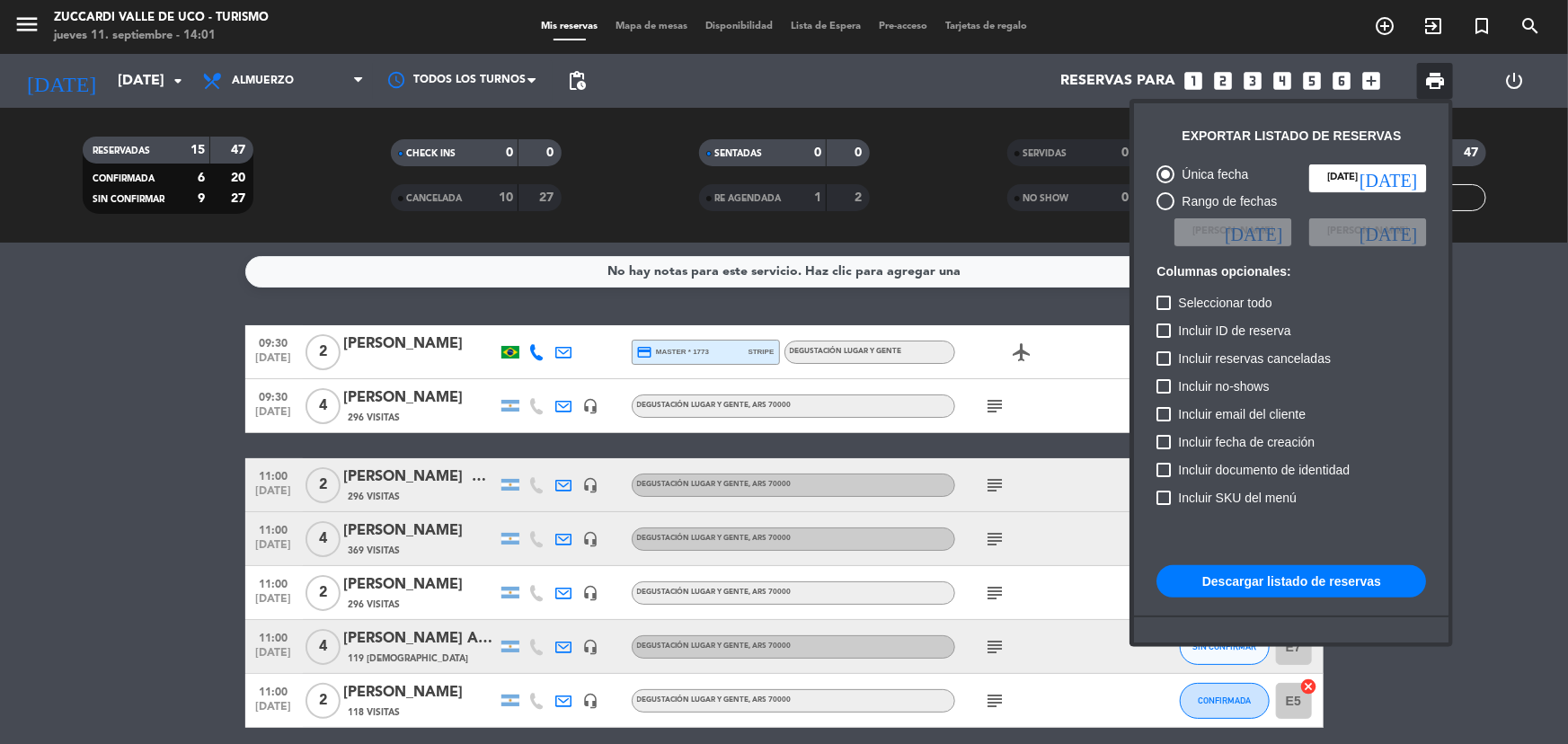
click at [1211, 578] on button "Descargar listado de reservas" at bounding box center [1291, 581] width 270 height 32
click at [31, 31] on div at bounding box center [784, 372] width 1568 height 744
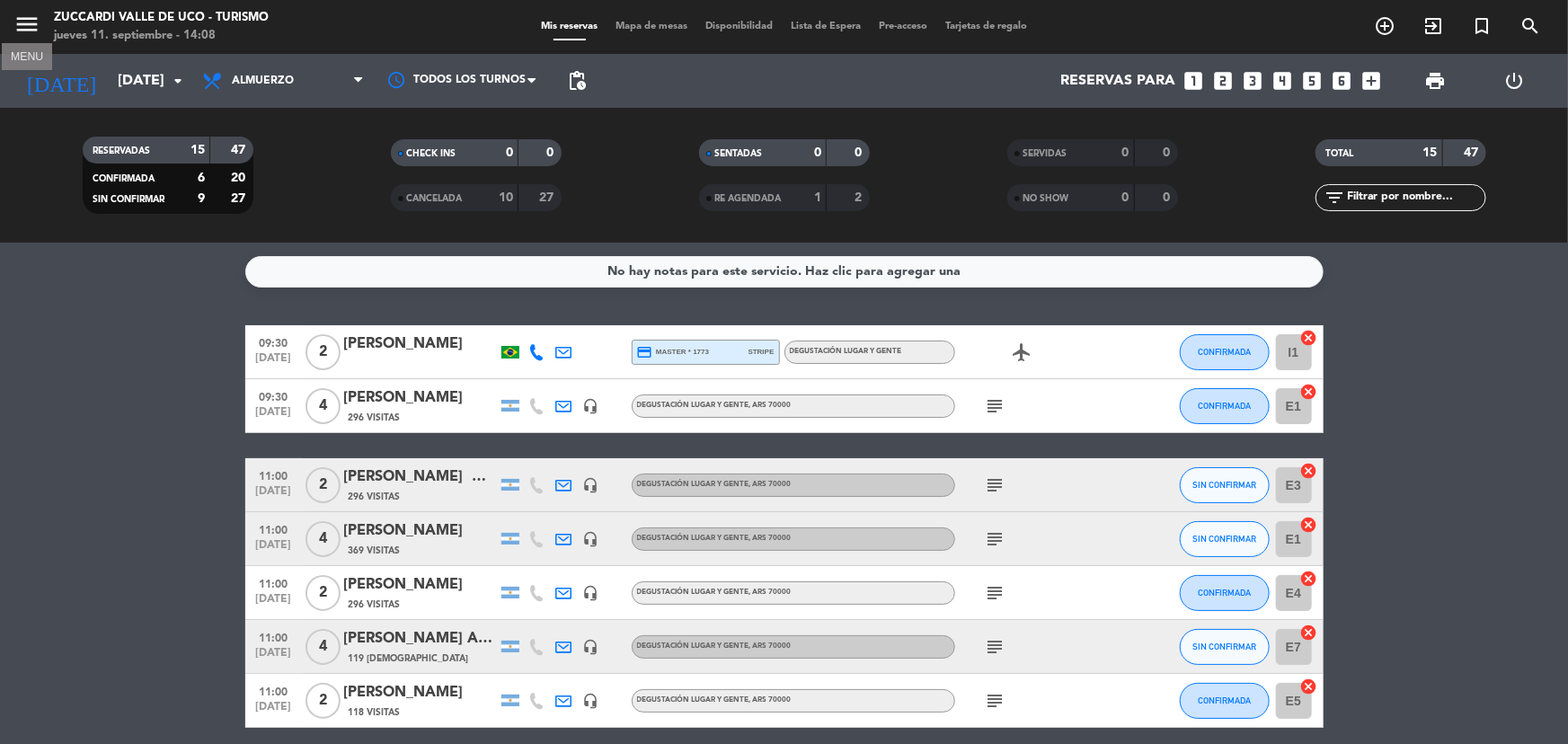
click at [31, 31] on icon "menu" at bounding box center [27, 24] width 27 height 27
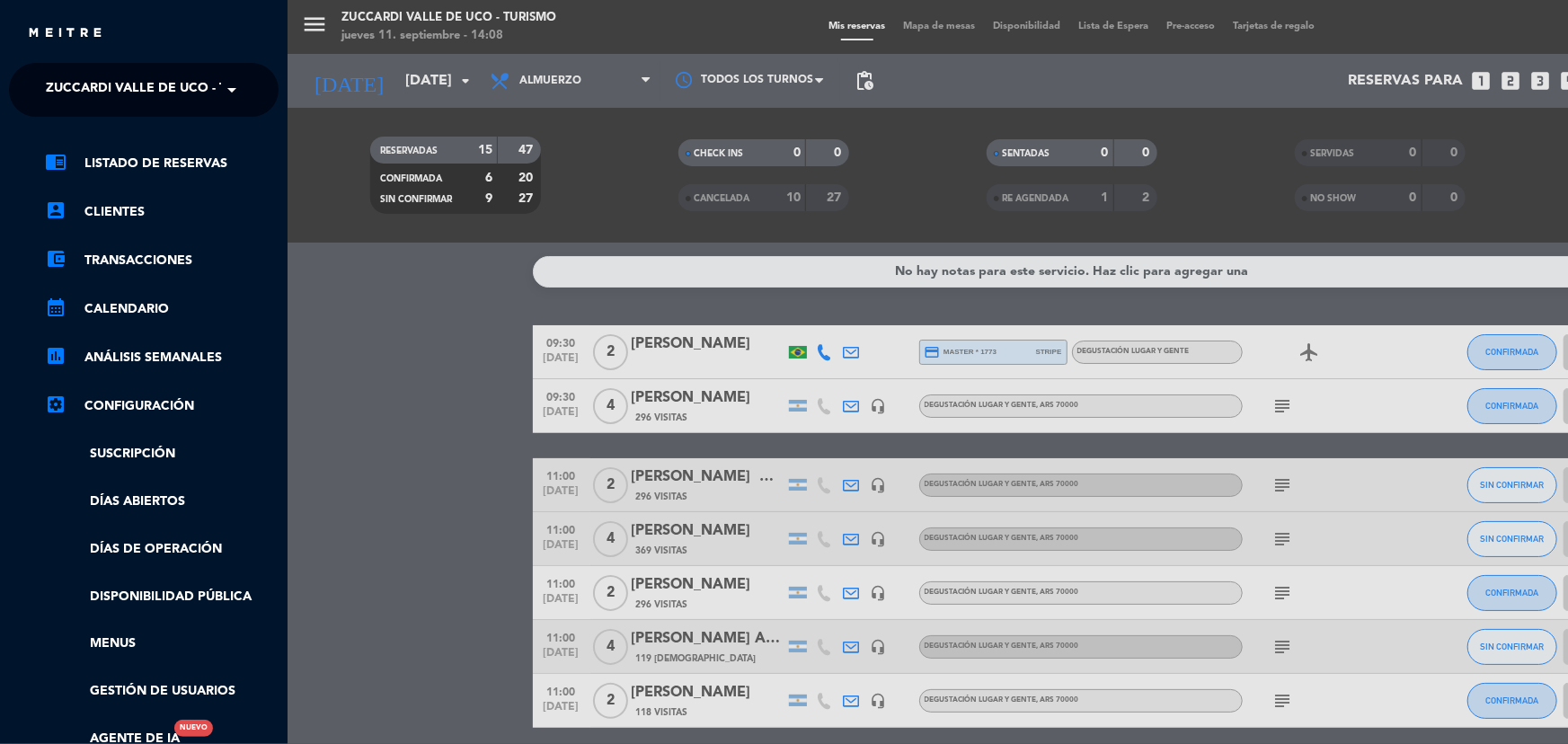
click at [256, 94] on ng-select "× Zuccardi [PERSON_NAME][GEOGRAPHIC_DATA] - Turismo ×" at bounding box center [144, 90] width 270 height 54
click at [227, 94] on span at bounding box center [236, 90] width 31 height 37
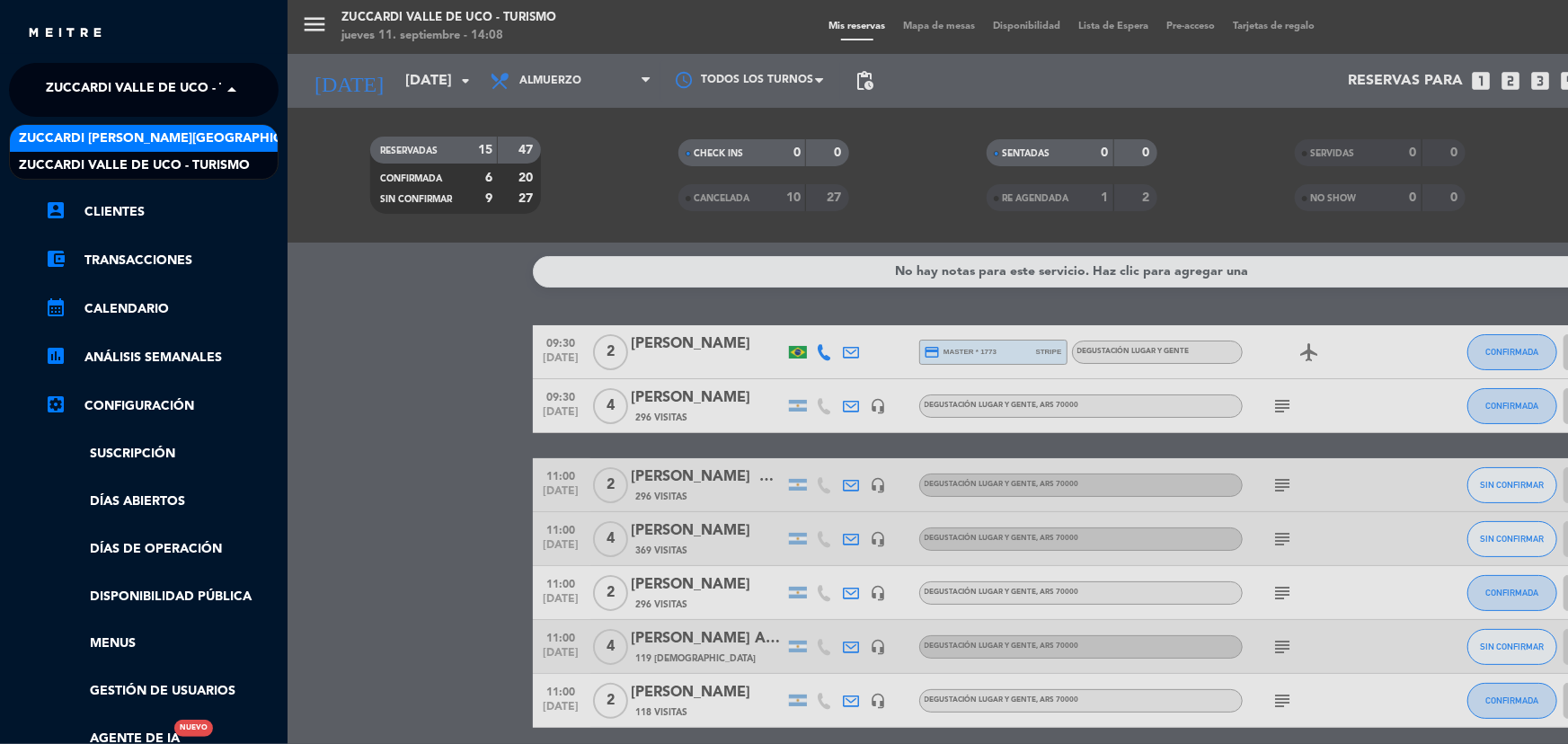
click at [223, 134] on span "Zuccardi [PERSON_NAME][GEOGRAPHIC_DATA] - Restaurant [GEOGRAPHIC_DATA]" at bounding box center [286, 139] width 535 height 21
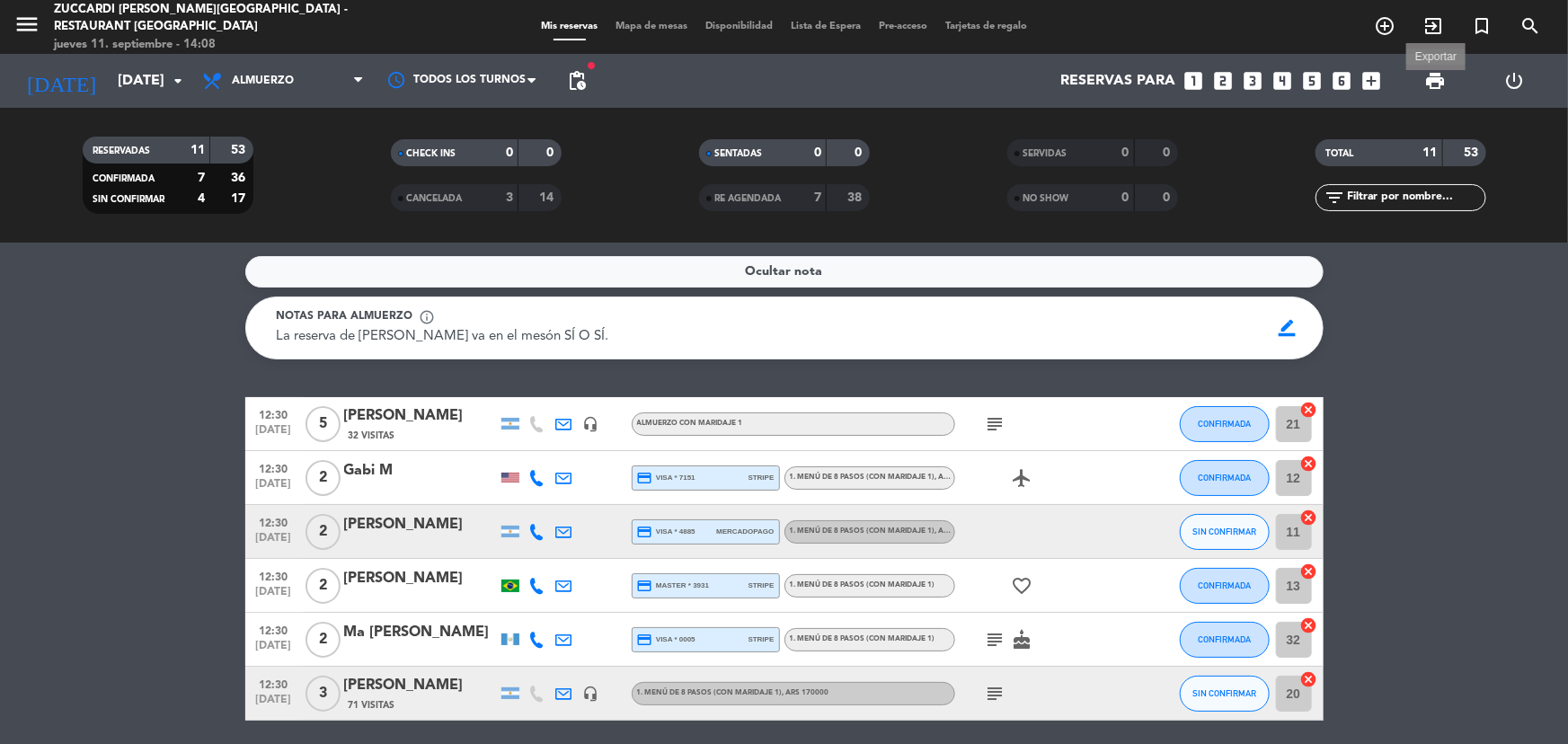
click at [1424, 90] on span "print" at bounding box center [1435, 81] width 22 height 22
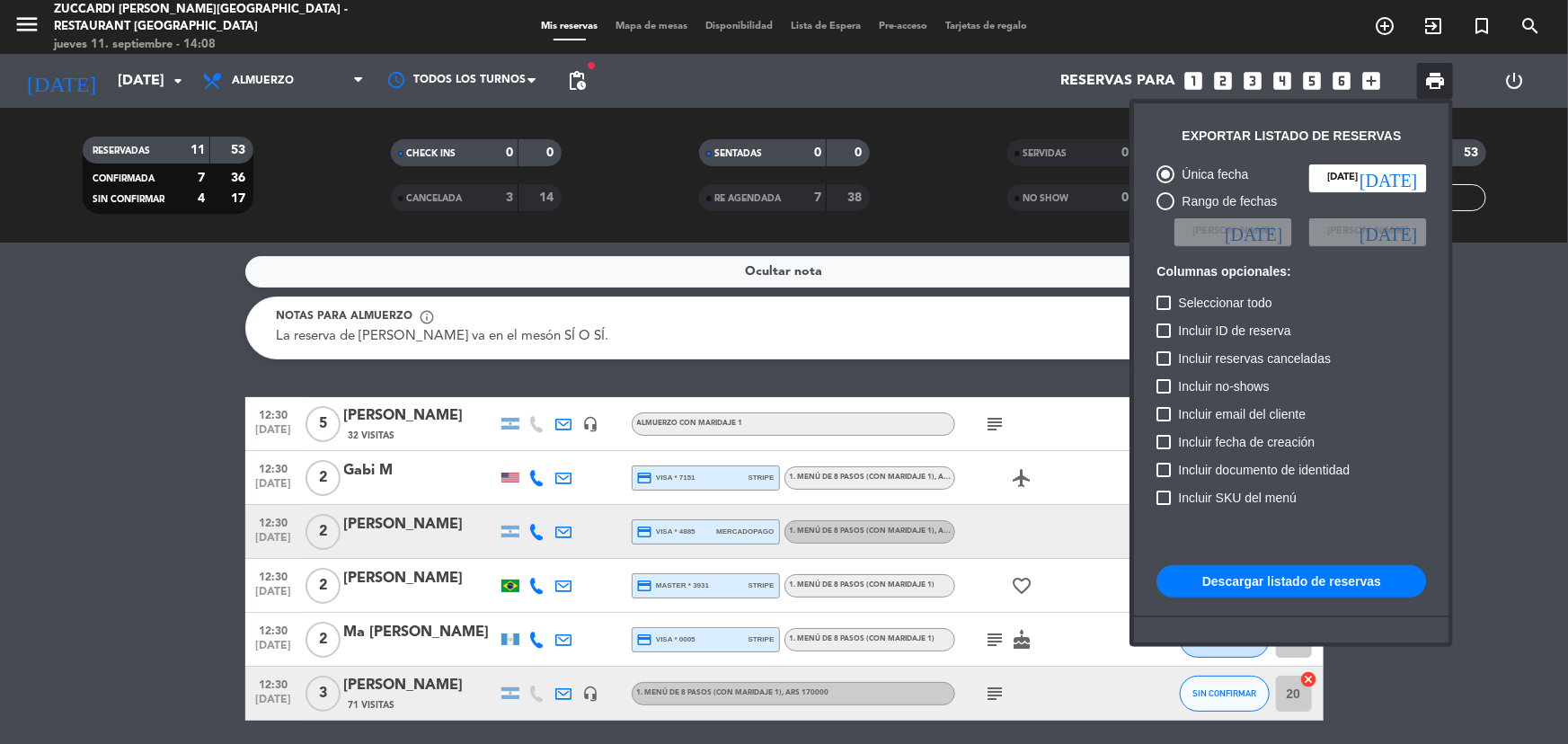
click at [1211, 575] on button "Descargar listado de reservas" at bounding box center [1291, 581] width 270 height 32
click at [1540, 395] on div at bounding box center [784, 372] width 1568 height 744
